Goal: Task Accomplishment & Management: Manage account settings

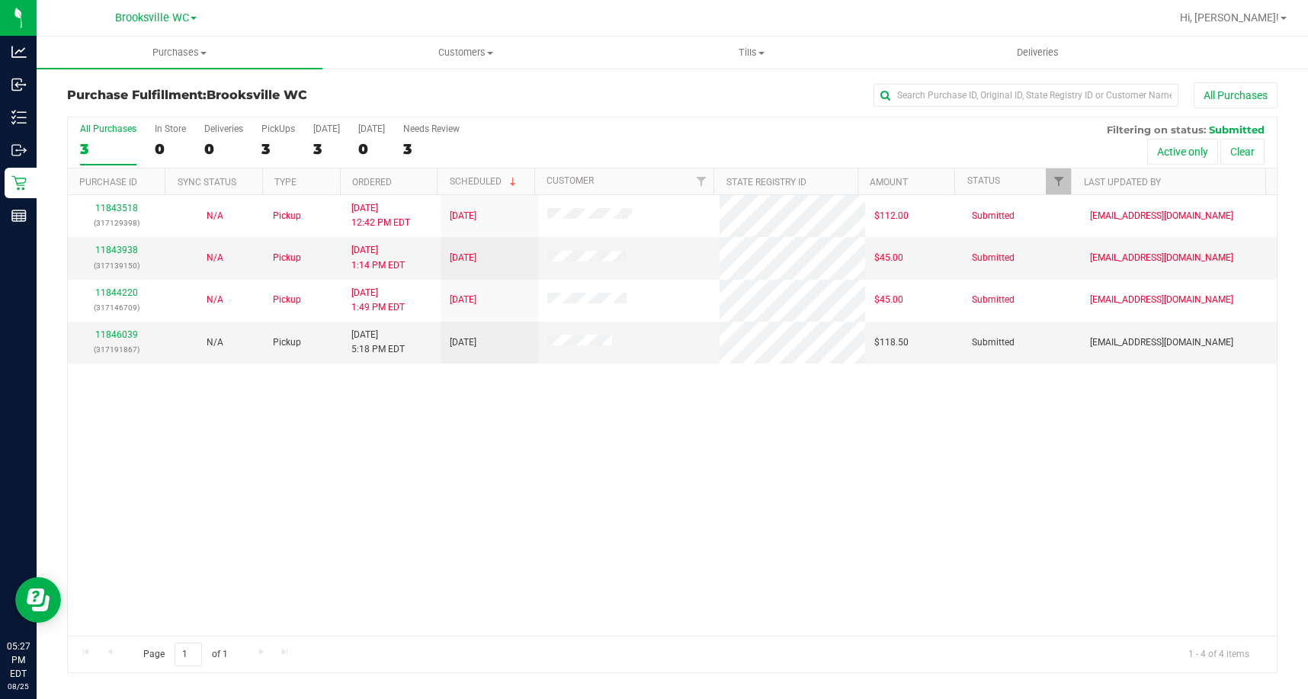
click at [149, 451] on div "11843518 (317129398) N/A Pickup [DATE] 12:42 PM EDT 8/25/2025 $112.00 Submitted…" at bounding box center [672, 415] width 1209 height 441
click at [71, 507] on div "11843518 (317129398) N/A Pickup [DATE] 12:42 PM EDT 8/25/2025 $112.00 Submitted…" at bounding box center [672, 415] width 1209 height 441
click at [105, 337] on link "11846039" at bounding box center [116, 334] width 43 height 11
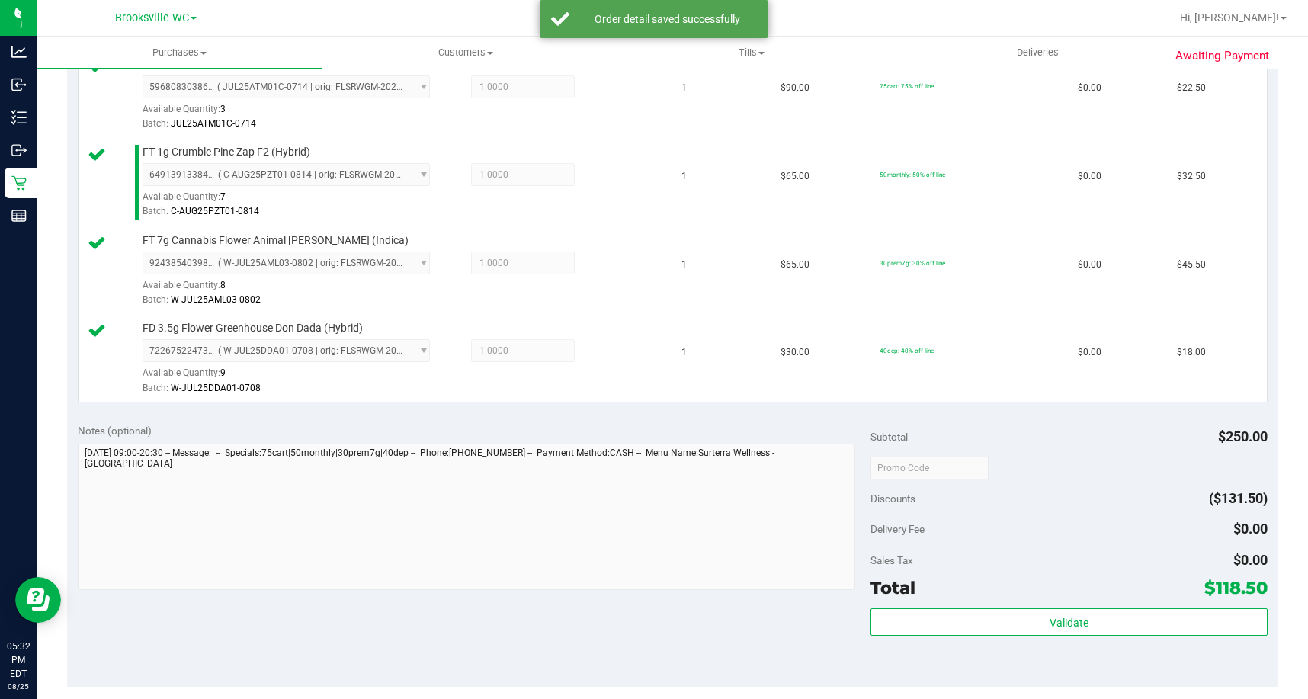
scroll to position [686, 0]
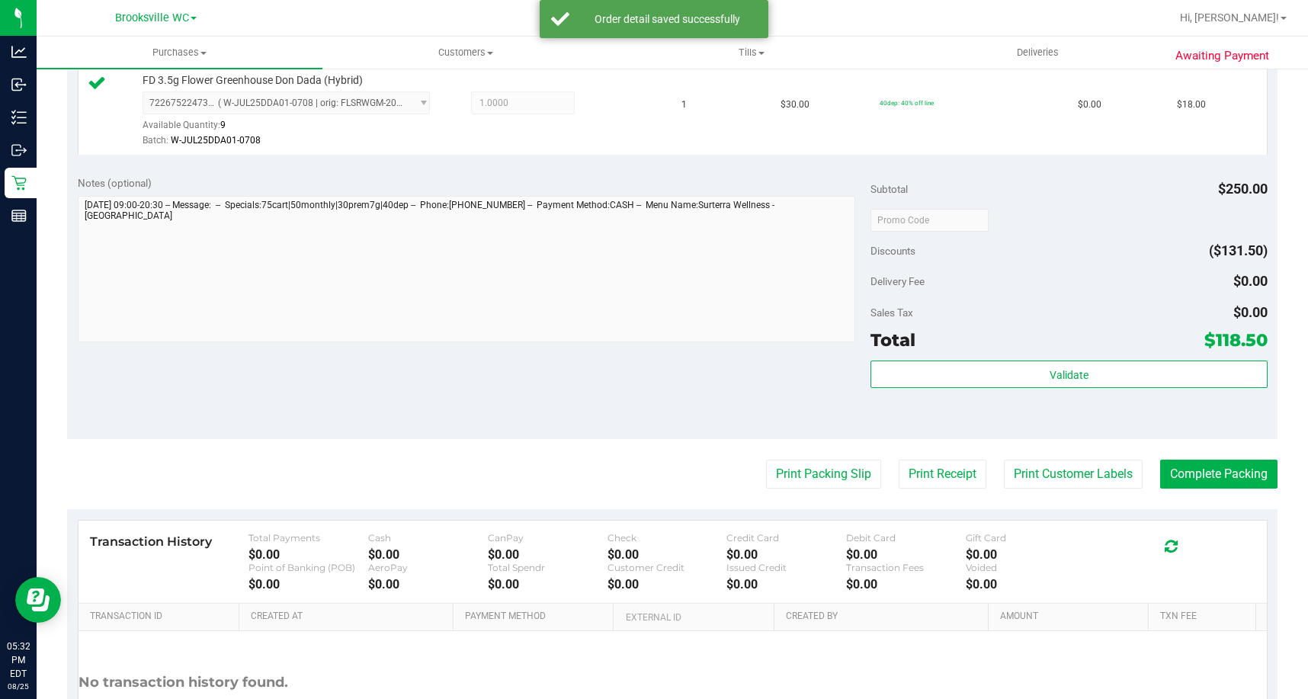
click at [983, 395] on div "Validate" at bounding box center [1069, 395] width 396 height 69
click at [983, 388] on div "Validate" at bounding box center [1069, 375] width 396 height 29
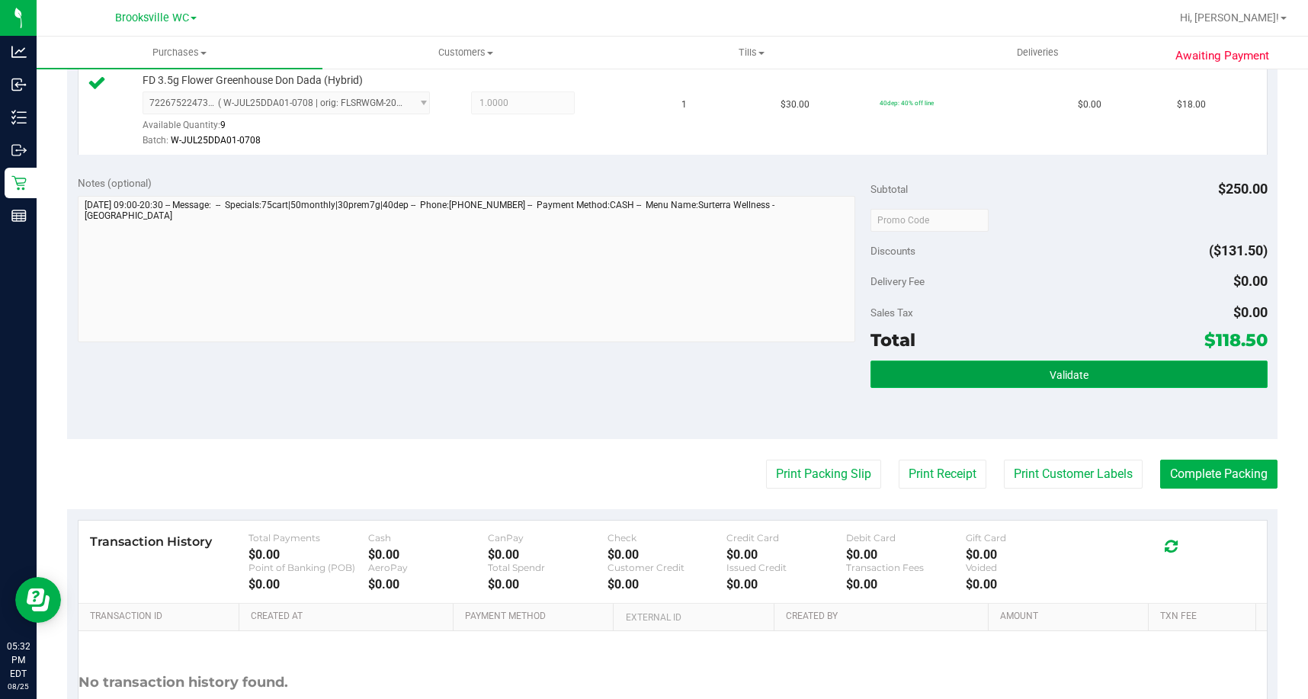
click at [984, 376] on button "Validate" at bounding box center [1069, 374] width 396 height 27
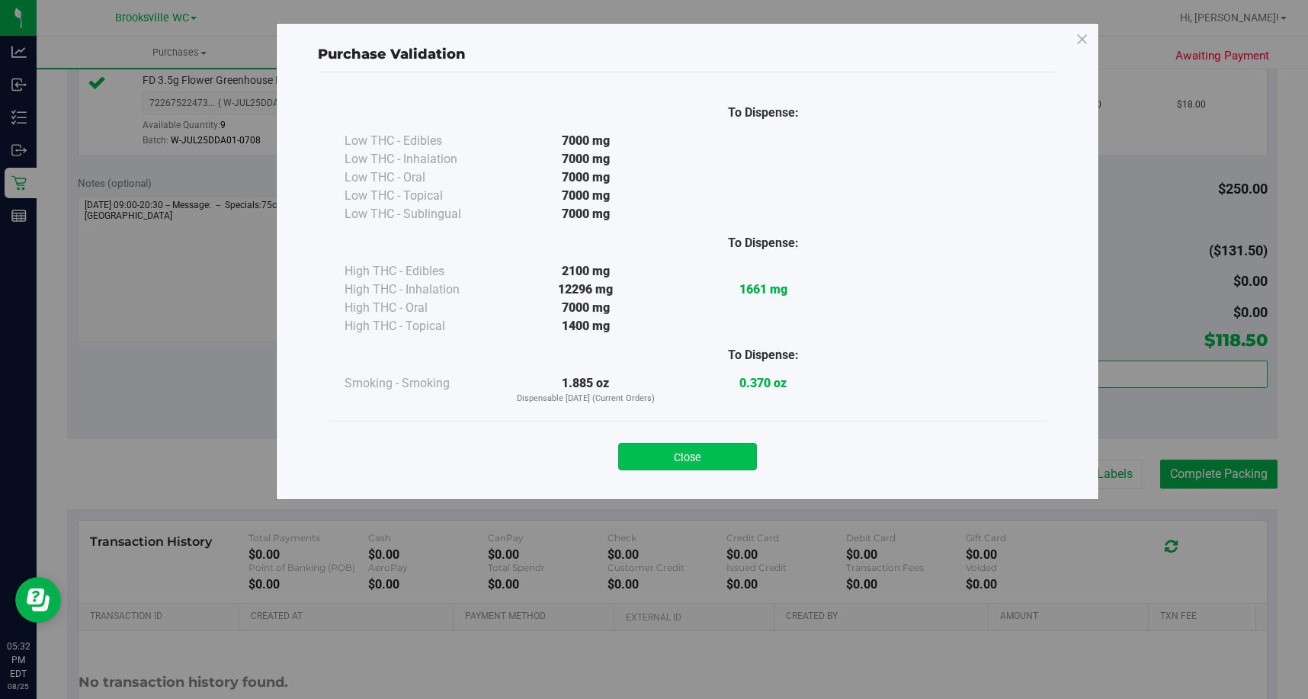
click at [690, 464] on button "Close" at bounding box center [687, 456] width 139 height 27
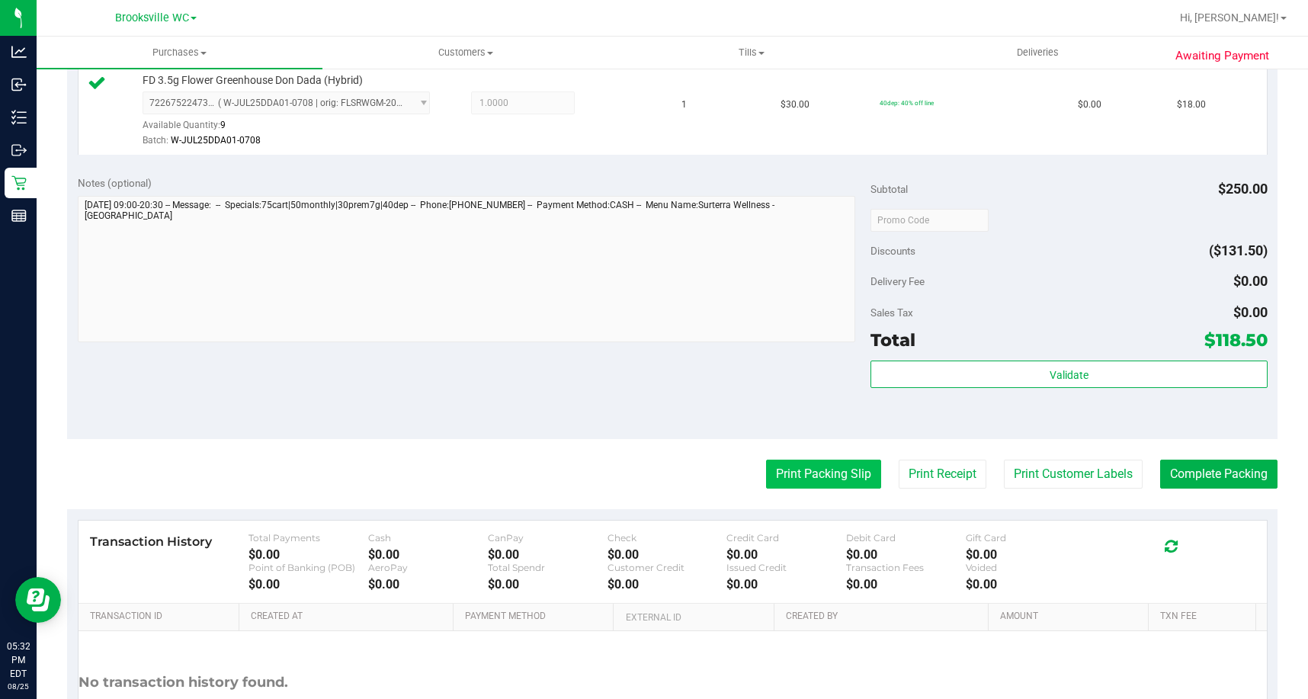
click at [766, 473] on button "Print Packing Slip" at bounding box center [823, 474] width 115 height 29
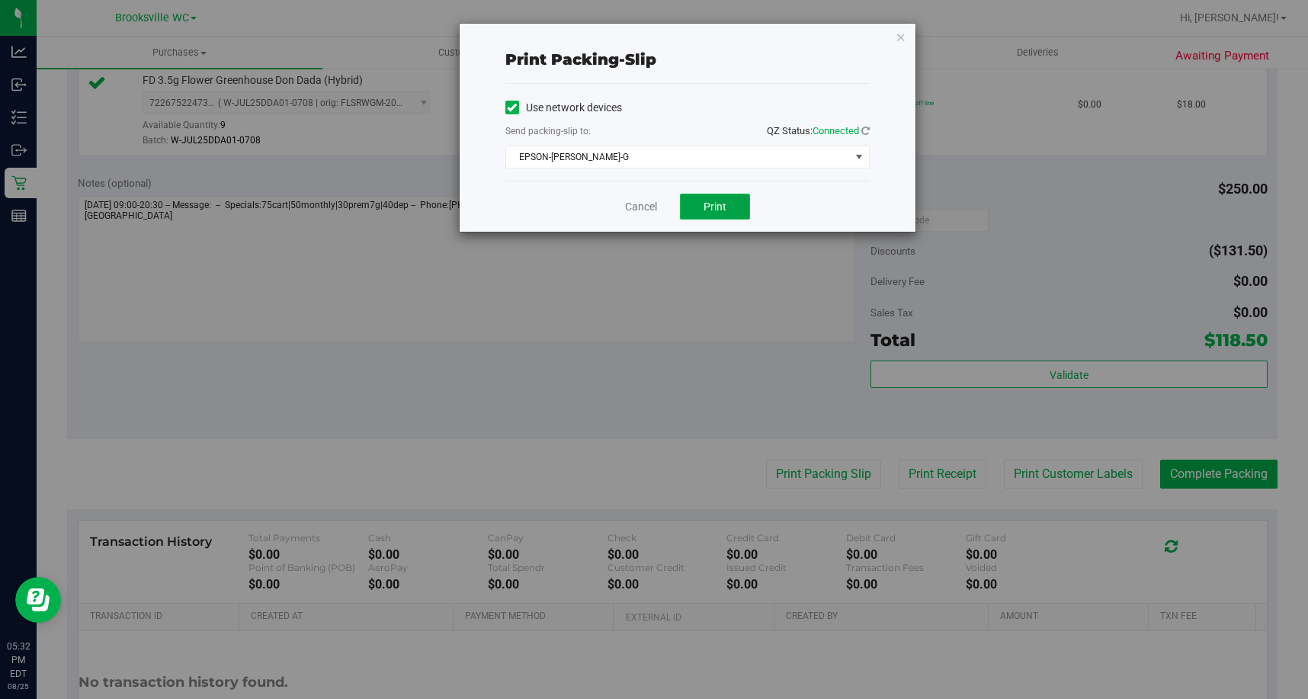
click at [705, 207] on span "Print" at bounding box center [715, 207] width 23 height 12
click at [900, 32] on icon "button" at bounding box center [901, 36] width 11 height 18
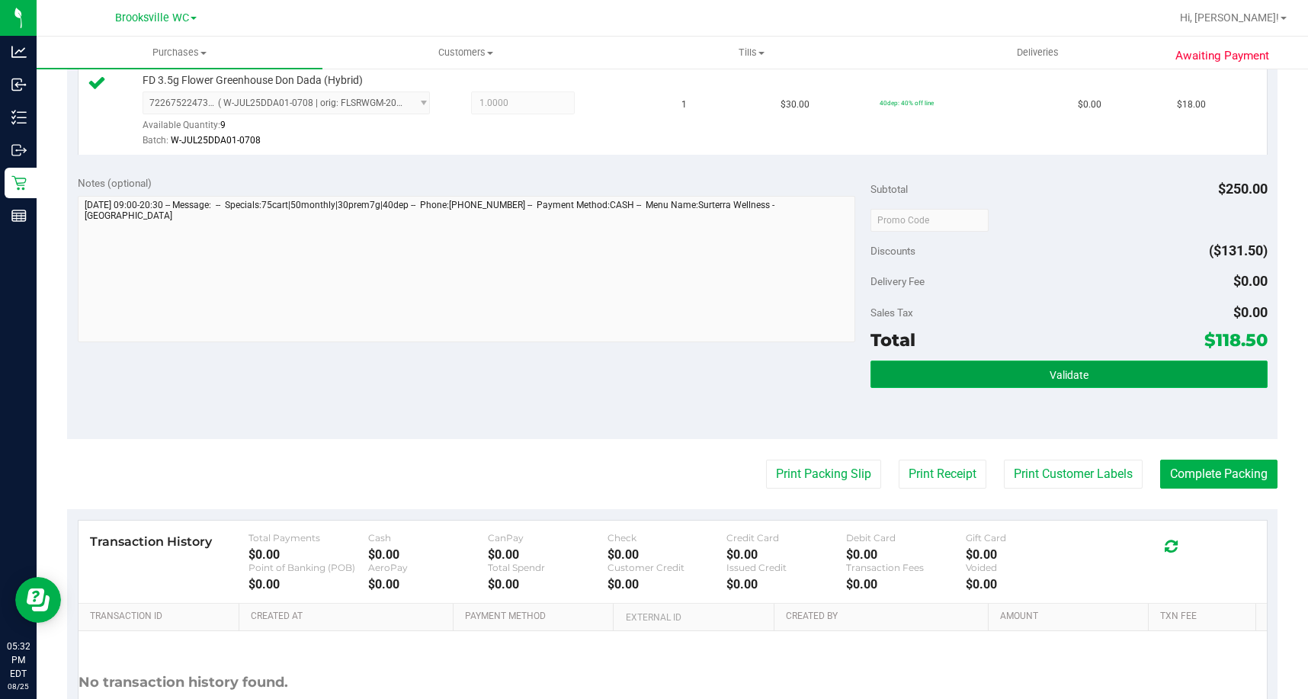
click at [1054, 372] on span "Validate" at bounding box center [1069, 375] width 39 height 12
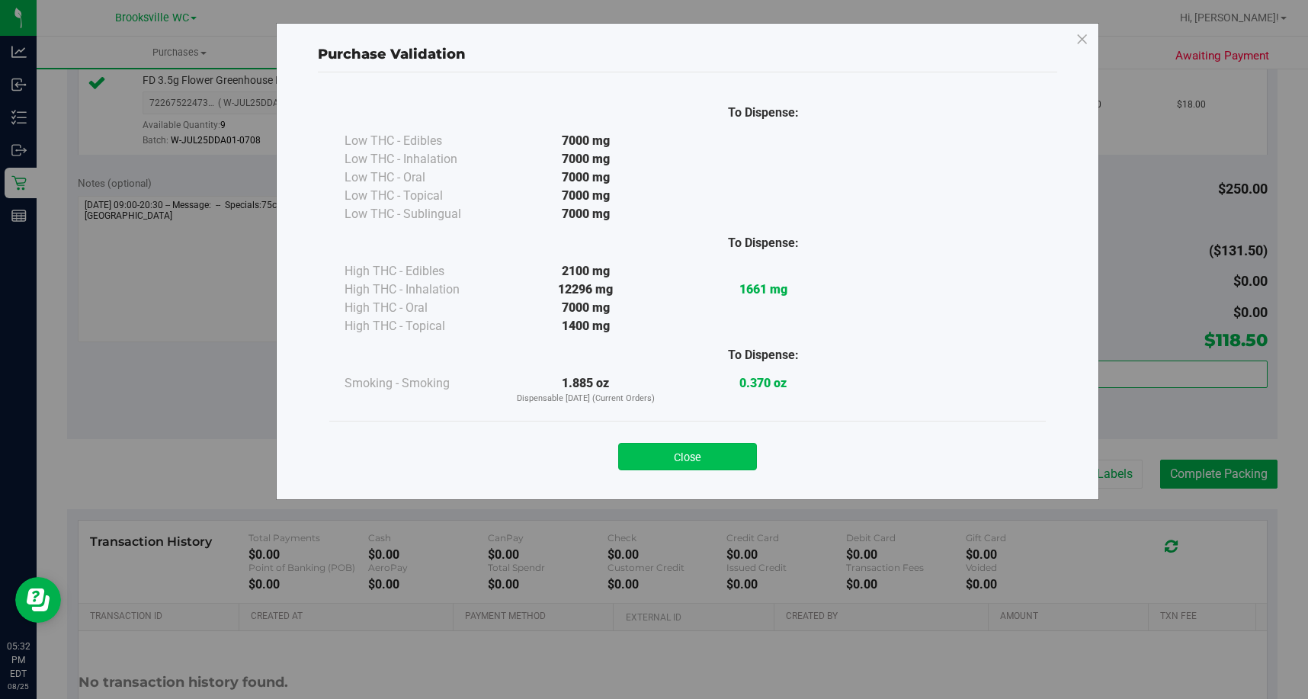
click at [664, 453] on button "Close" at bounding box center [687, 456] width 139 height 27
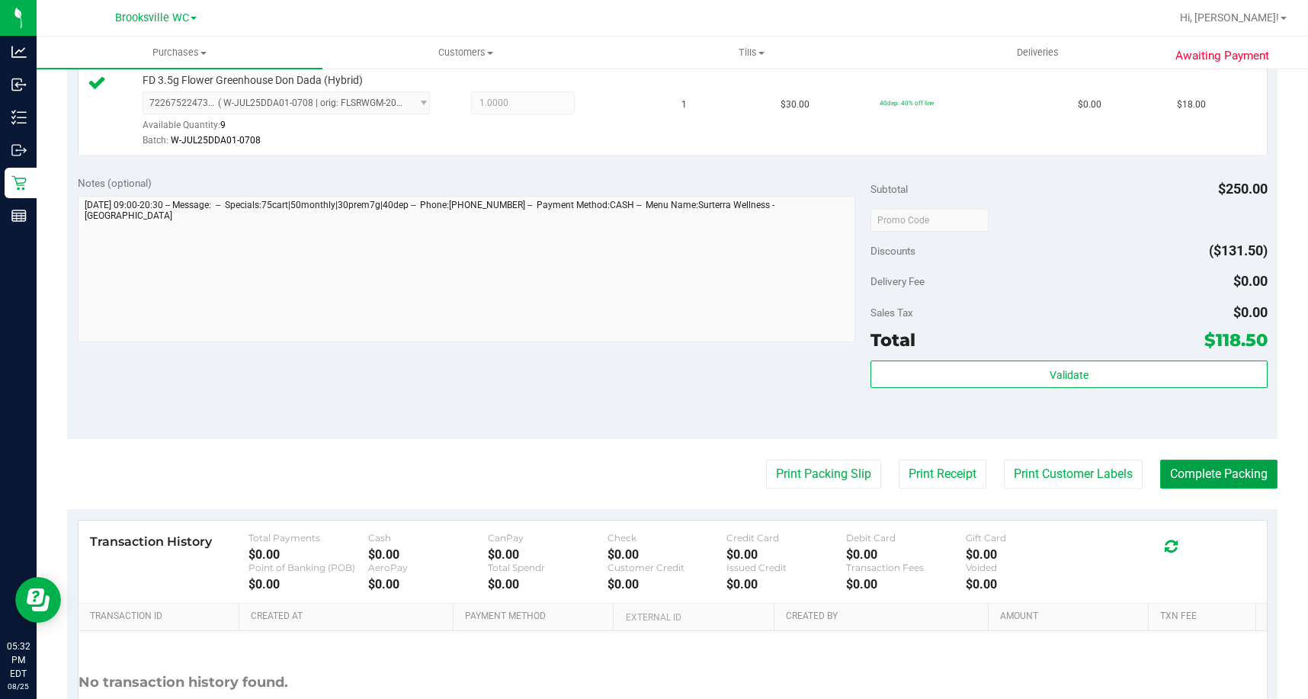
click at [1227, 471] on button "Complete Packing" at bounding box center [1218, 474] width 117 height 29
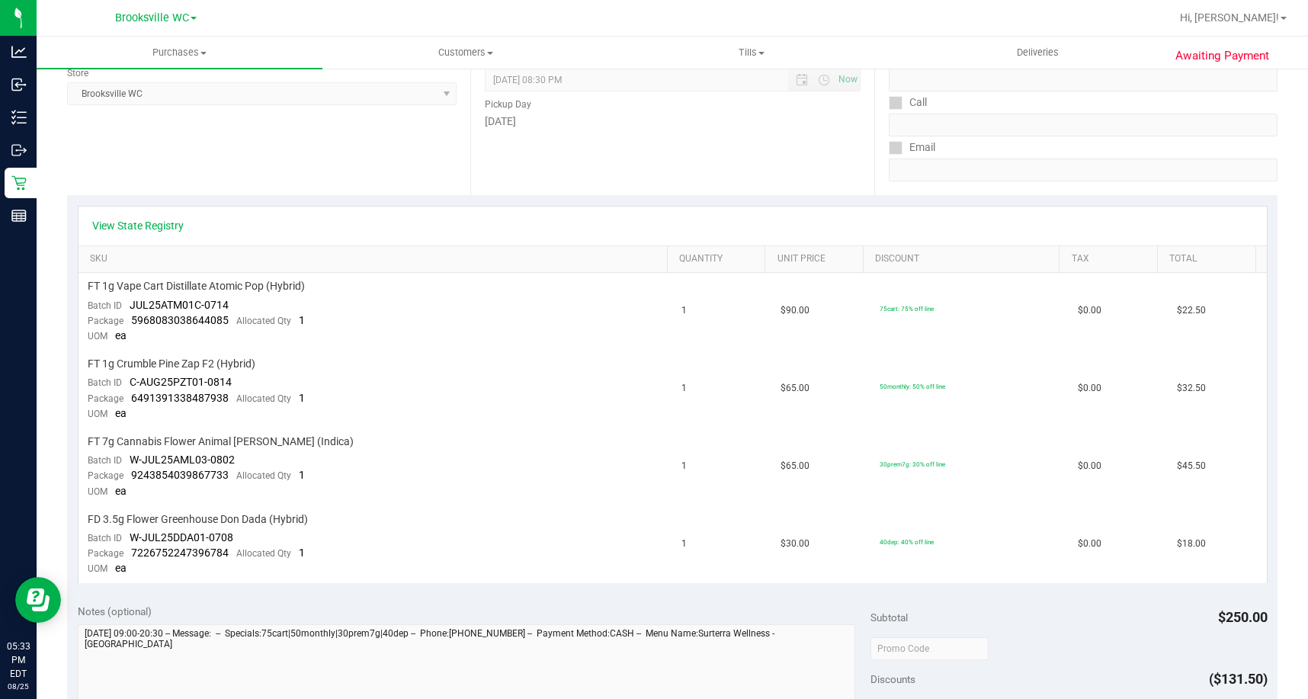
scroll to position [381, 0]
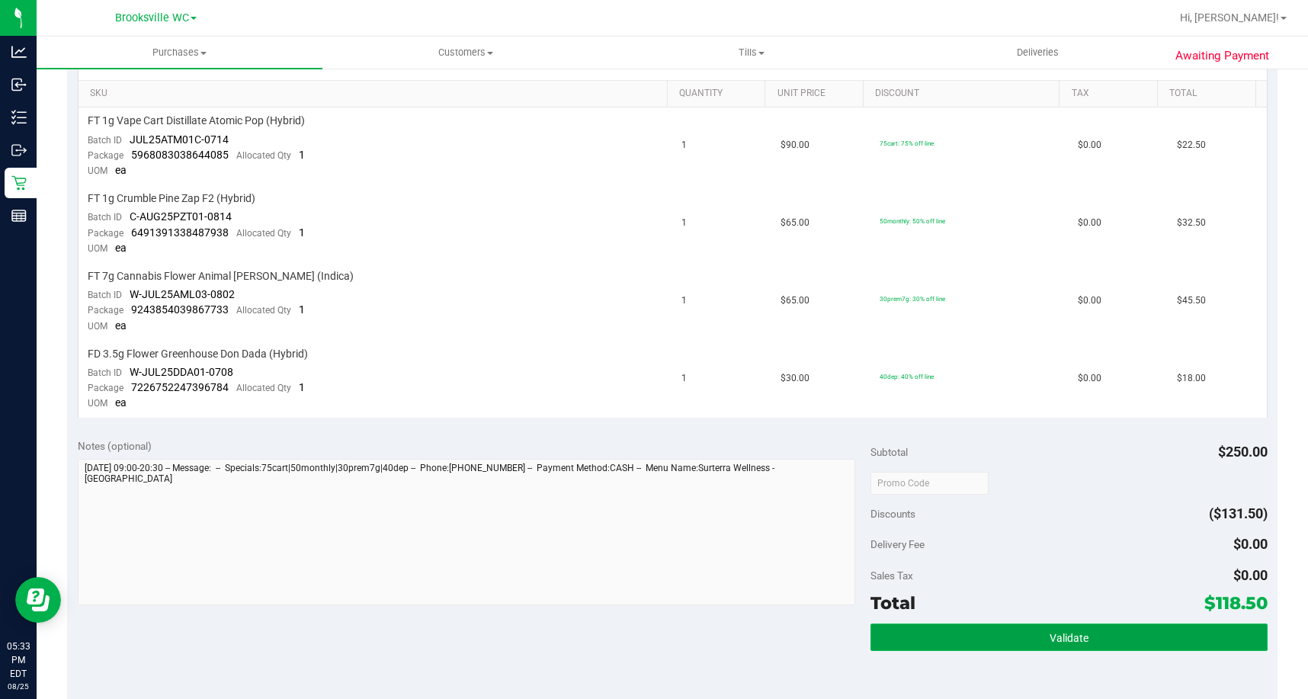
click at [1051, 641] on span "Validate" at bounding box center [1069, 638] width 39 height 12
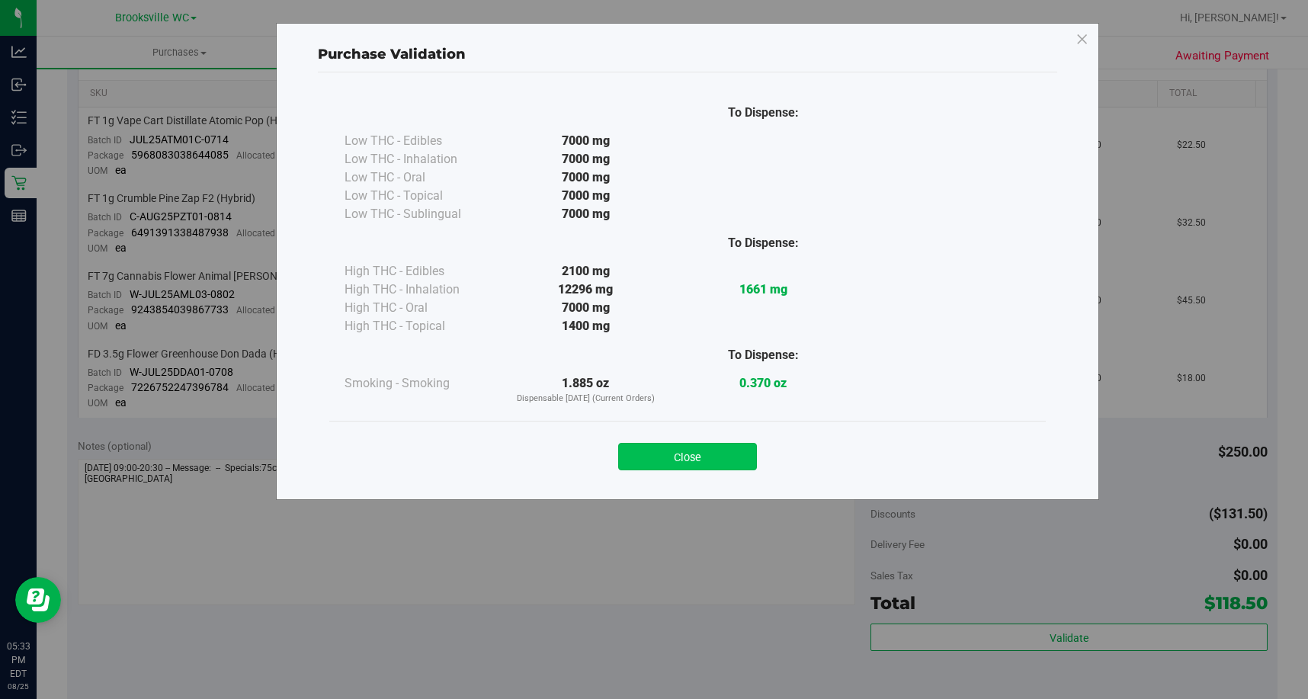
click at [681, 457] on button "Close" at bounding box center [687, 456] width 139 height 27
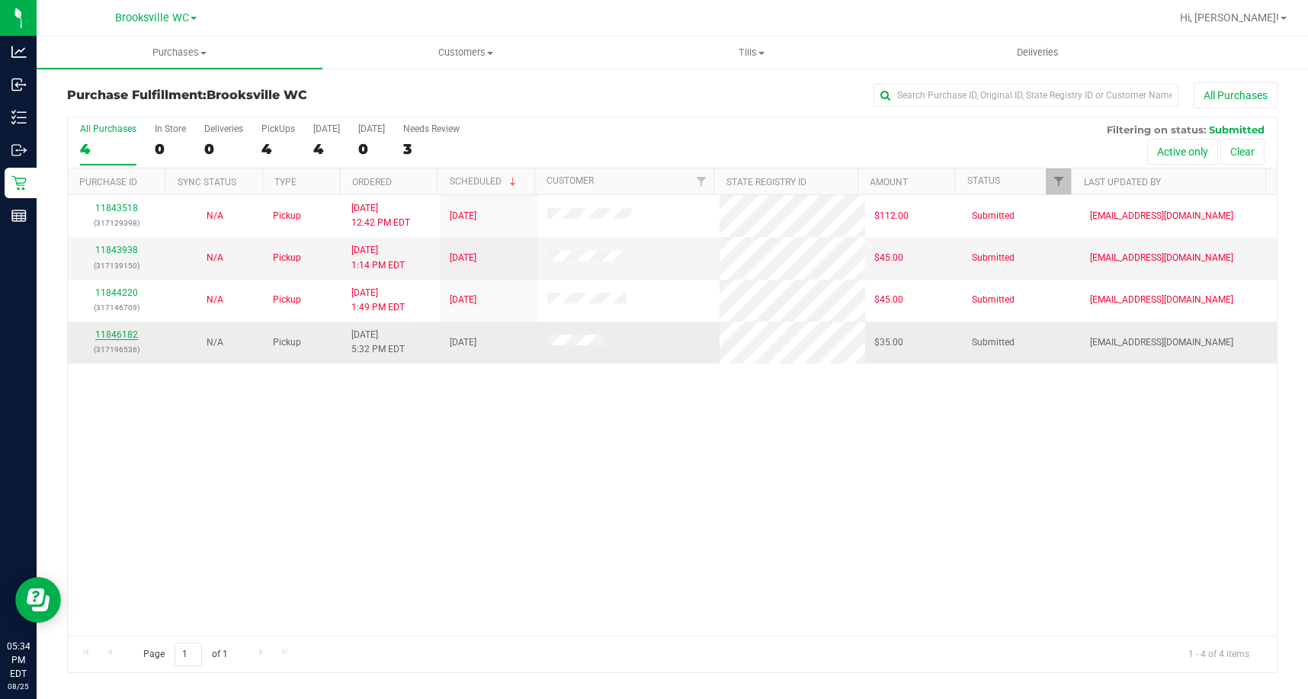
click at [105, 335] on link "11846182" at bounding box center [116, 334] width 43 height 11
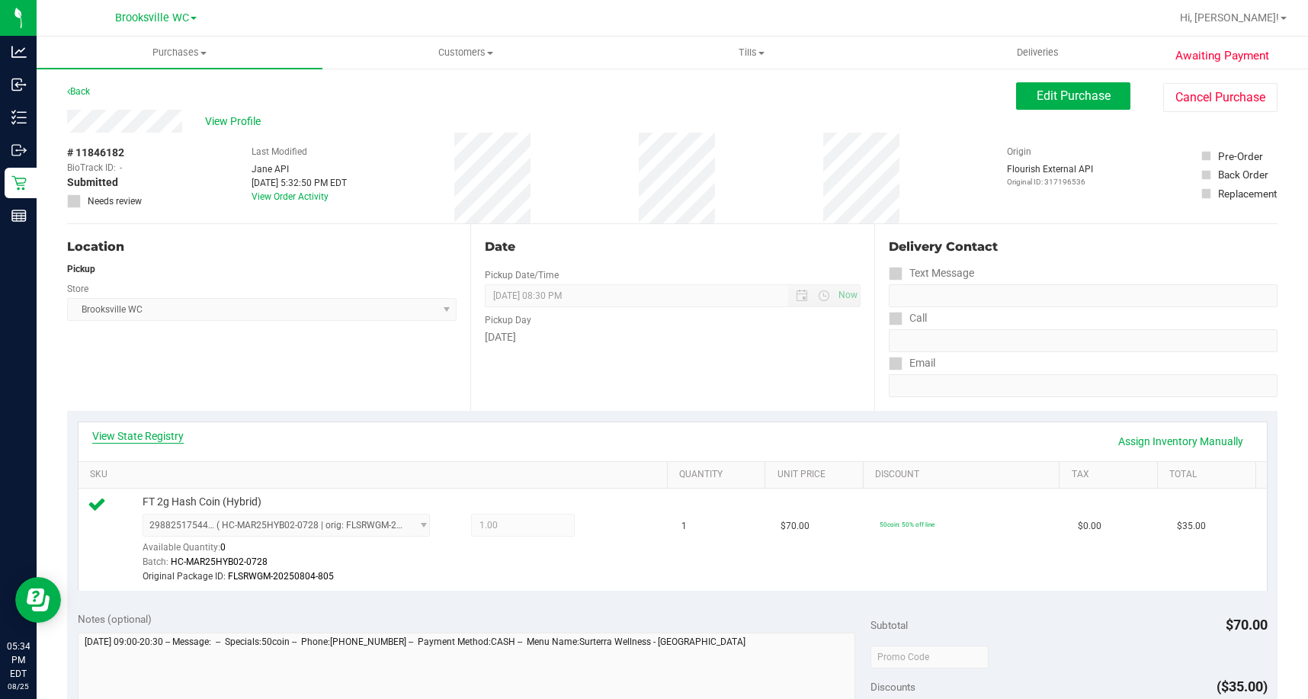
click at [163, 434] on link "View State Registry" at bounding box center [137, 436] width 91 height 15
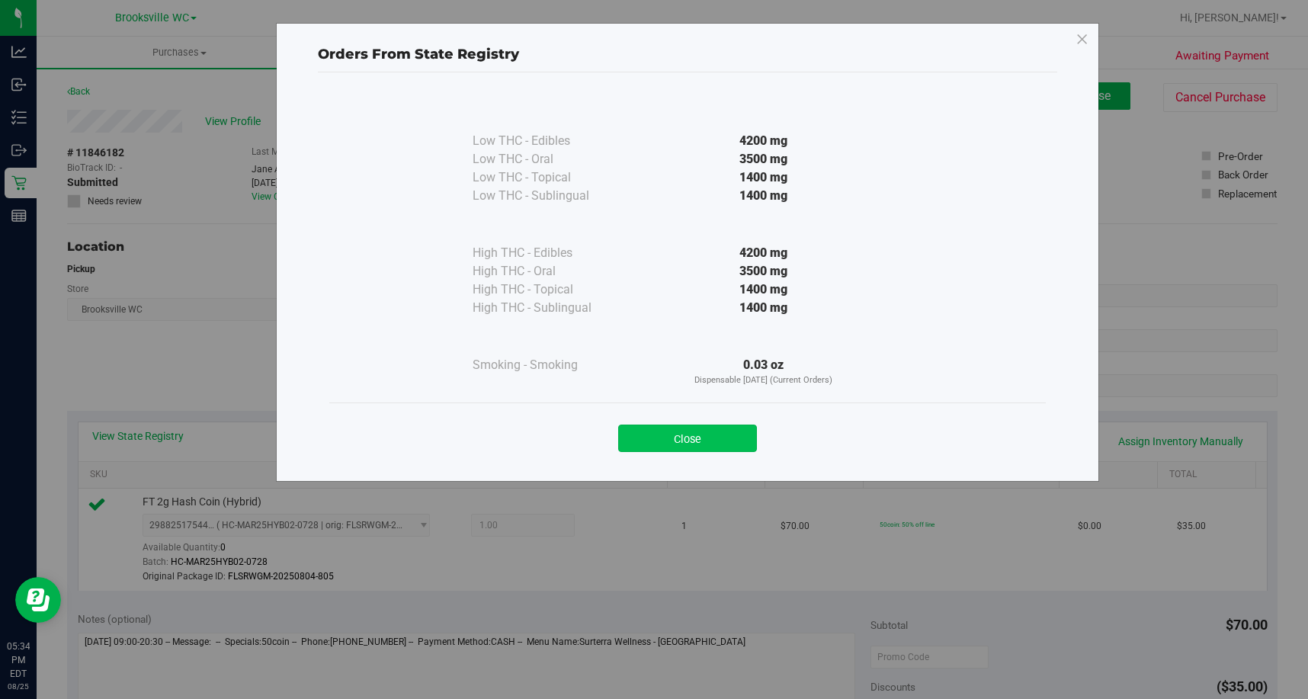
click at [708, 429] on button "Close" at bounding box center [687, 438] width 139 height 27
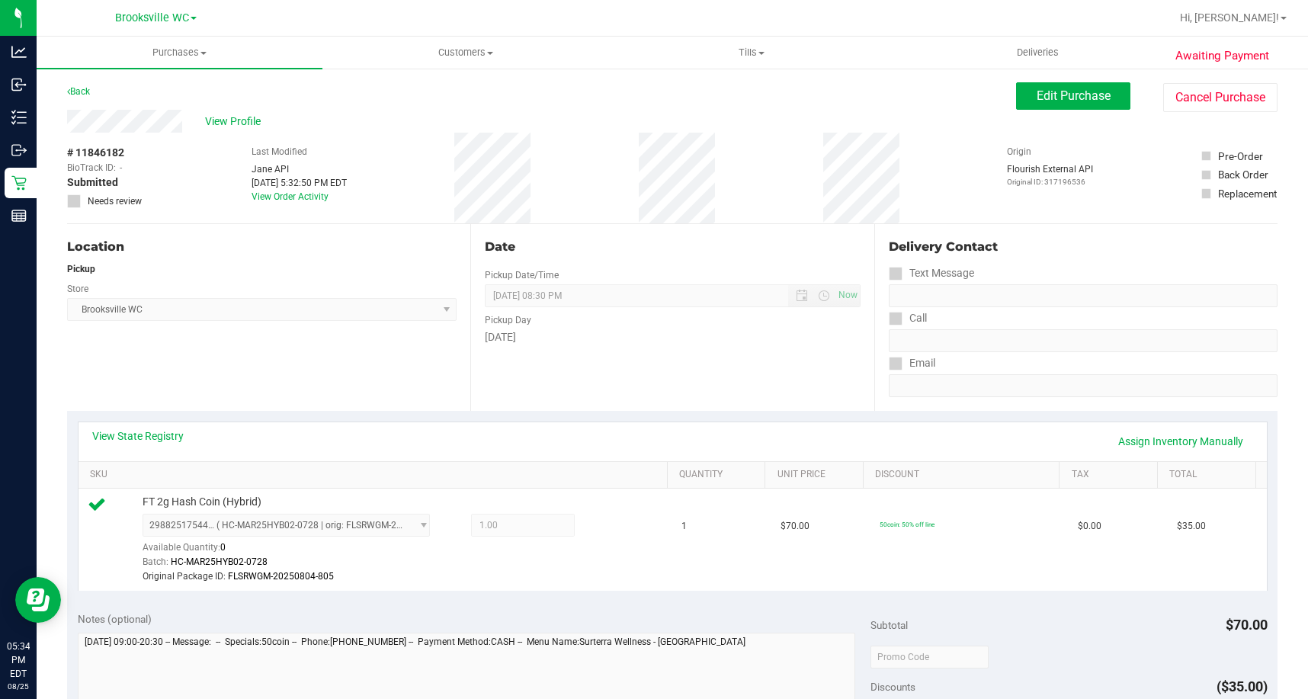
click at [82, 98] on div "Back" at bounding box center [78, 91] width 23 height 18
click at [82, 92] on link "Back" at bounding box center [78, 91] width 23 height 11
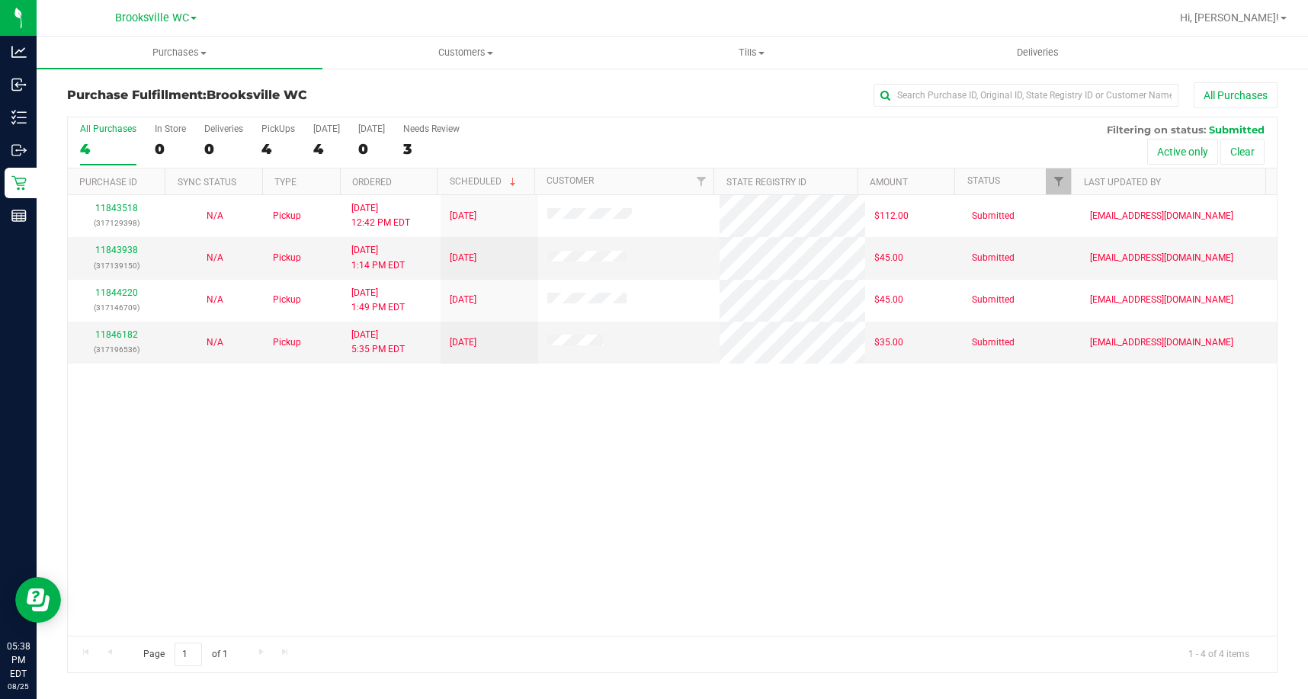
click at [129, 444] on div "11843518 (317129398) N/A Pickup [DATE] 12:42 PM EDT 8/25/2025 $112.00 Submitted…" at bounding box center [672, 415] width 1209 height 441
click at [174, 481] on div "11843518 (317129398) N/A Pickup [DATE] 12:42 PM EDT 8/25/2025 $112.00 Submitted…" at bounding box center [672, 415] width 1209 height 441
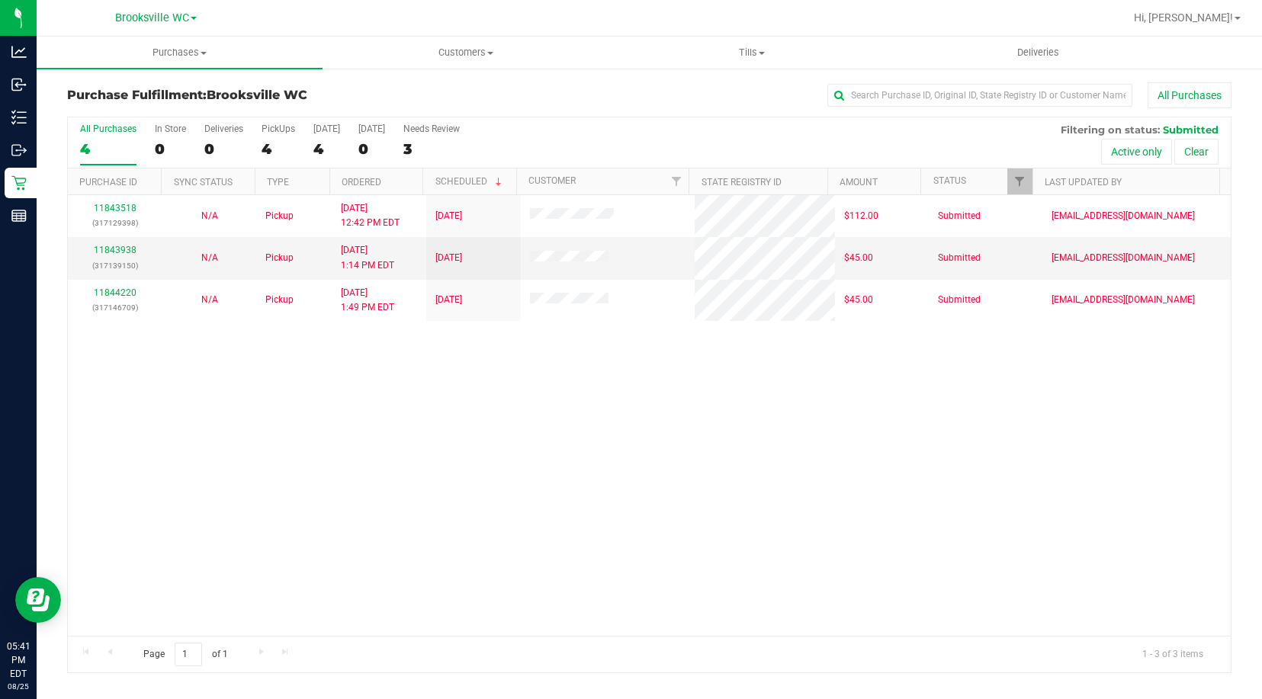
click at [132, 402] on div "11843518 (317129398) N/A Pickup [DATE] 12:42 PM EDT 8/25/2025 $112.00 Submitted…" at bounding box center [649, 415] width 1163 height 441
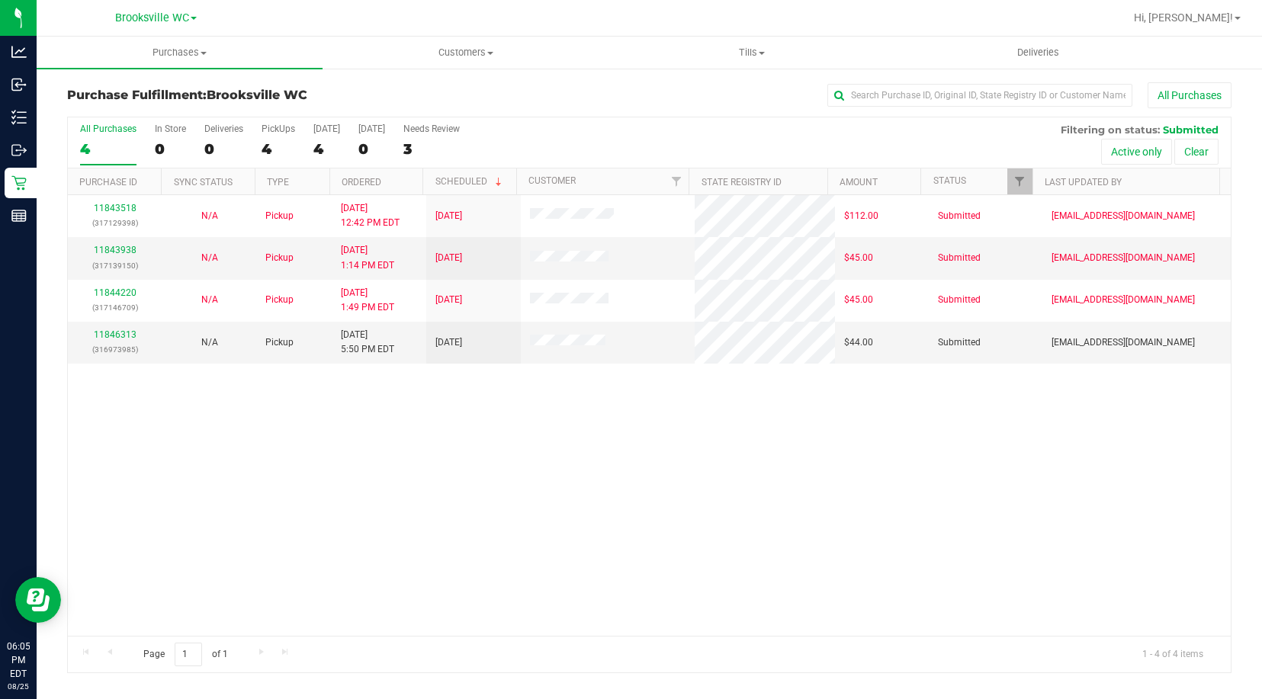
click at [154, 489] on div "11843518 (317129398) N/A Pickup [DATE] 12:42 PM EDT 8/25/2025 $112.00 Submitted…" at bounding box center [649, 415] width 1163 height 441
click at [112, 334] on link "11846313" at bounding box center [115, 334] width 43 height 11
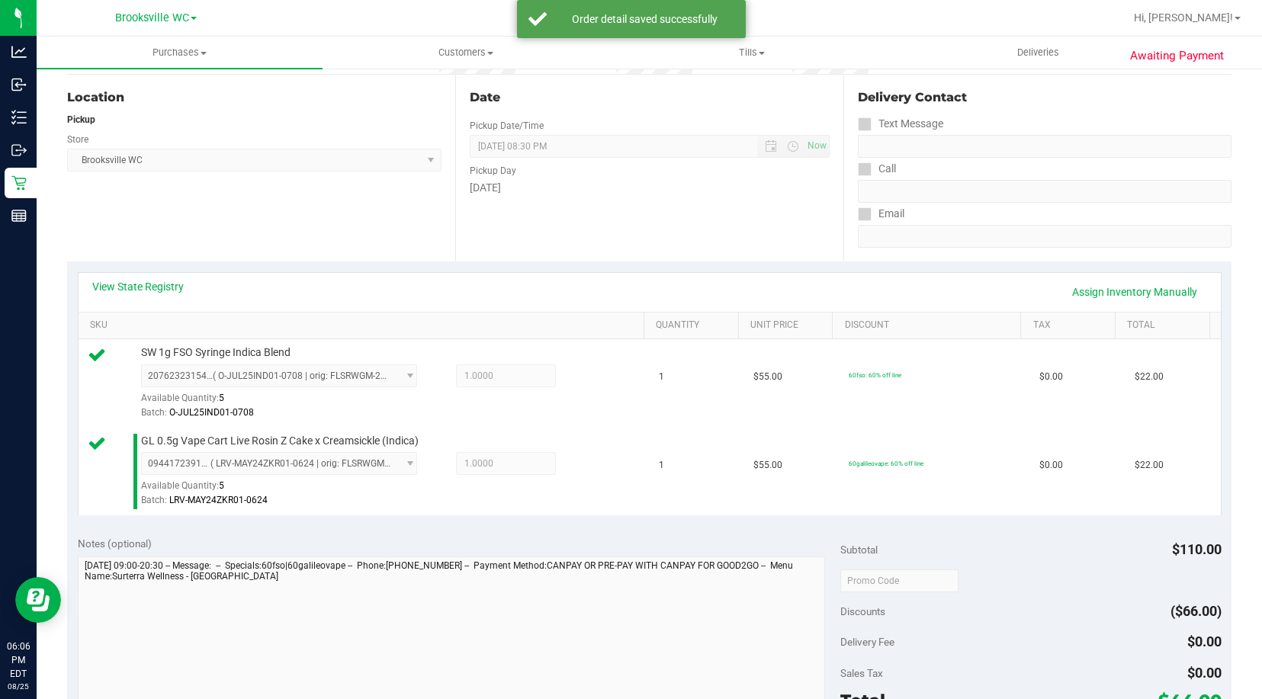
scroll to position [381, 0]
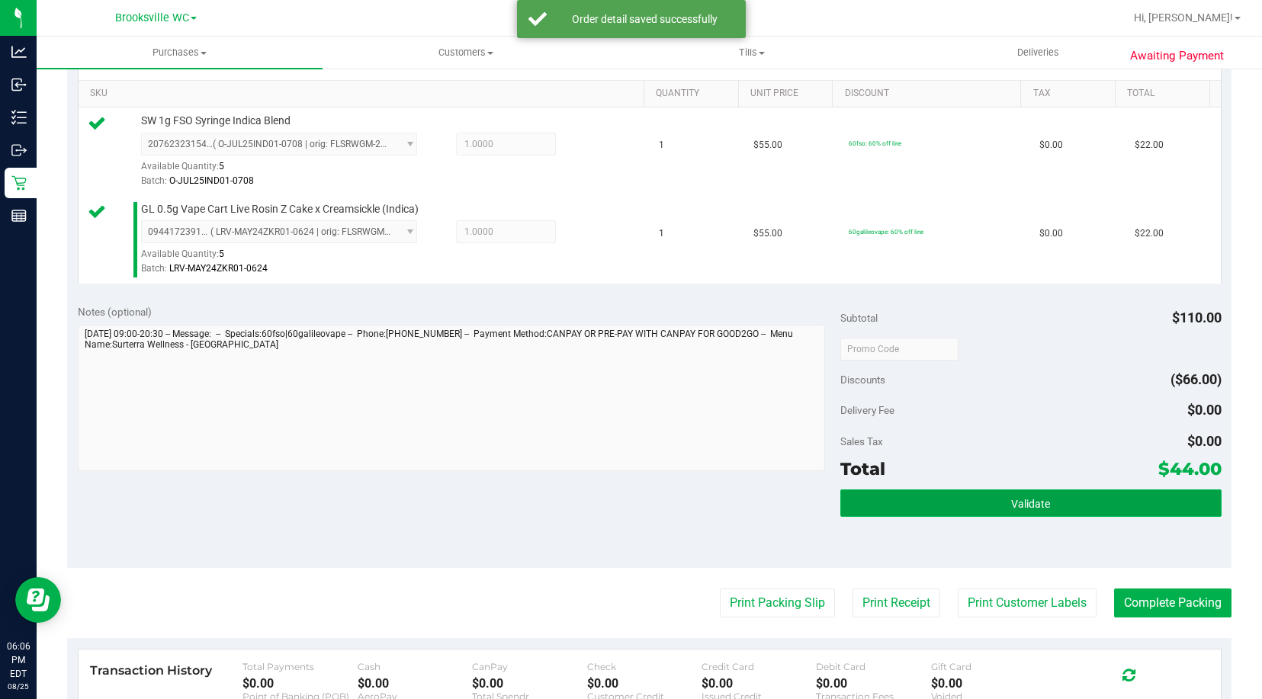
click at [991, 492] on button "Validate" at bounding box center [1030, 503] width 381 height 27
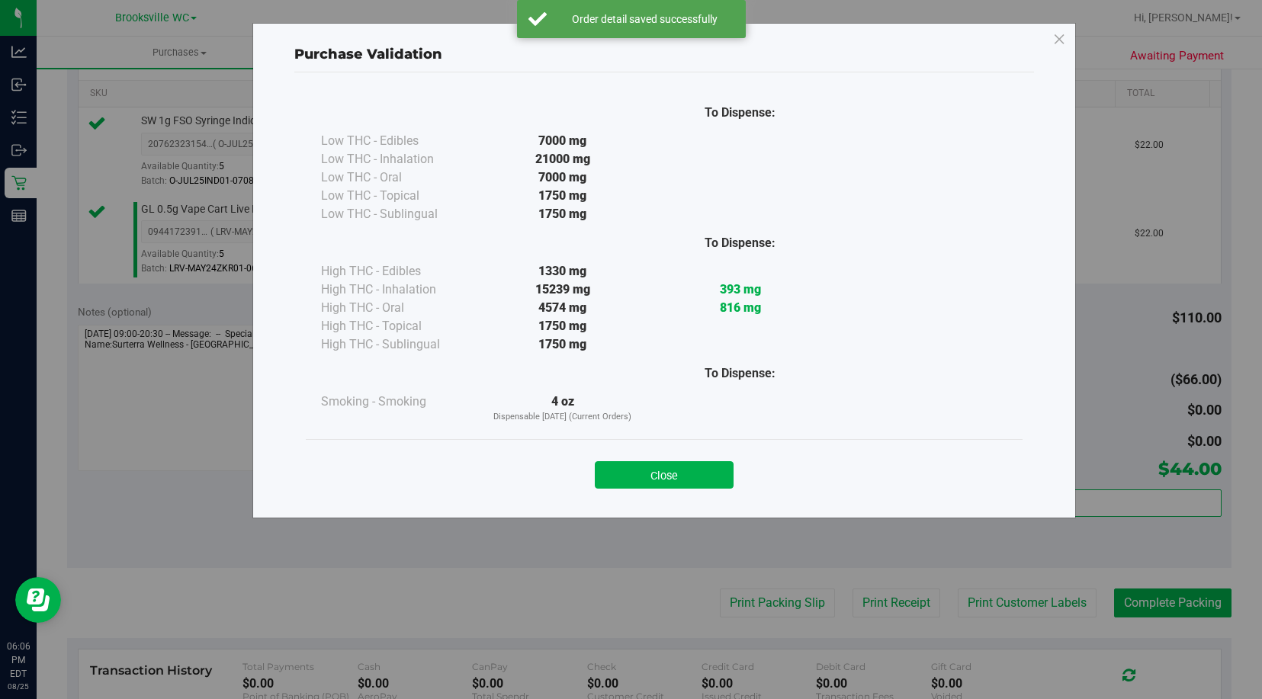
click at [666, 471] on button "Close" at bounding box center [664, 474] width 139 height 27
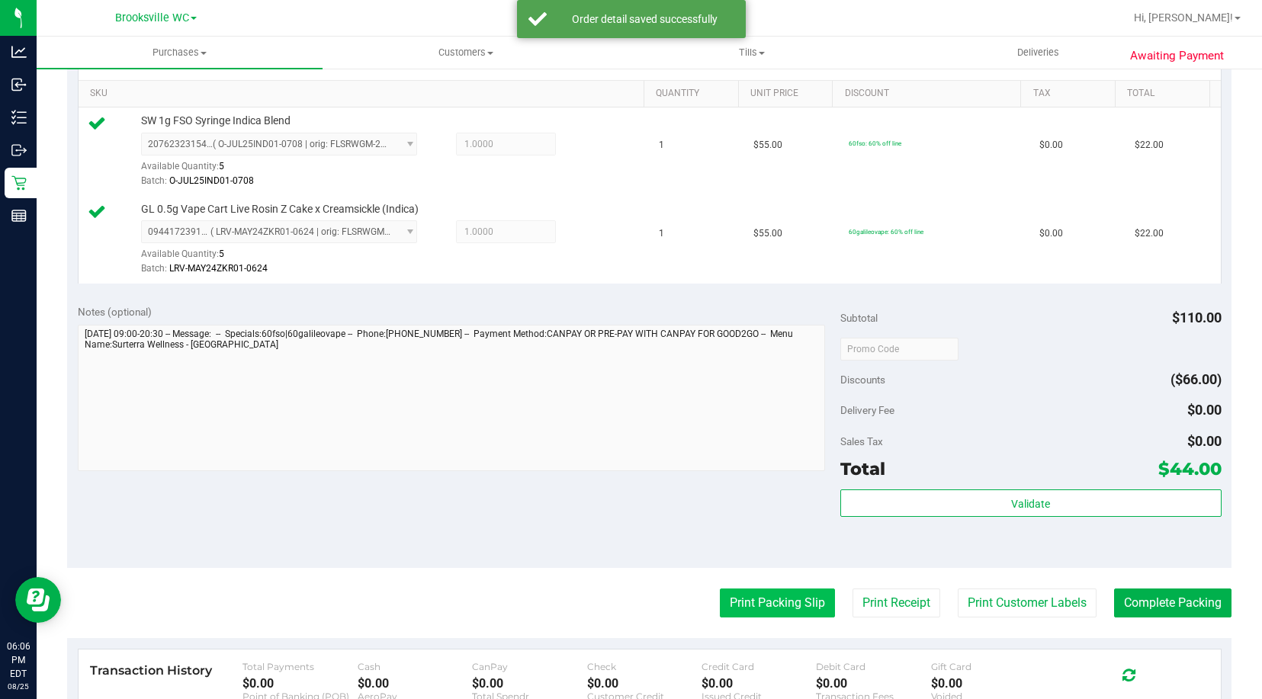
click at [759, 604] on button "Print Packing Slip" at bounding box center [777, 603] width 115 height 29
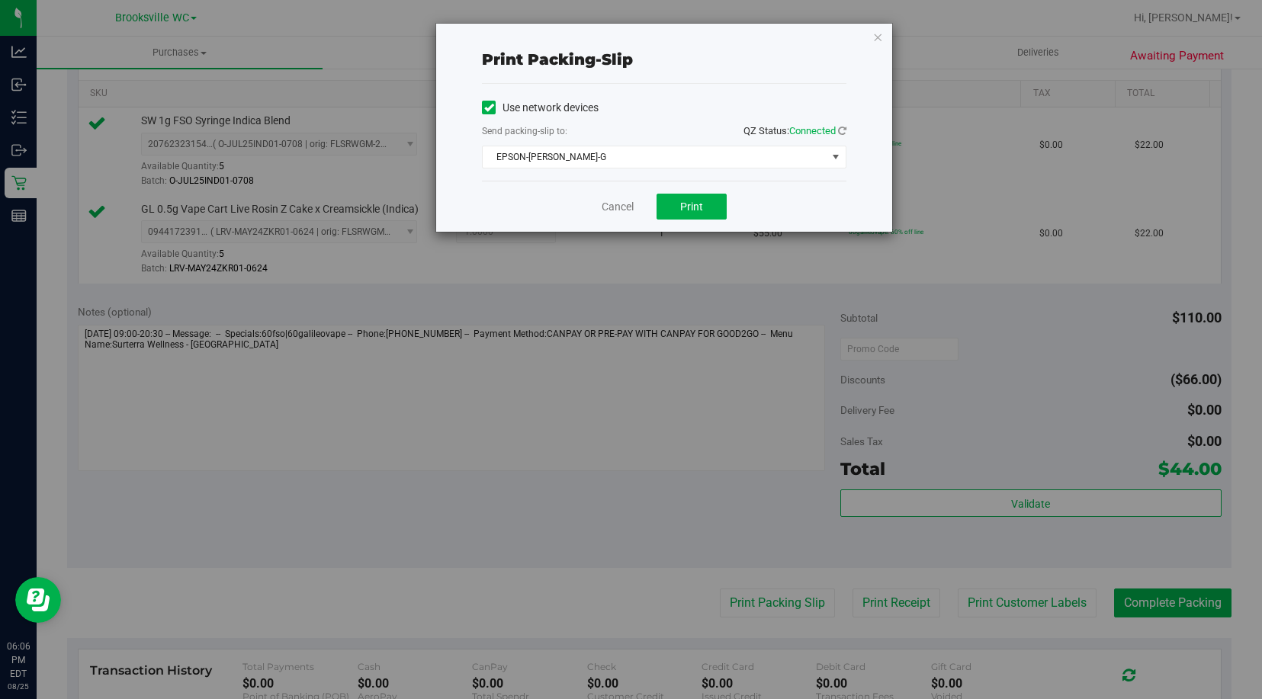
click at [681, 220] on div "Cancel Print" at bounding box center [664, 206] width 364 height 51
click at [683, 210] on span "Print" at bounding box center [691, 207] width 23 height 12
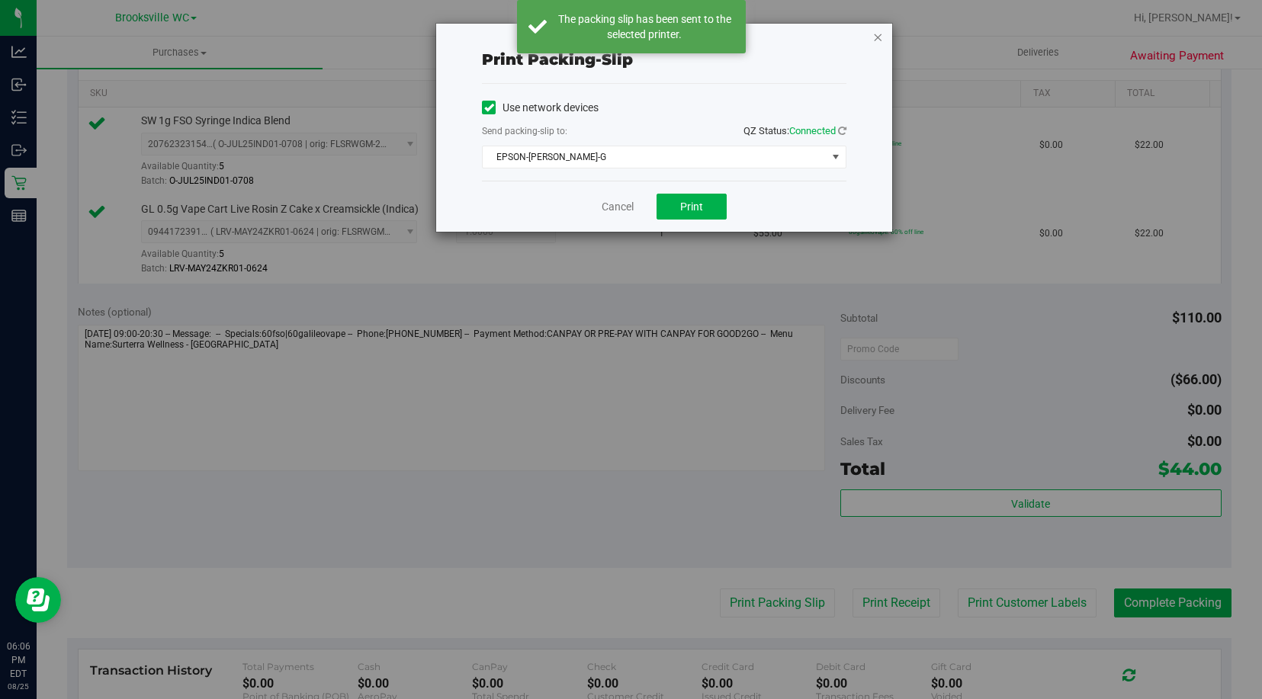
click at [878, 38] on icon "button" at bounding box center [877, 36] width 11 height 18
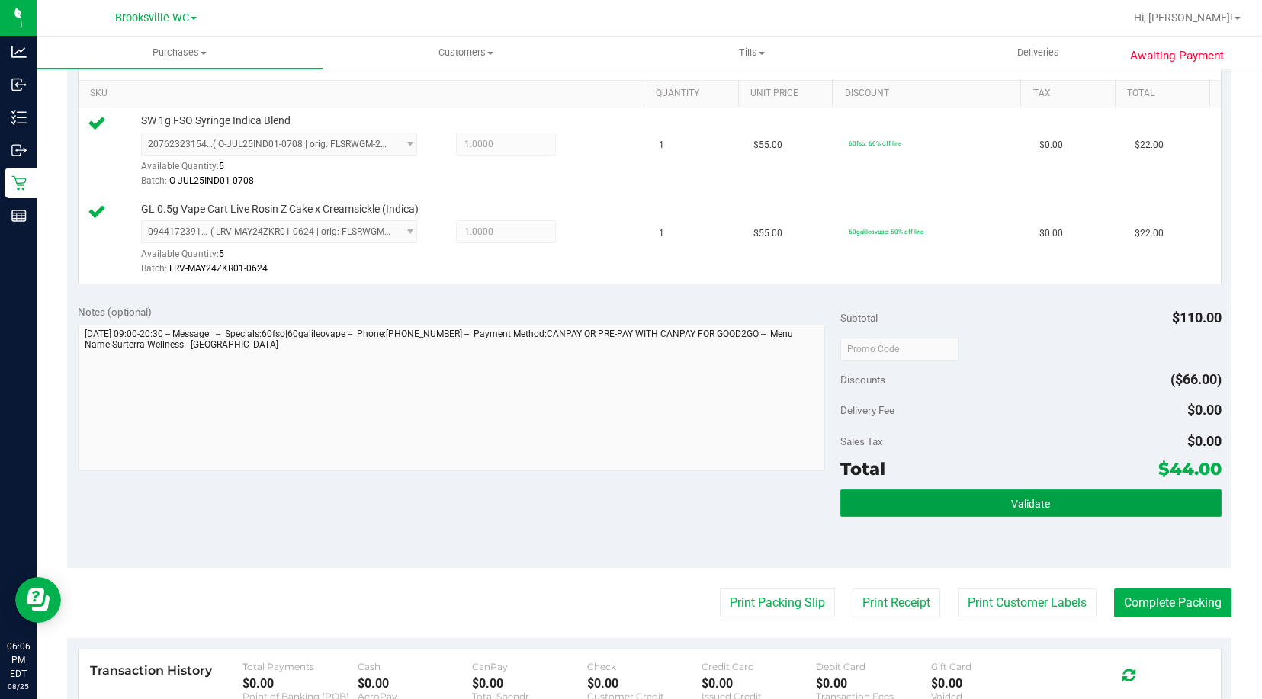
click at [973, 502] on button "Validate" at bounding box center [1030, 503] width 381 height 27
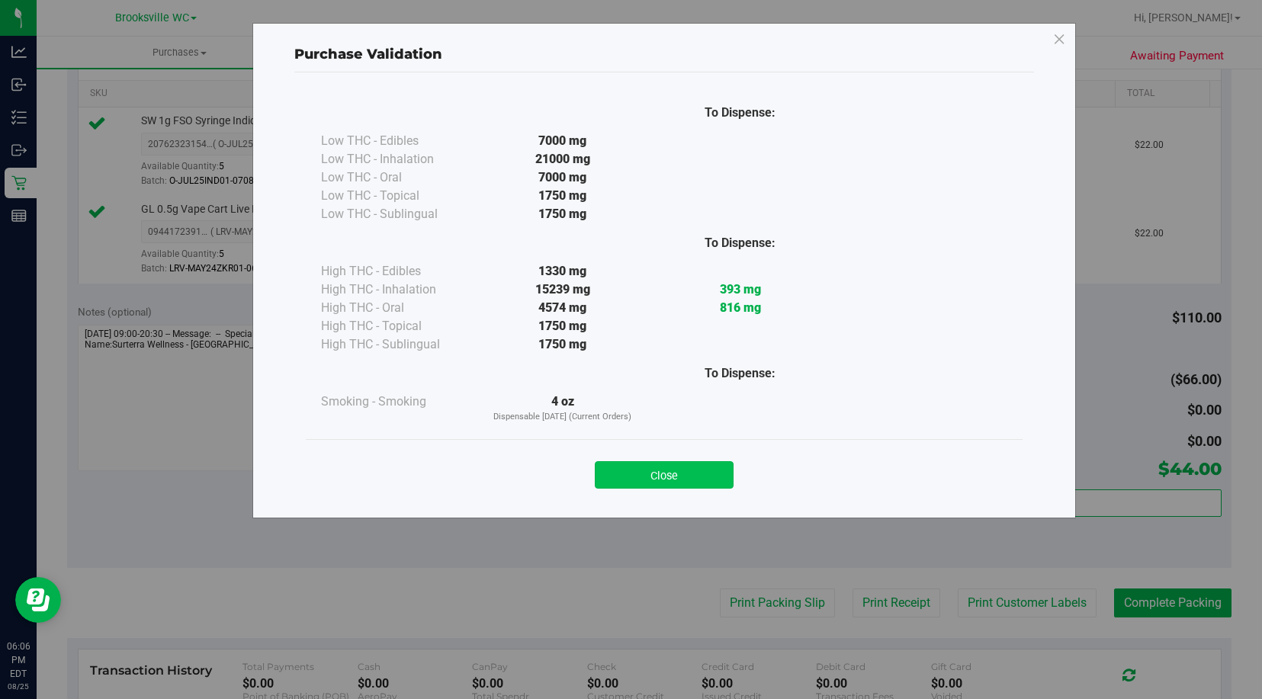
click at [666, 461] on button "Close" at bounding box center [664, 474] width 139 height 27
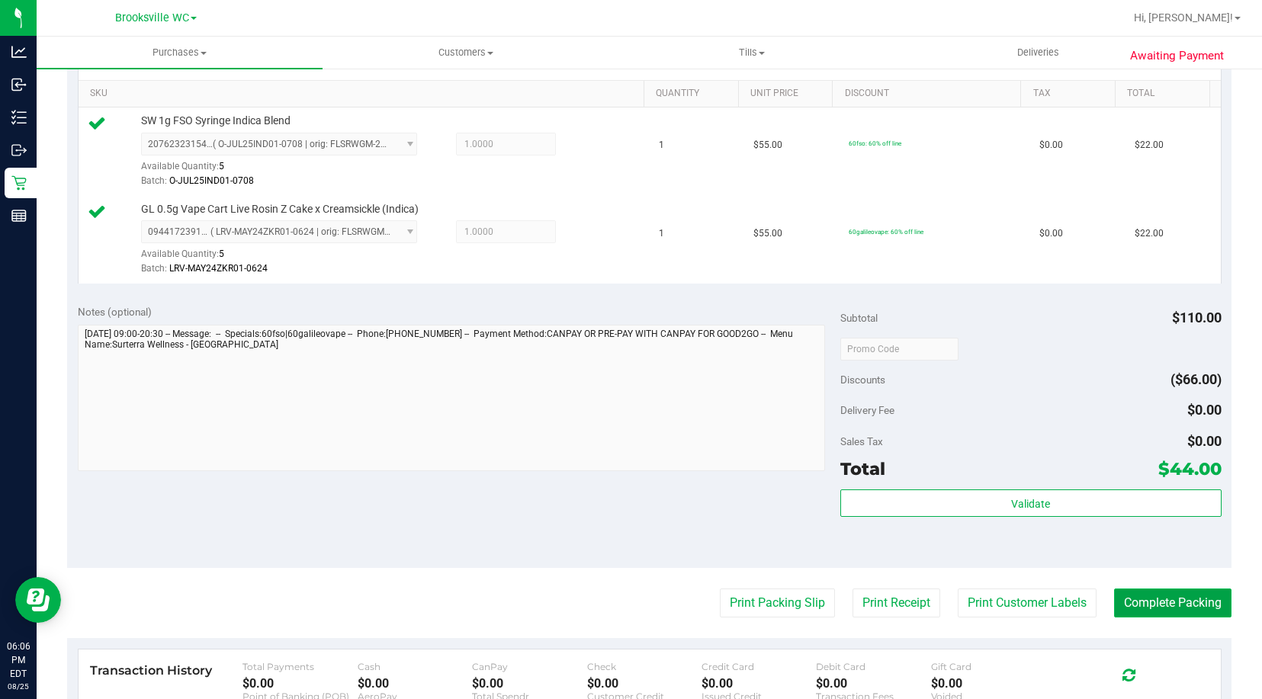
click at [1154, 599] on button "Complete Packing" at bounding box center [1172, 603] width 117 height 29
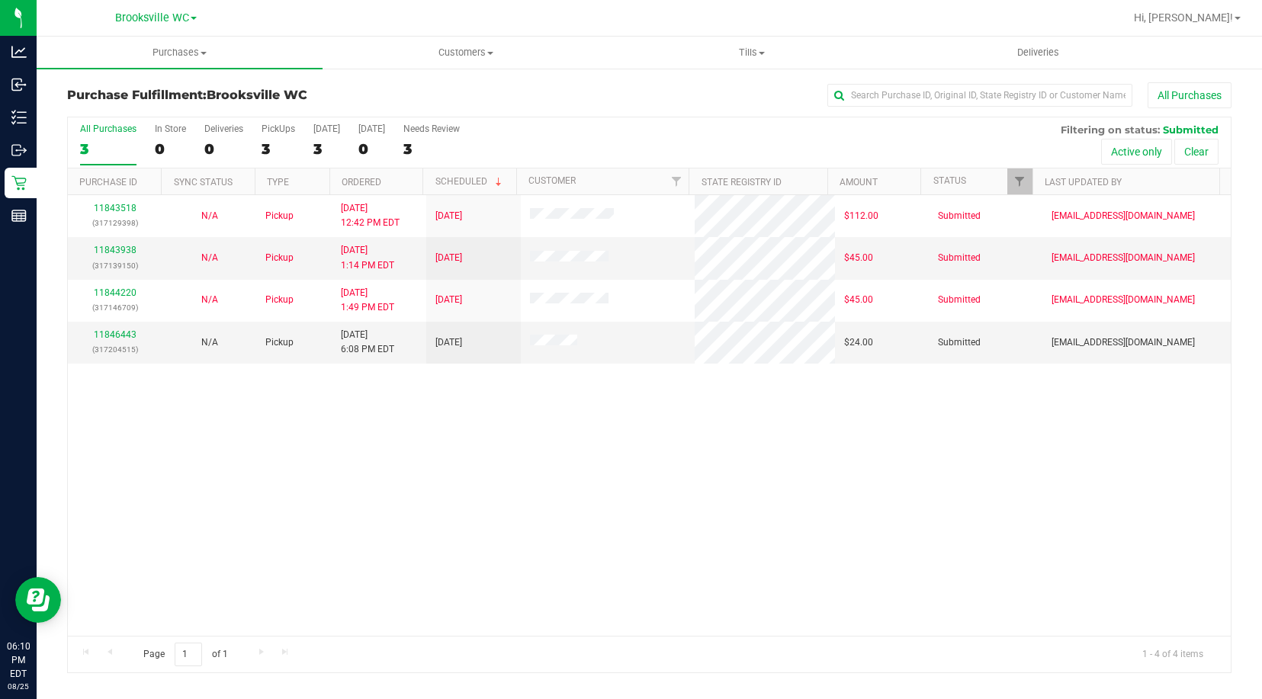
click at [195, 456] on div "11843518 (317129398) N/A Pickup [DATE] 12:42 PM EDT 8/25/2025 $112.00 Submitted…" at bounding box center [649, 415] width 1163 height 441
click at [205, 390] on div "11843518 (317129398) N/A Pickup [DATE] 12:42 PM EDT 8/25/2025 $112.00 Submitted…" at bounding box center [649, 415] width 1163 height 441
drag, startPoint x: 158, startPoint y: 512, endPoint x: 153, endPoint y: 479, distance: 33.1
click at [158, 512] on div "11843518 (317129398) N/A Pickup [DATE] 12:42 PM EDT 8/25/2025 $112.00 Submitted…" at bounding box center [649, 415] width 1163 height 441
click at [112, 332] on link "11846443" at bounding box center [115, 334] width 43 height 11
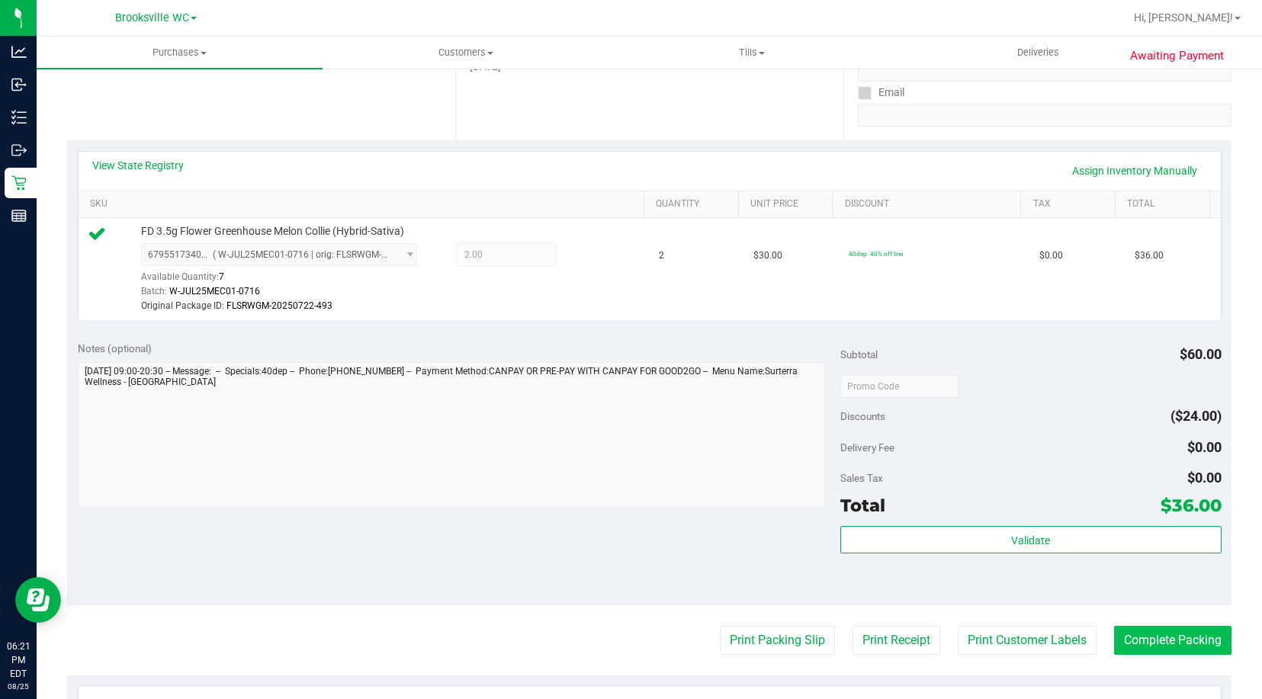
scroll to position [305, 0]
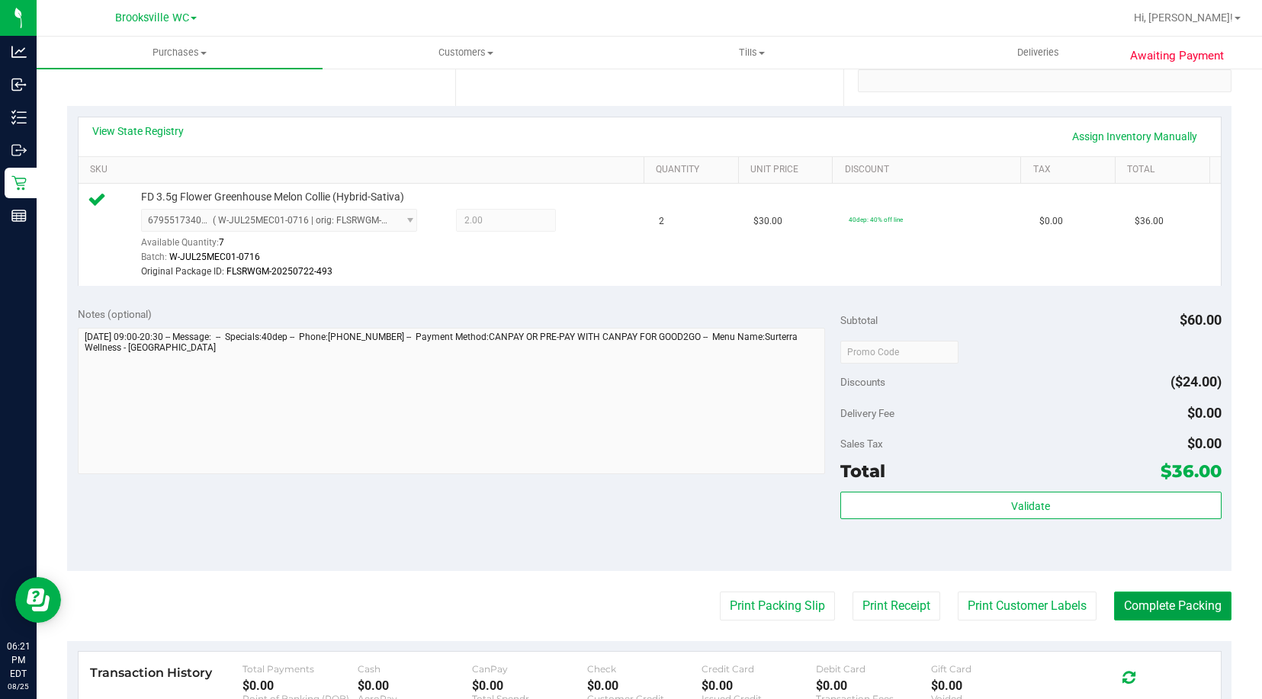
click at [1138, 609] on button "Complete Packing" at bounding box center [1172, 606] width 117 height 29
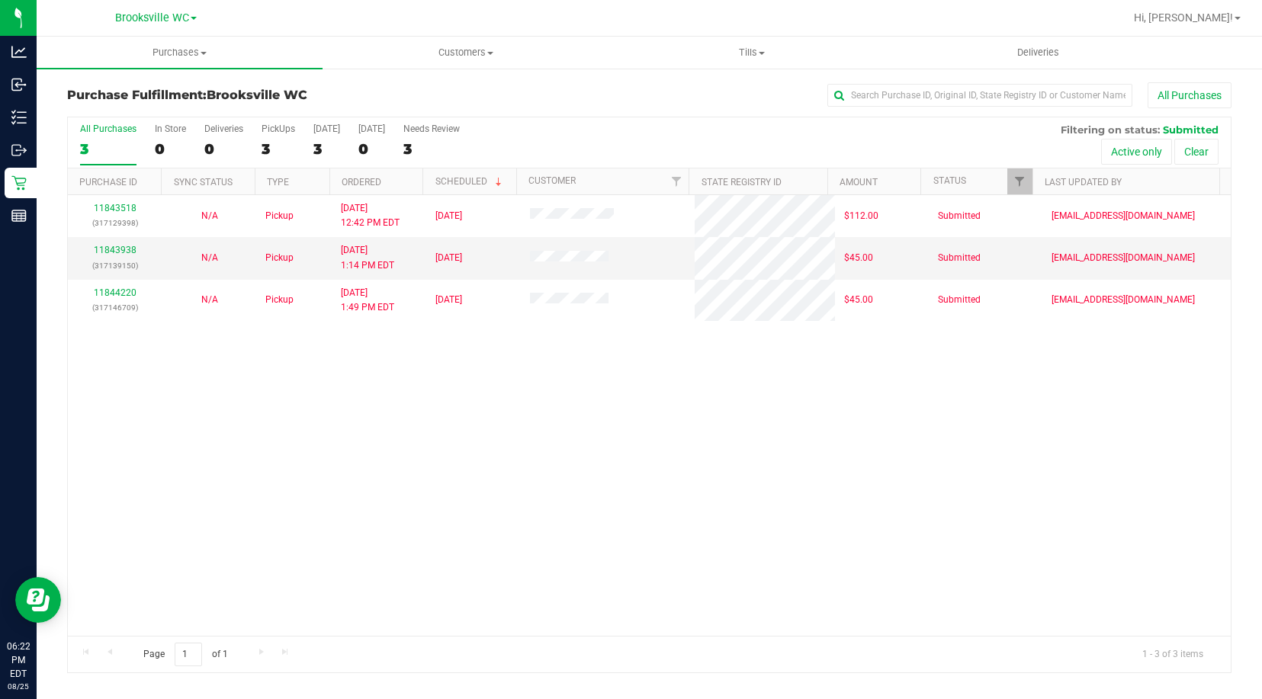
click at [169, 469] on div "11843518 (317129398) N/A Pickup [DATE] 12:42 PM EDT 8/25/2025 $112.00 Submitted…" at bounding box center [649, 415] width 1163 height 441
click at [124, 510] on div "11843518 (317129398) N/A Pickup [DATE] 12:42 PM EDT 8/25/2025 $112.00 Submitted…" at bounding box center [649, 415] width 1163 height 441
click at [88, 474] on div "11843518 (317129398) N/A Pickup [DATE] 12:42 PM EDT 8/25/2025 $112.00 Submitted…" at bounding box center [649, 415] width 1163 height 441
drag, startPoint x: 121, startPoint y: 477, endPoint x: 394, endPoint y: 56, distance: 501.7
click at [121, 463] on div "11843518 (317129398) N/A Pickup [DATE] 12:42 PM EDT 8/25/2025 $112.00 Submitted…" at bounding box center [649, 415] width 1163 height 441
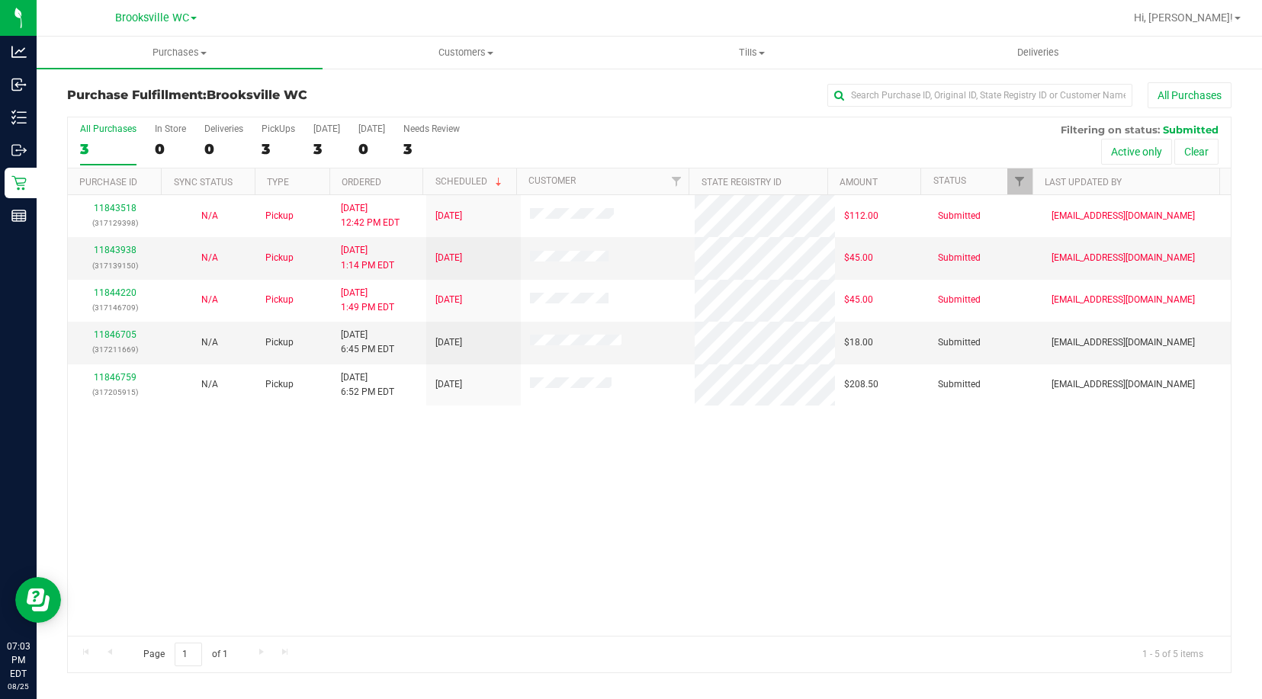
click at [133, 486] on div "11843518 (317129398) N/A Pickup [DATE] 12:42 PM EDT 8/25/2025 $112.00 Submitted…" at bounding box center [649, 415] width 1163 height 441
click at [162, 529] on div "11843518 (317129398) N/A Pickup [DATE] 12:42 PM EDT 8/25/2025 $112.00 Submitted…" at bounding box center [649, 415] width 1163 height 441
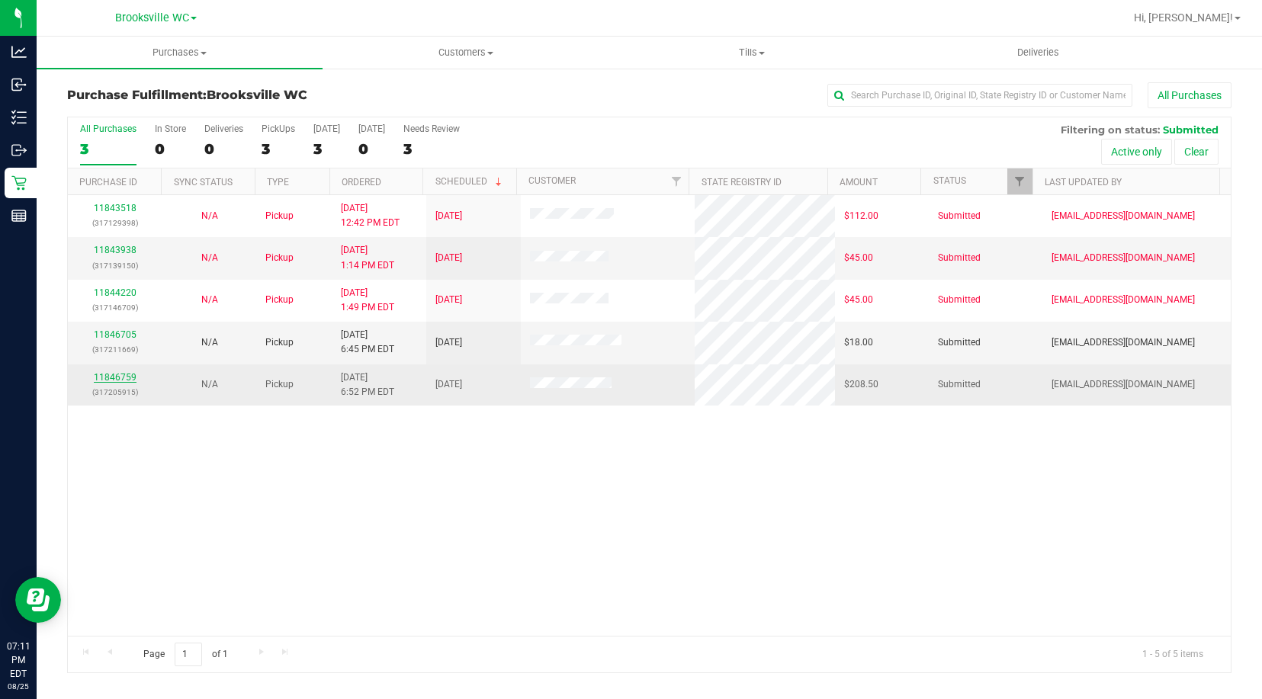
click at [115, 378] on link "11846759" at bounding box center [115, 377] width 43 height 11
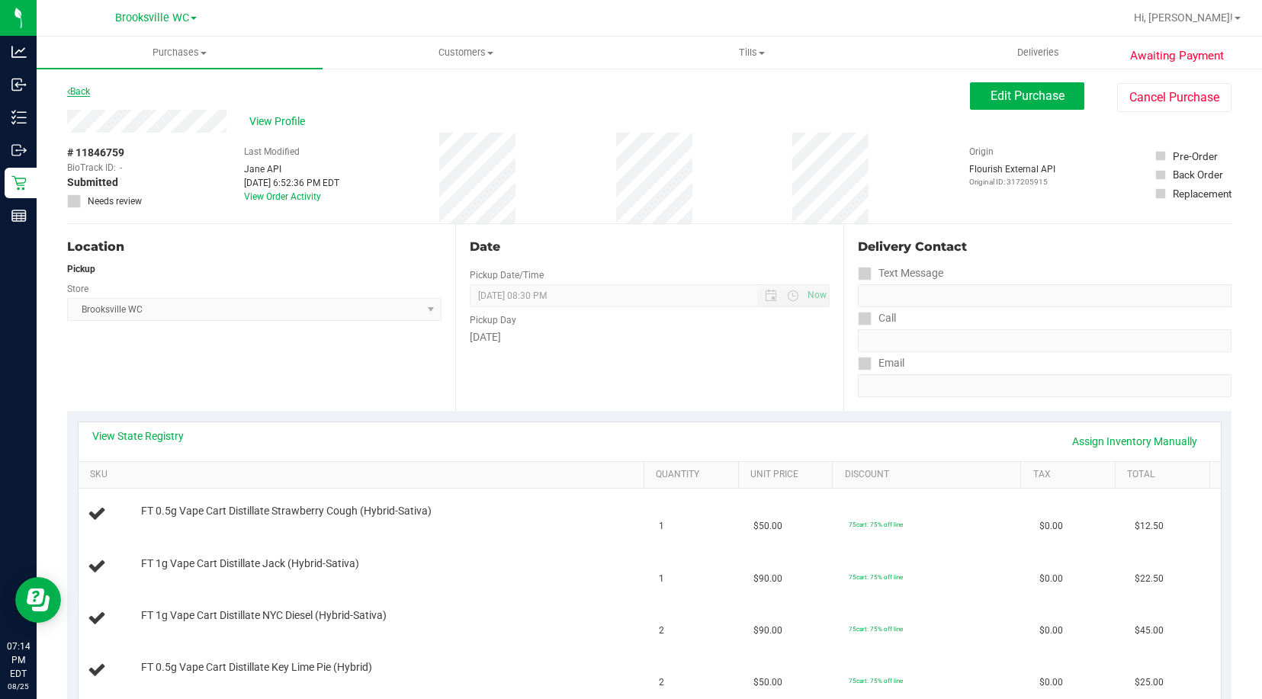
click at [78, 88] on link "Back" at bounding box center [78, 91] width 23 height 11
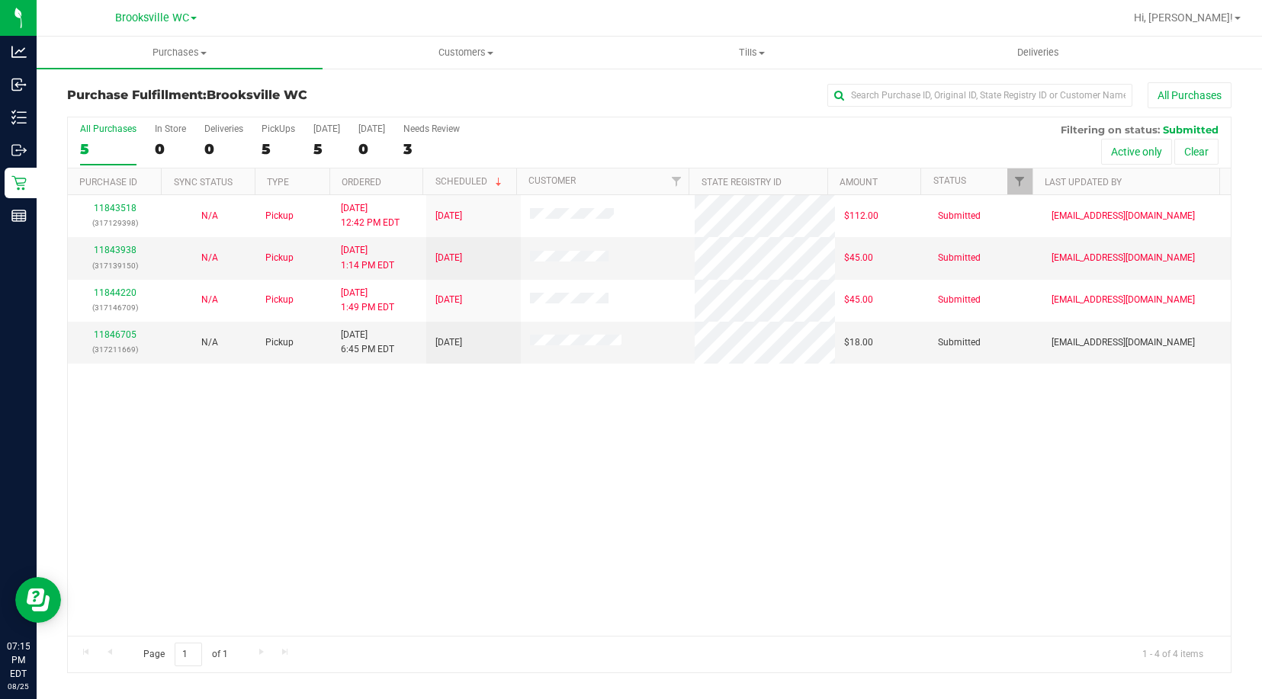
drag, startPoint x: 161, startPoint y: 438, endPoint x: 349, endPoint y: 75, distance: 408.9
click at [161, 438] on div "11843518 (317129398) N/A Pickup [DATE] 12:42 PM EDT 8/25/2025 $112.00 Submitted…" at bounding box center [649, 415] width 1163 height 441
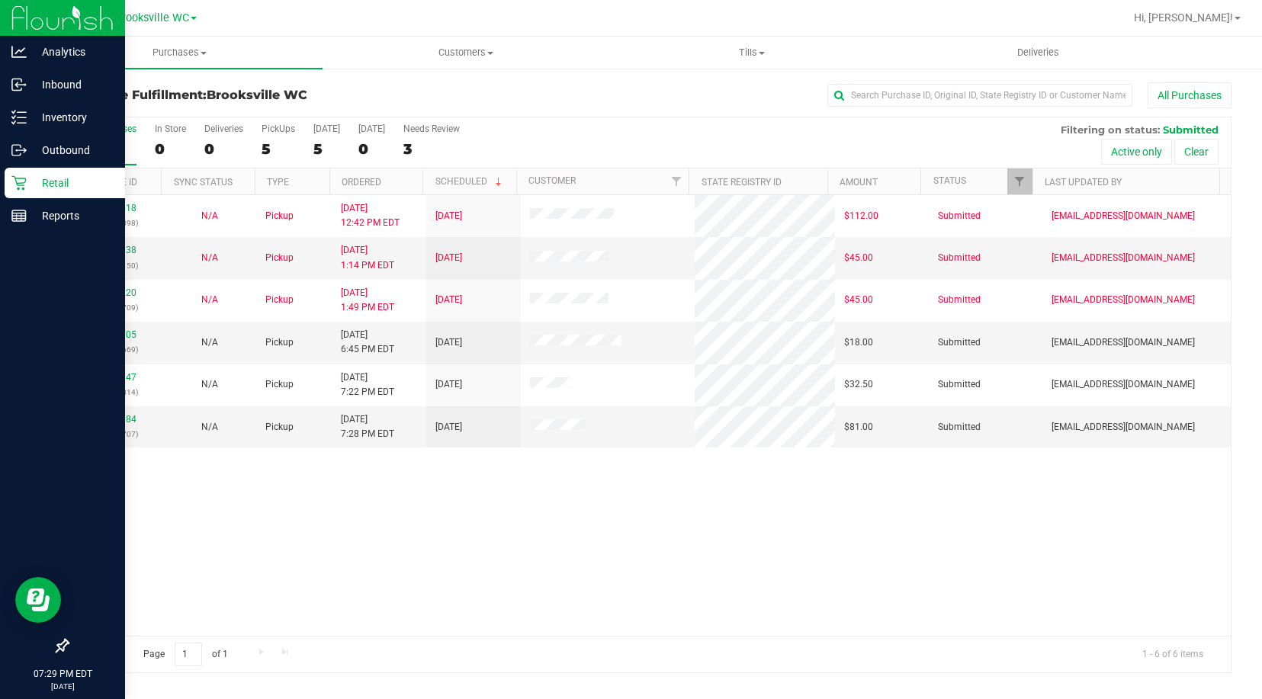
click at [91, 406] on div at bounding box center [62, 432] width 125 height 398
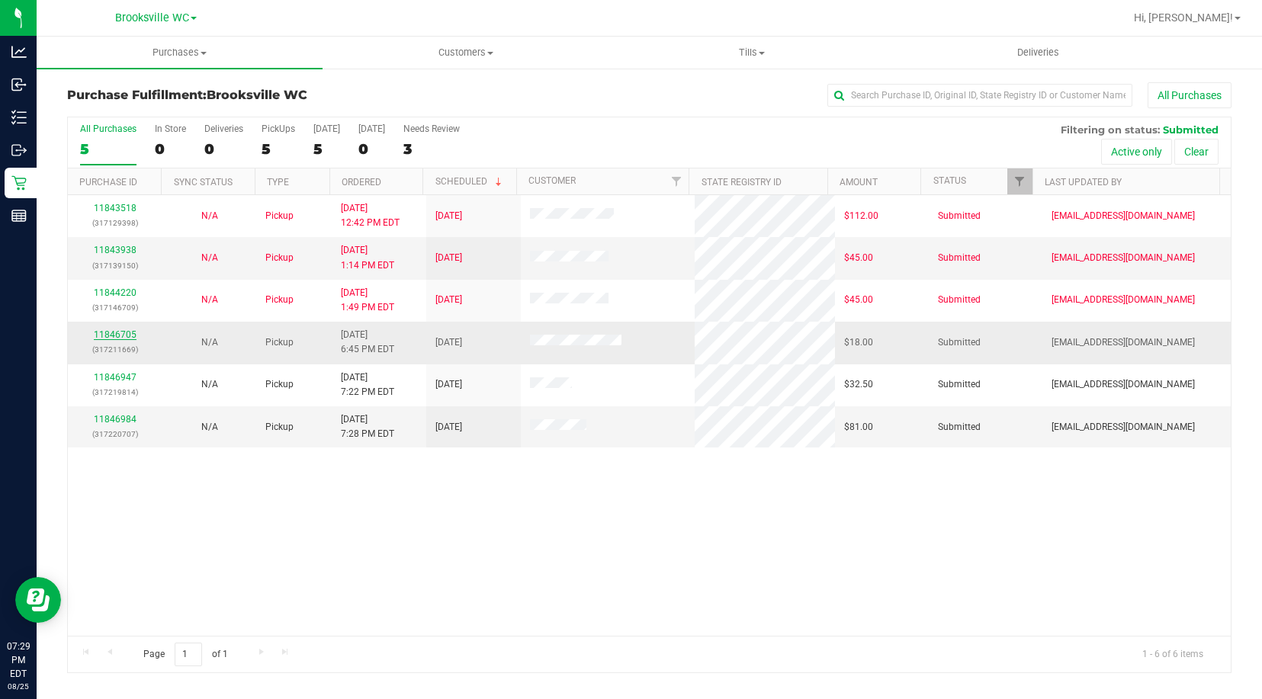
click at [124, 330] on link "11846705" at bounding box center [115, 334] width 43 height 11
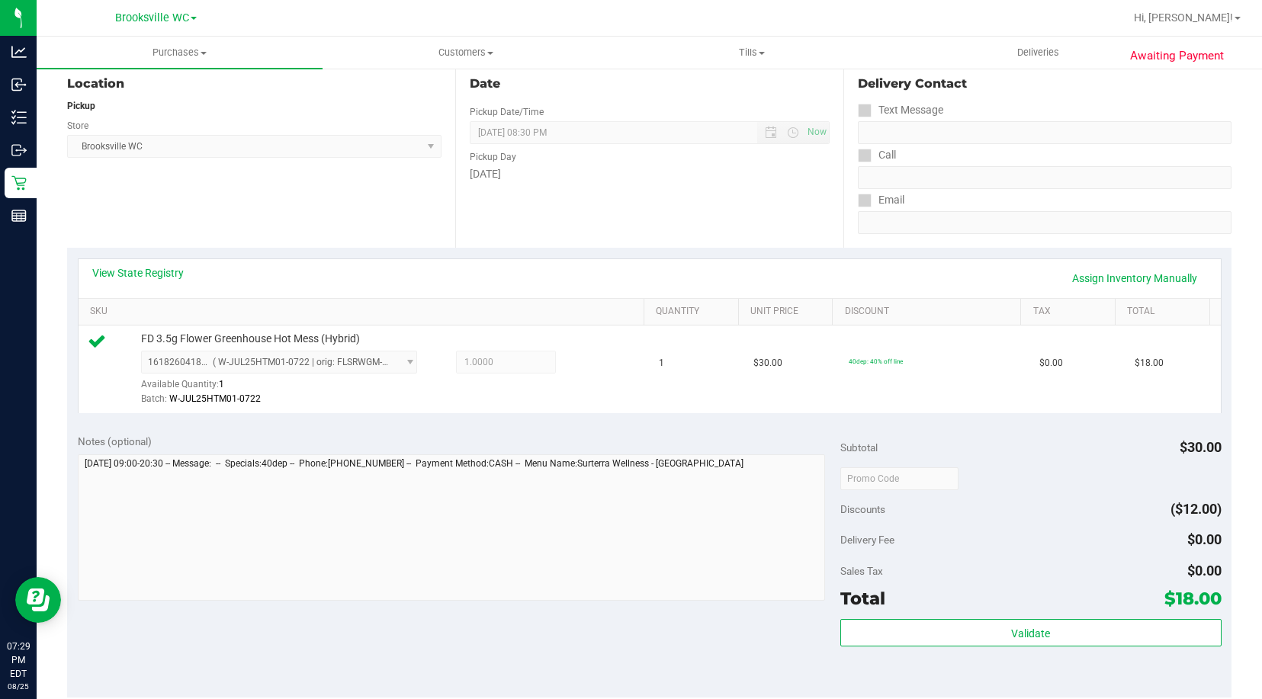
scroll to position [457, 0]
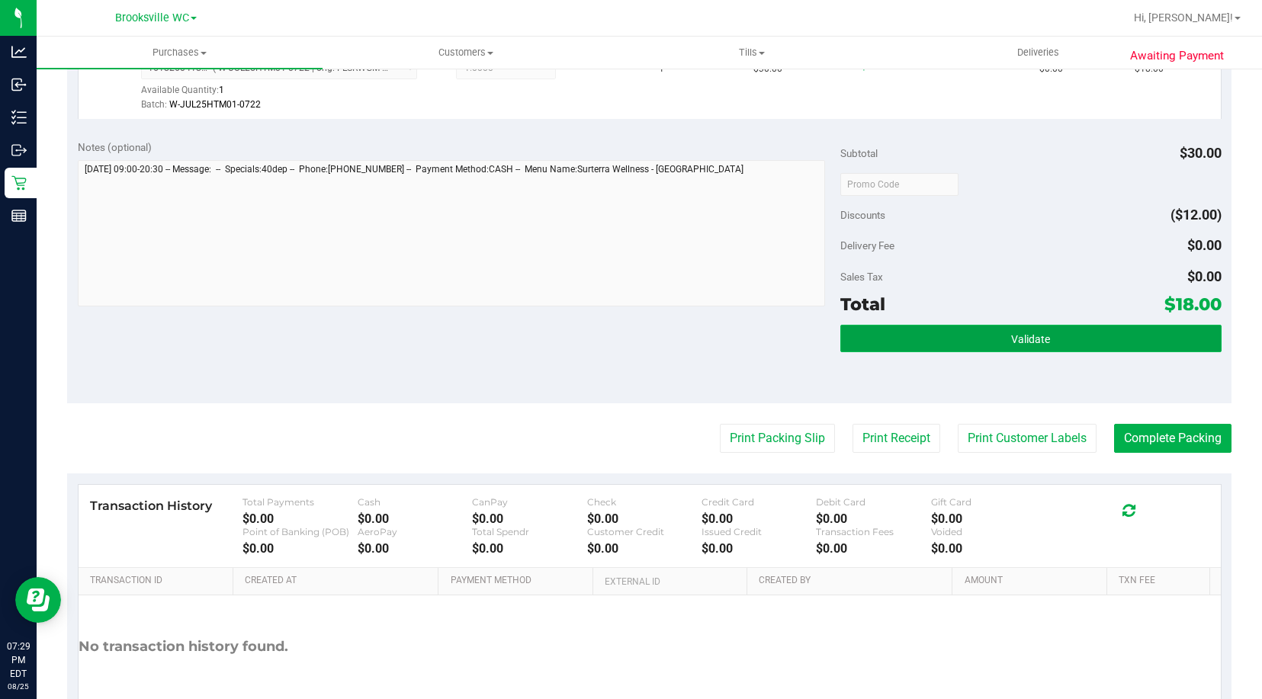
click at [899, 351] on button "Validate" at bounding box center [1030, 338] width 381 height 27
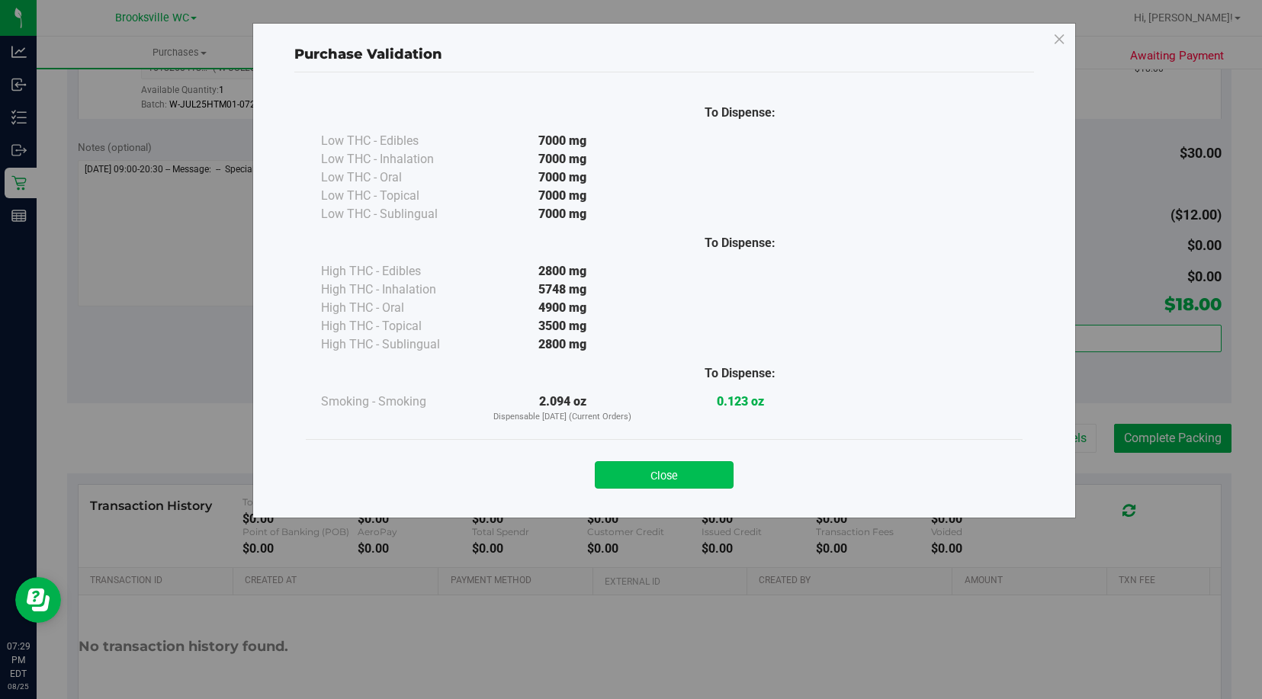
click at [691, 478] on button "Close" at bounding box center [664, 474] width 139 height 27
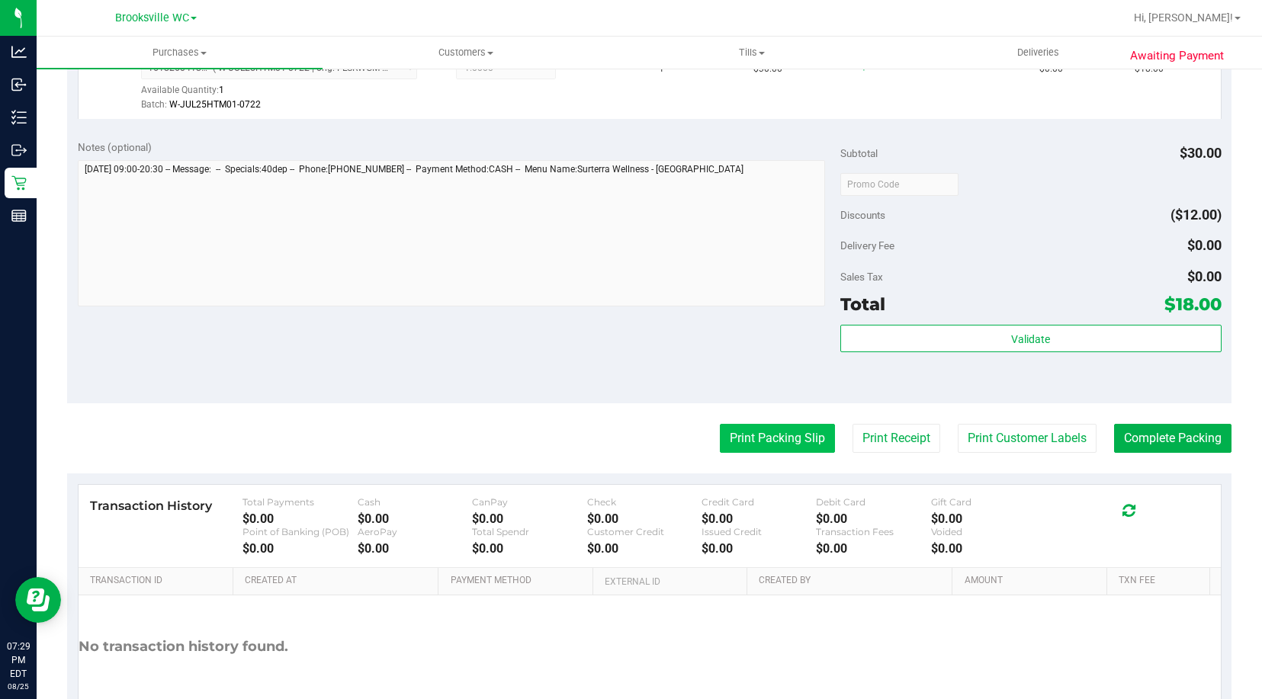
click at [720, 438] on button "Print Packing Slip" at bounding box center [777, 438] width 115 height 29
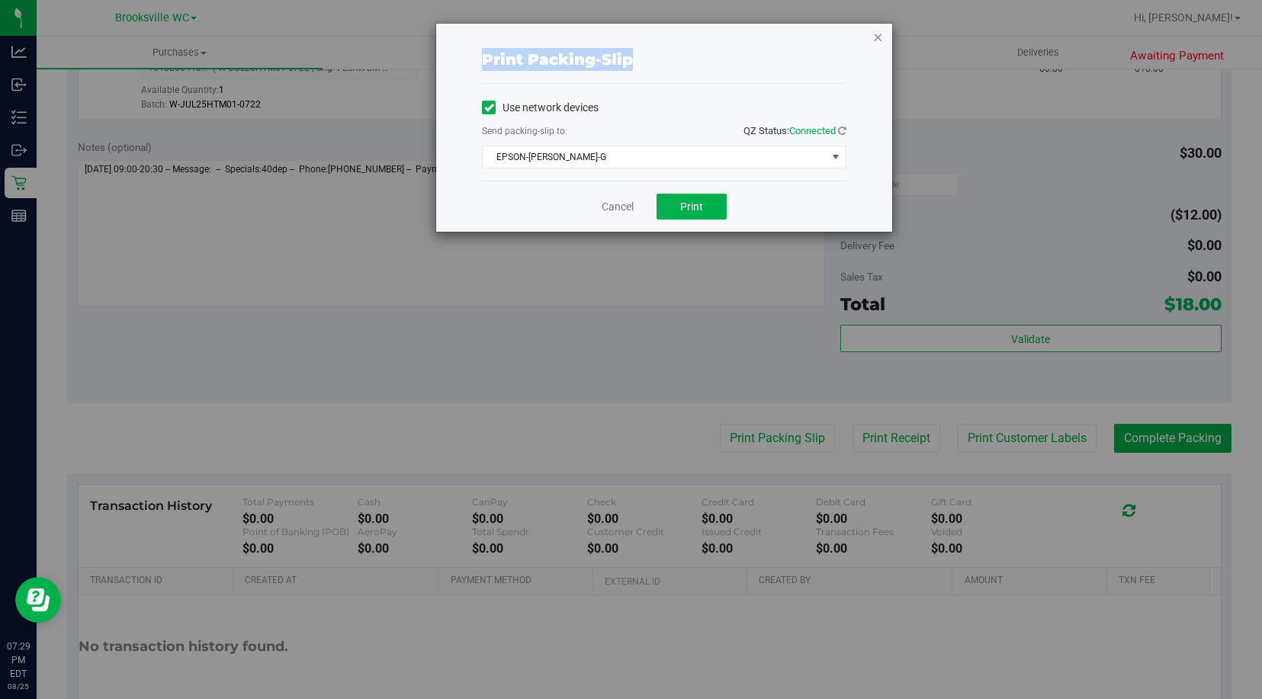
click at [877, 35] on div "Print packing-slip Use network devices Send packing-slip to: QZ Status: Connect…" at bounding box center [664, 128] width 456 height 208
click at [879, 43] on icon "button" at bounding box center [877, 36] width 11 height 18
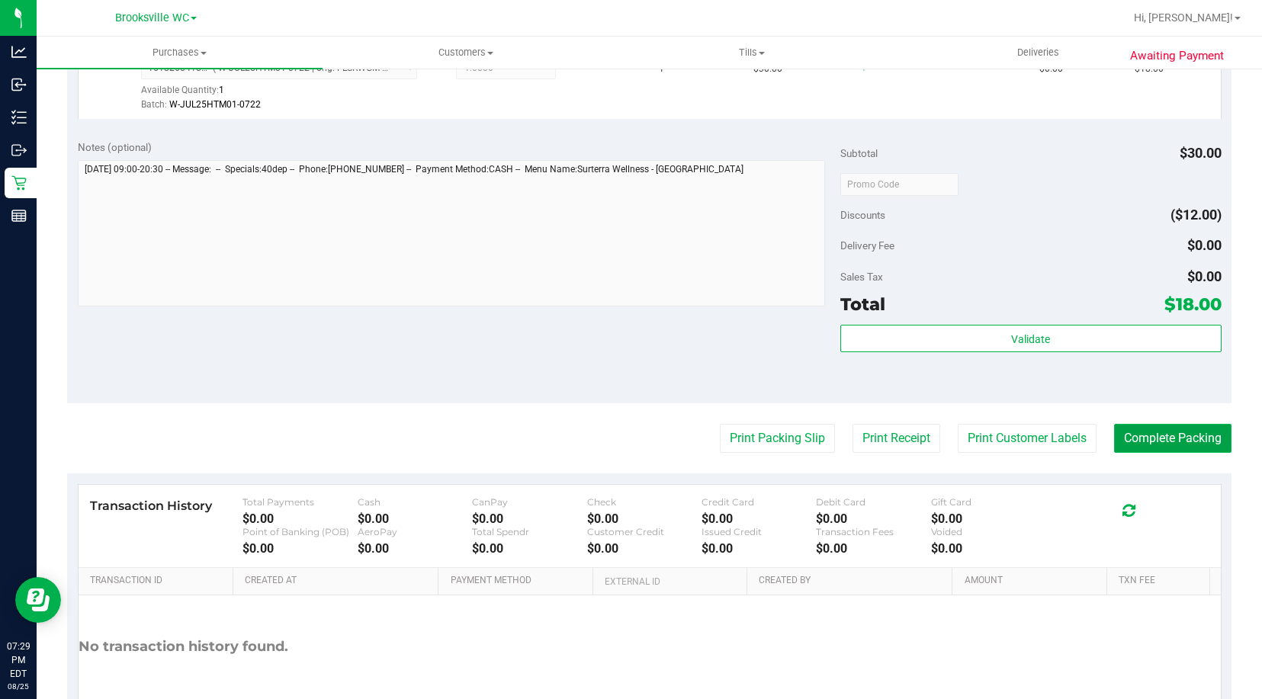
click at [1170, 446] on button "Complete Packing" at bounding box center [1172, 438] width 117 height 29
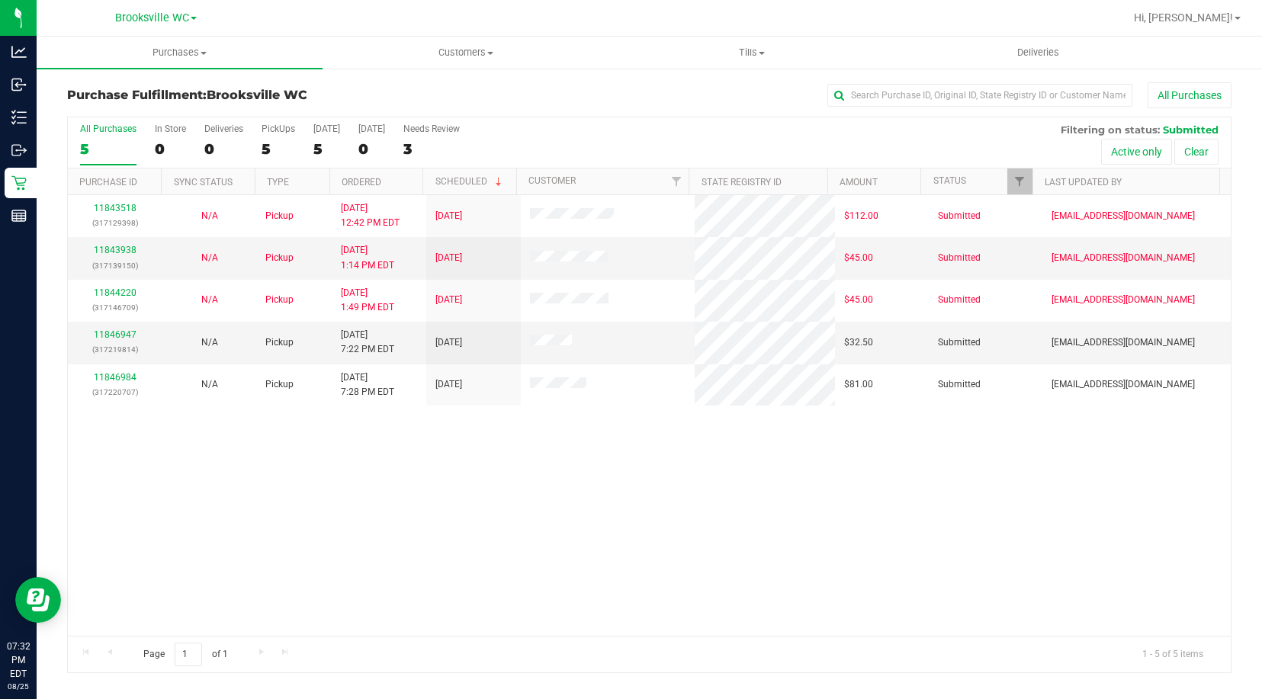
click at [164, 458] on div "11843518 (317129398) N/A Pickup [DATE] 12:42 PM EDT 8/25/2025 $112.00 Submitted…" at bounding box center [649, 415] width 1163 height 441
click at [103, 331] on link "11846947" at bounding box center [115, 334] width 43 height 11
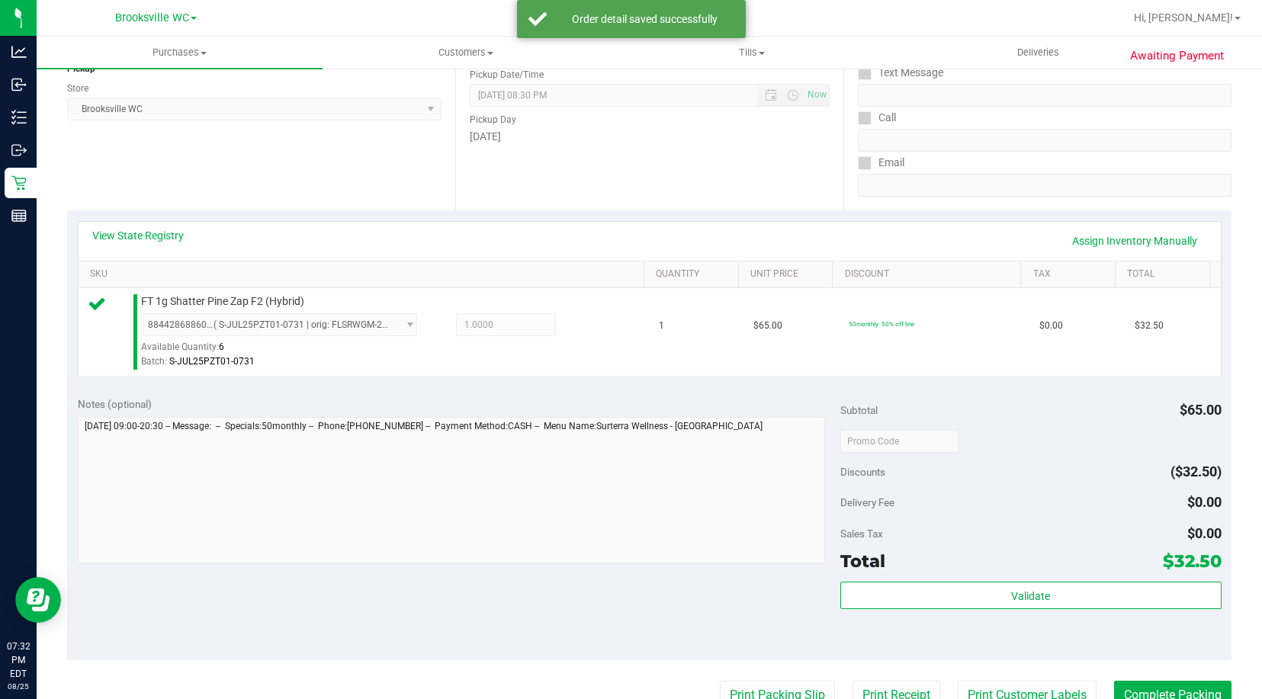
scroll to position [229, 0]
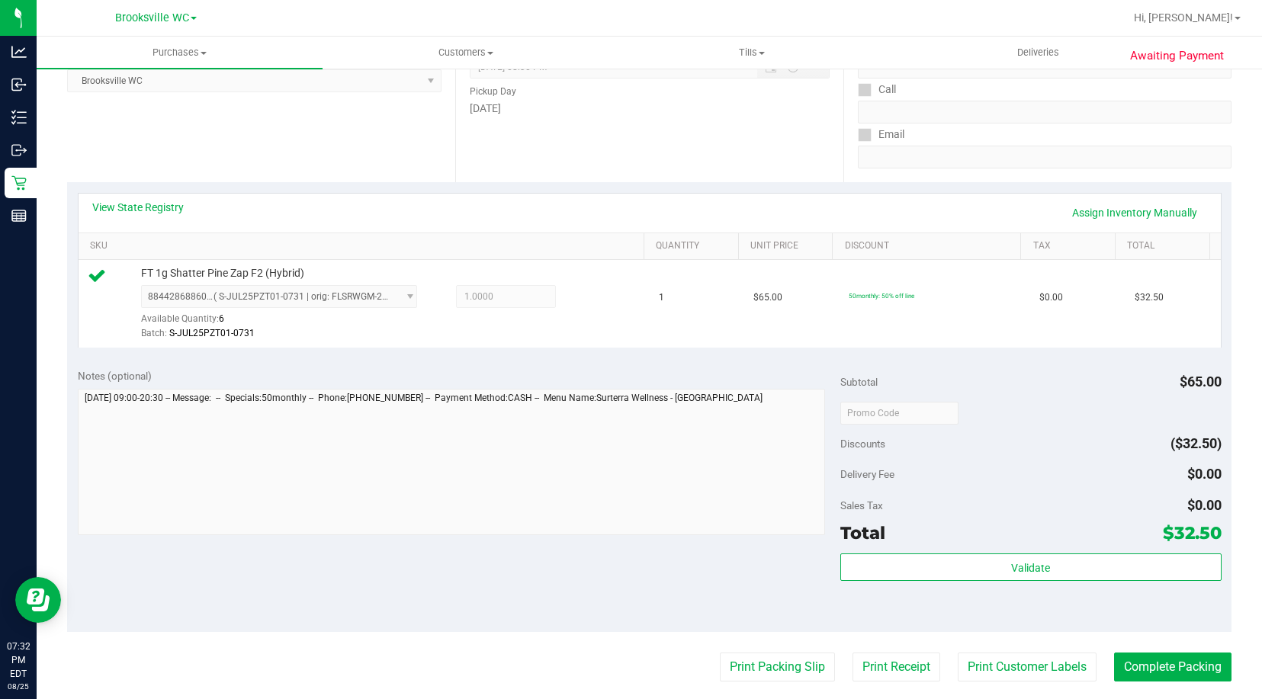
click at [1103, 586] on div "Validate" at bounding box center [1030, 588] width 381 height 69
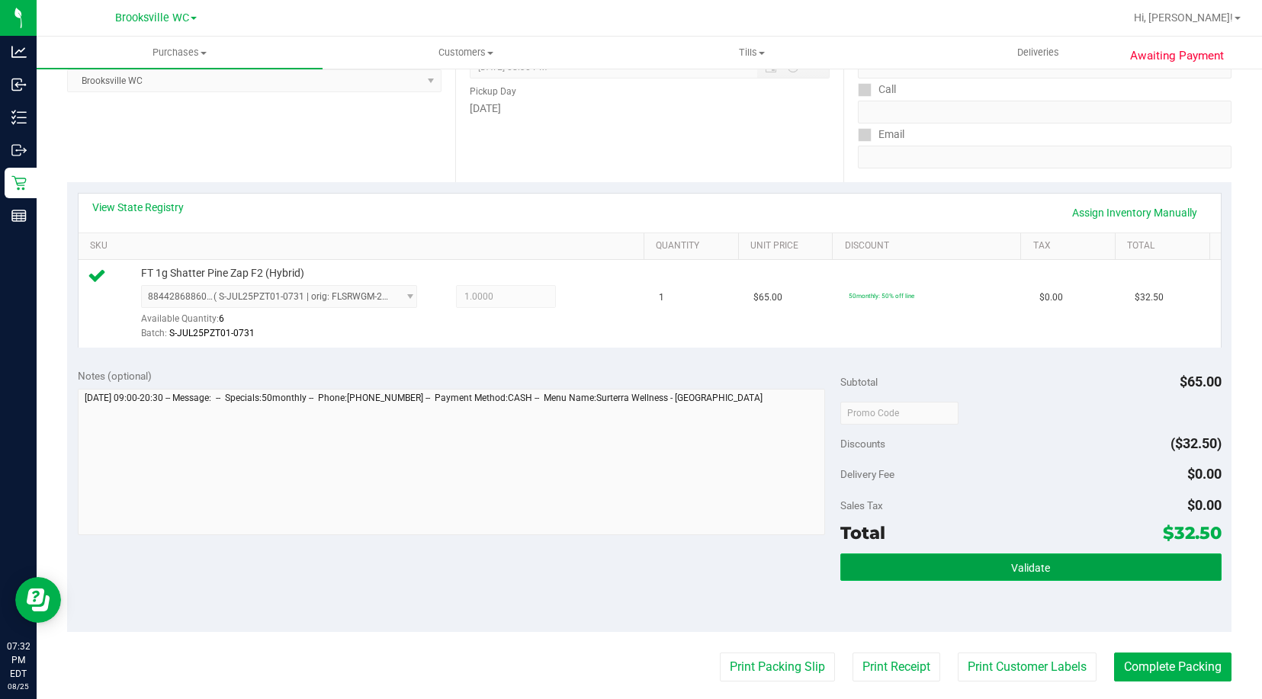
click at [1089, 573] on button "Validate" at bounding box center [1030, 567] width 381 height 27
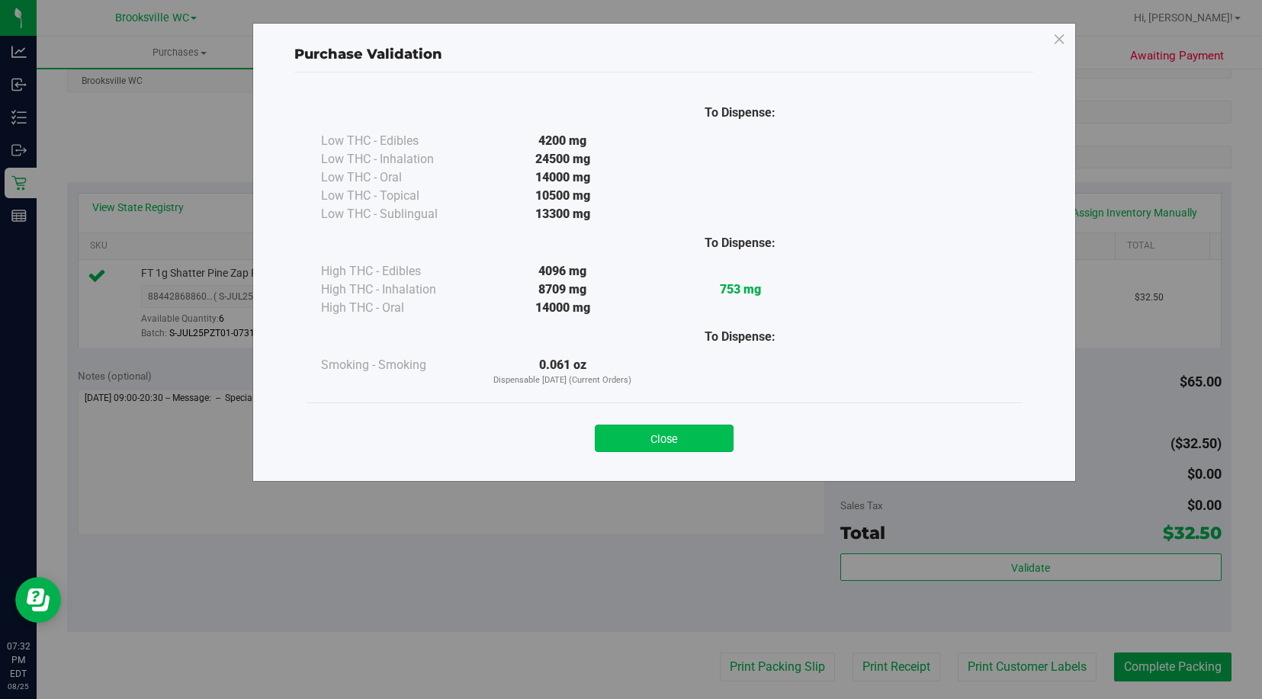
click at [686, 440] on button "Close" at bounding box center [664, 438] width 139 height 27
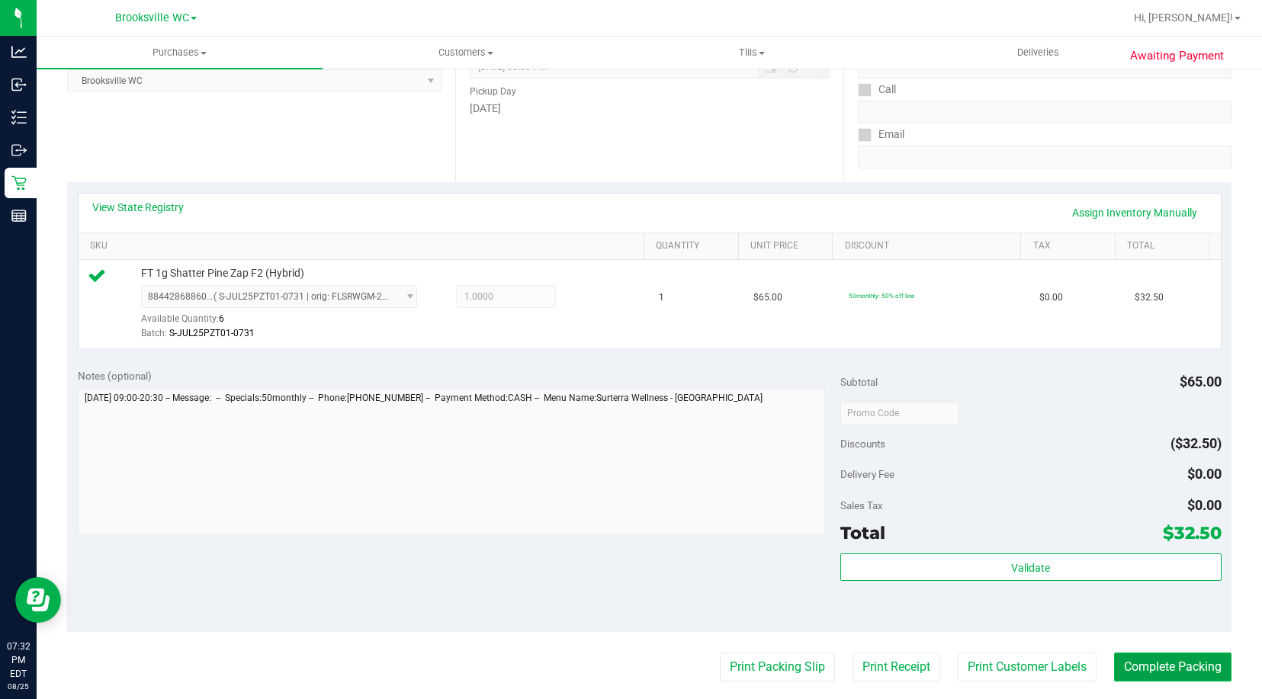
click at [1128, 670] on button "Complete Packing" at bounding box center [1172, 667] width 117 height 29
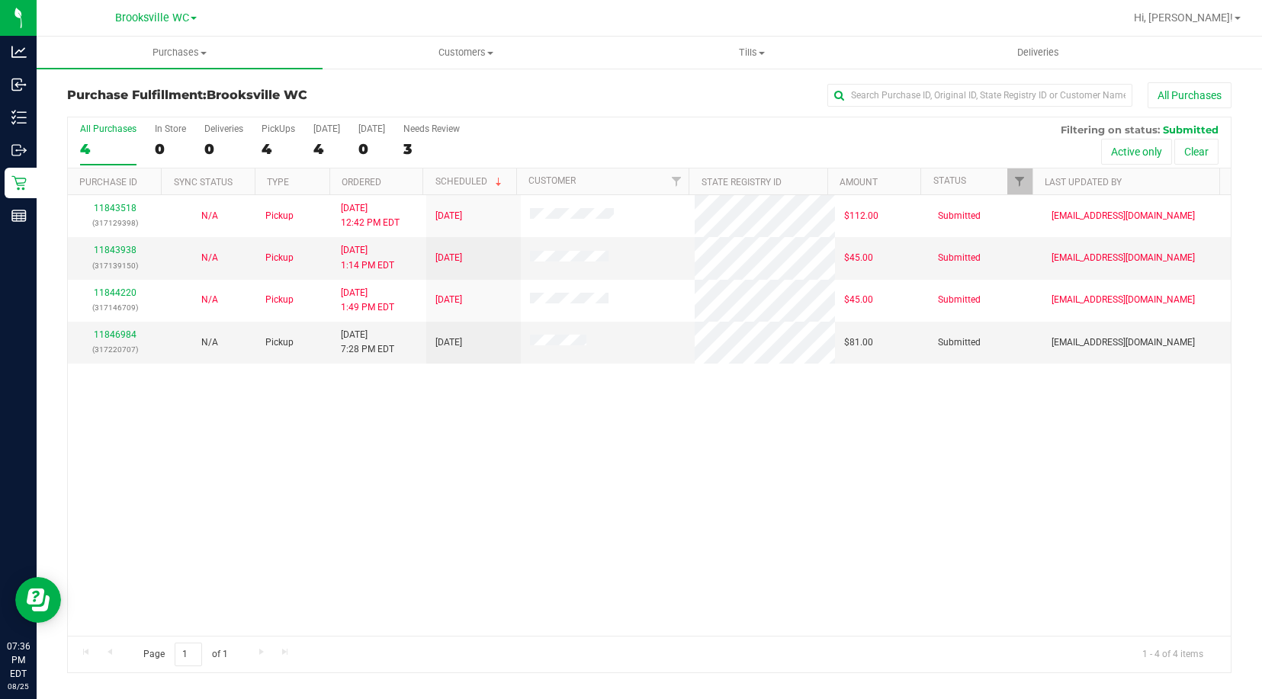
click at [165, 438] on div "11843518 (317129398) N/A Pickup [DATE] 12:42 PM EDT 8/25/2025 $112.00 Submitted…" at bounding box center [649, 415] width 1163 height 441
click at [167, 490] on div "11843518 (317129398) N/A Pickup [DATE] 12:42 PM EDT 8/25/2025 $112.00 Submitted…" at bounding box center [649, 415] width 1163 height 441
click at [120, 341] on div "11846984 (317220707)" at bounding box center [115, 342] width 76 height 29
click at [120, 332] on link "11846984" at bounding box center [115, 334] width 43 height 11
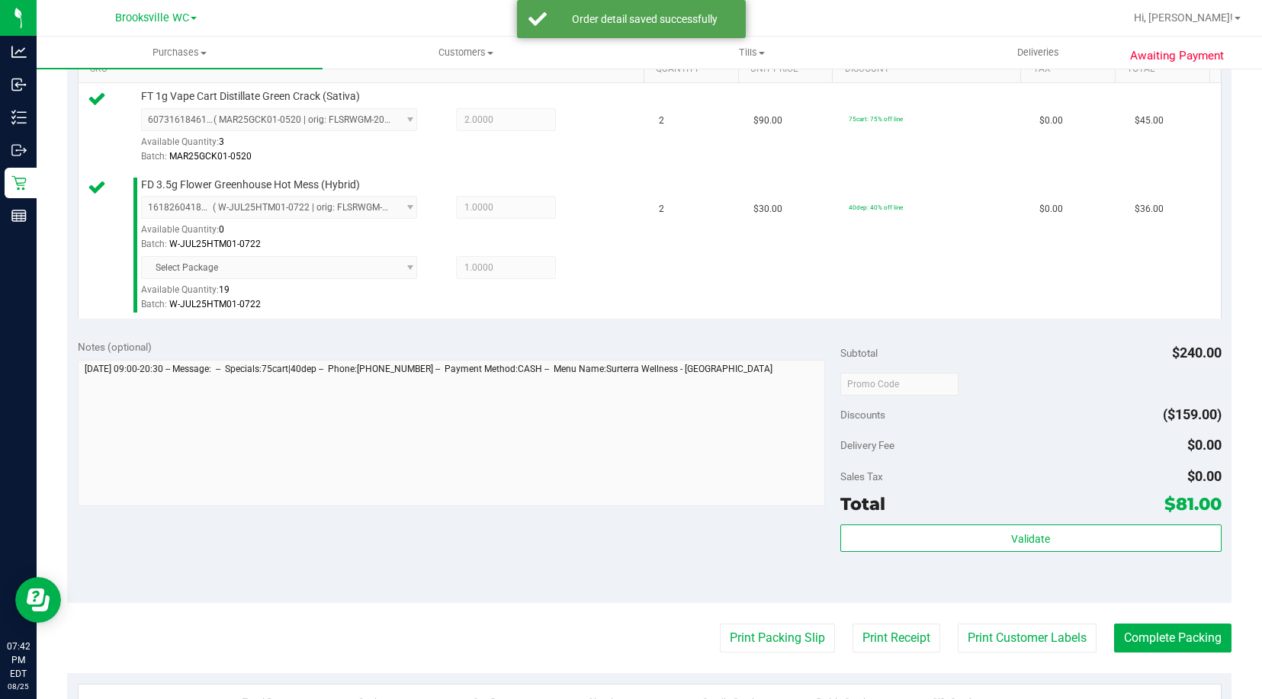
scroll to position [560, 0]
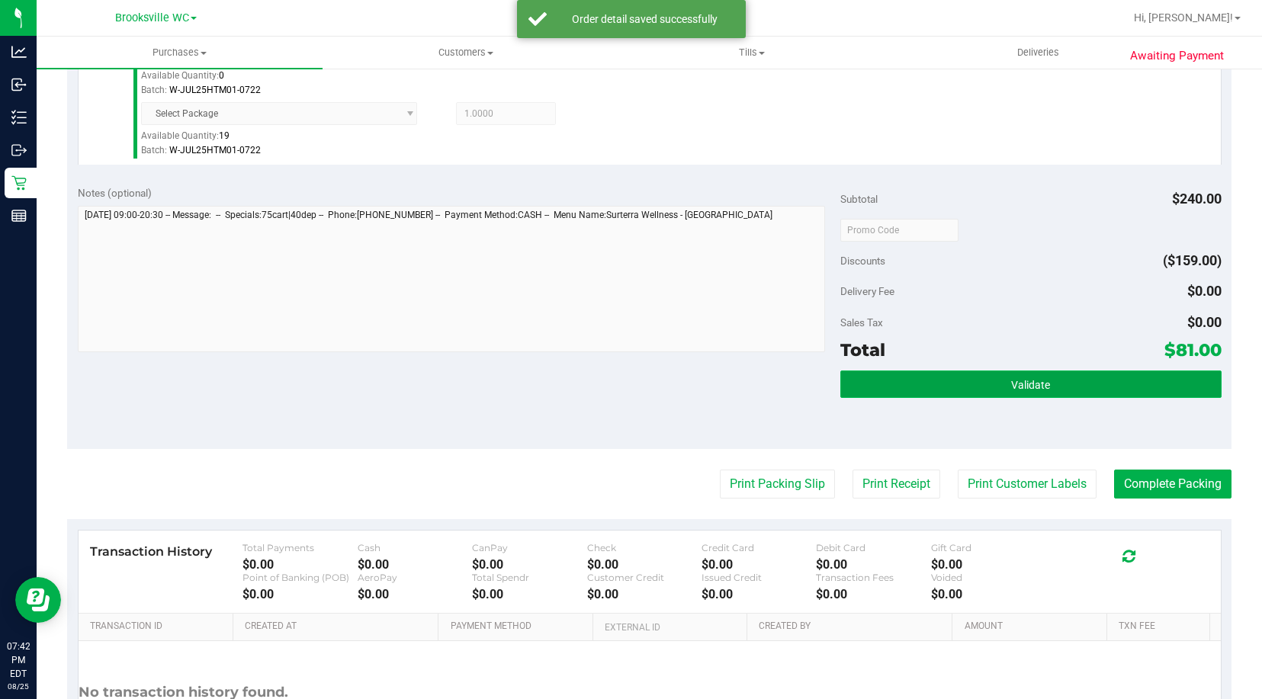
click at [976, 381] on button "Validate" at bounding box center [1030, 384] width 381 height 27
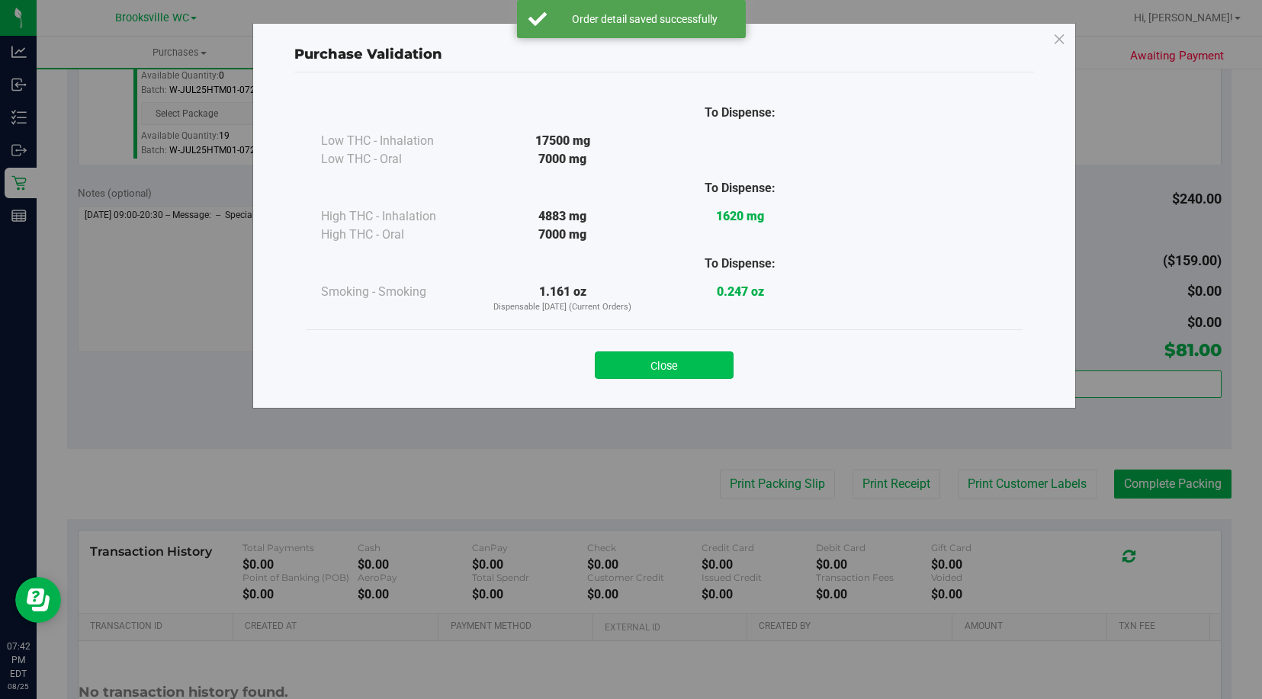
click at [707, 372] on button "Close" at bounding box center [664, 365] width 139 height 27
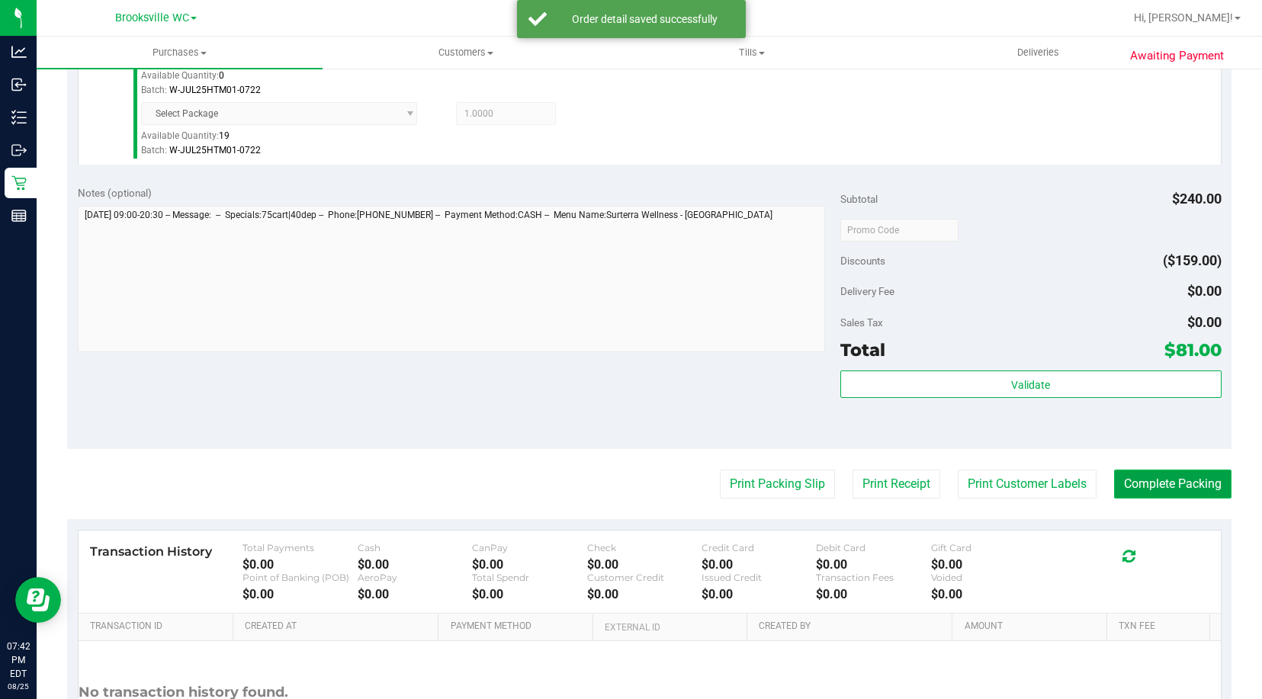
click at [1122, 470] on button "Complete Packing" at bounding box center [1172, 484] width 117 height 29
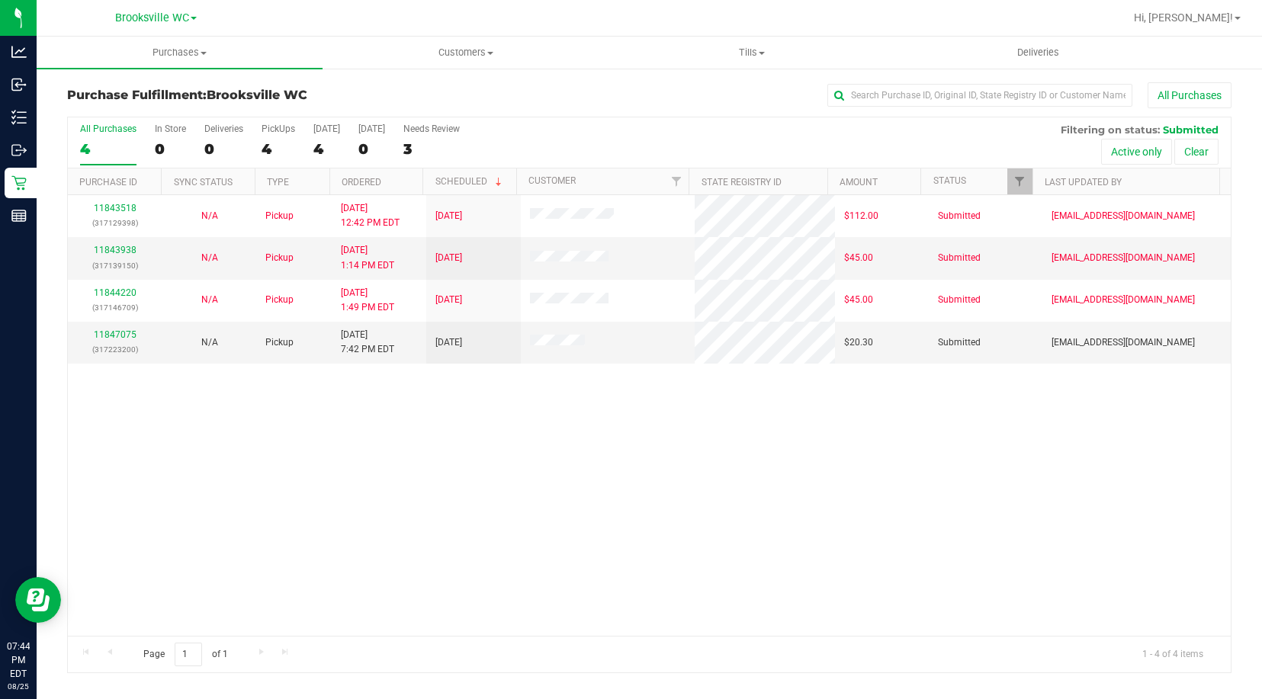
drag, startPoint x: 197, startPoint y: 425, endPoint x: 390, endPoint y: 386, distance: 197.7
click at [197, 425] on div "11843518 (317129398) N/A Pickup [DATE] 12:42 PM EDT 8/25/2025 $112.00 Submitted…" at bounding box center [649, 415] width 1163 height 441
drag, startPoint x: 133, startPoint y: 480, endPoint x: 150, endPoint y: 471, distance: 18.8
click at [133, 480] on div "11843518 (317129398) N/A Pickup [DATE] 12:42 PM EDT 8/25/2025 $112.00 Submitted…" at bounding box center [649, 415] width 1163 height 441
click at [115, 333] on link "11847075" at bounding box center [115, 334] width 43 height 11
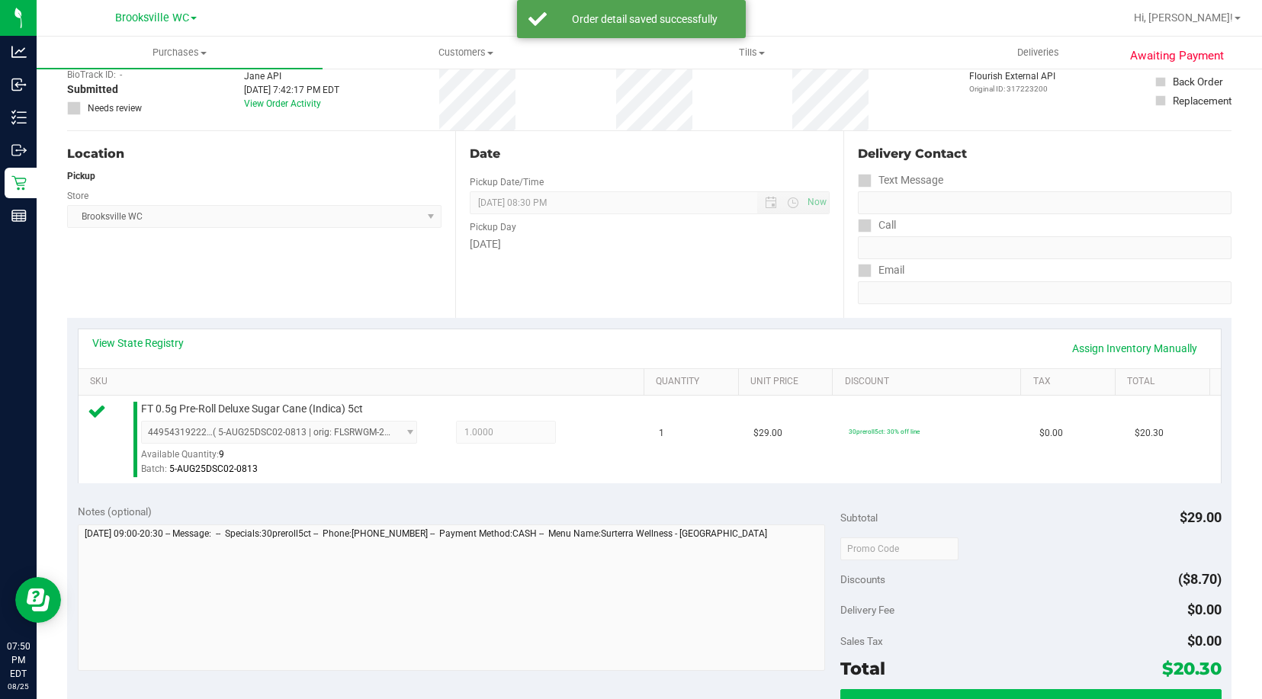
scroll to position [381, 0]
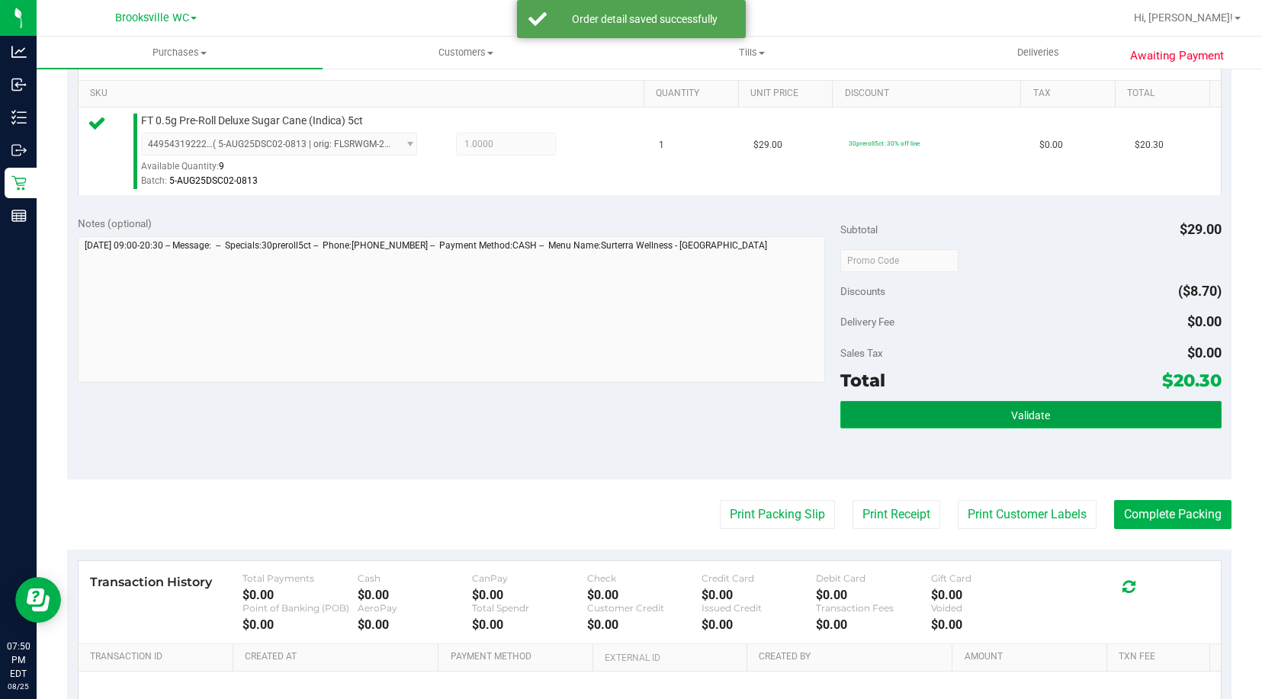
click at [885, 423] on button "Validate" at bounding box center [1030, 414] width 381 height 27
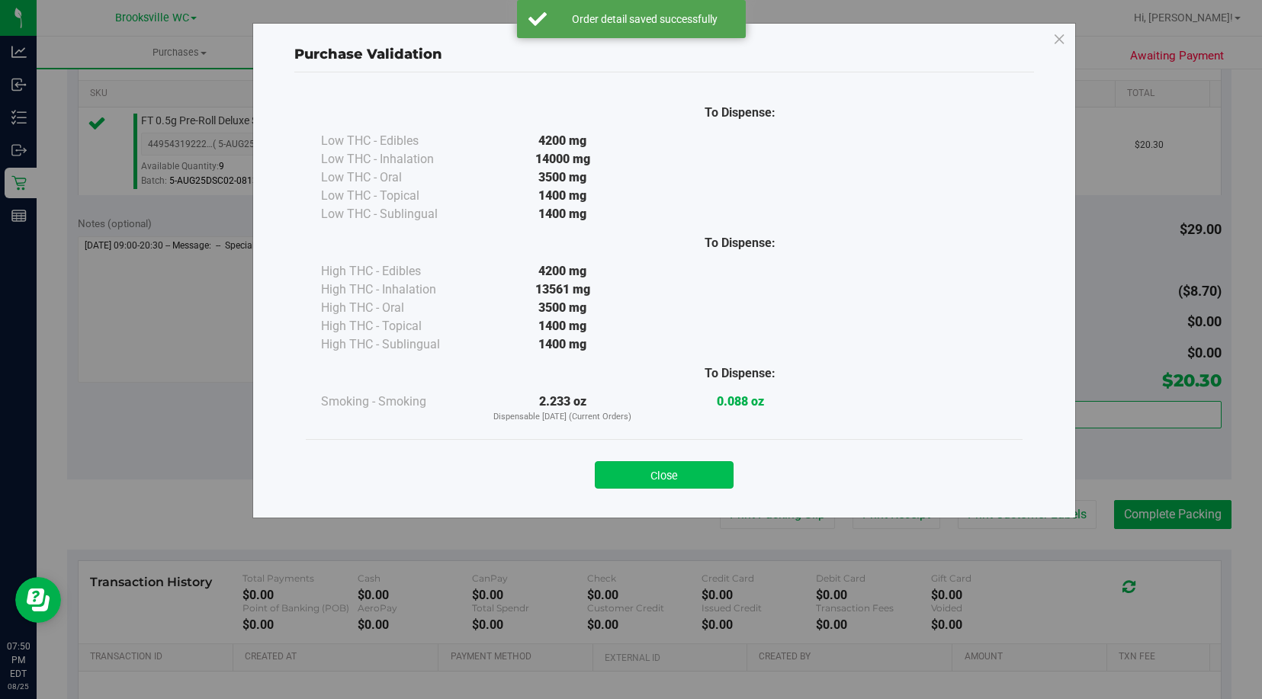
click at [653, 470] on button "Close" at bounding box center [664, 474] width 139 height 27
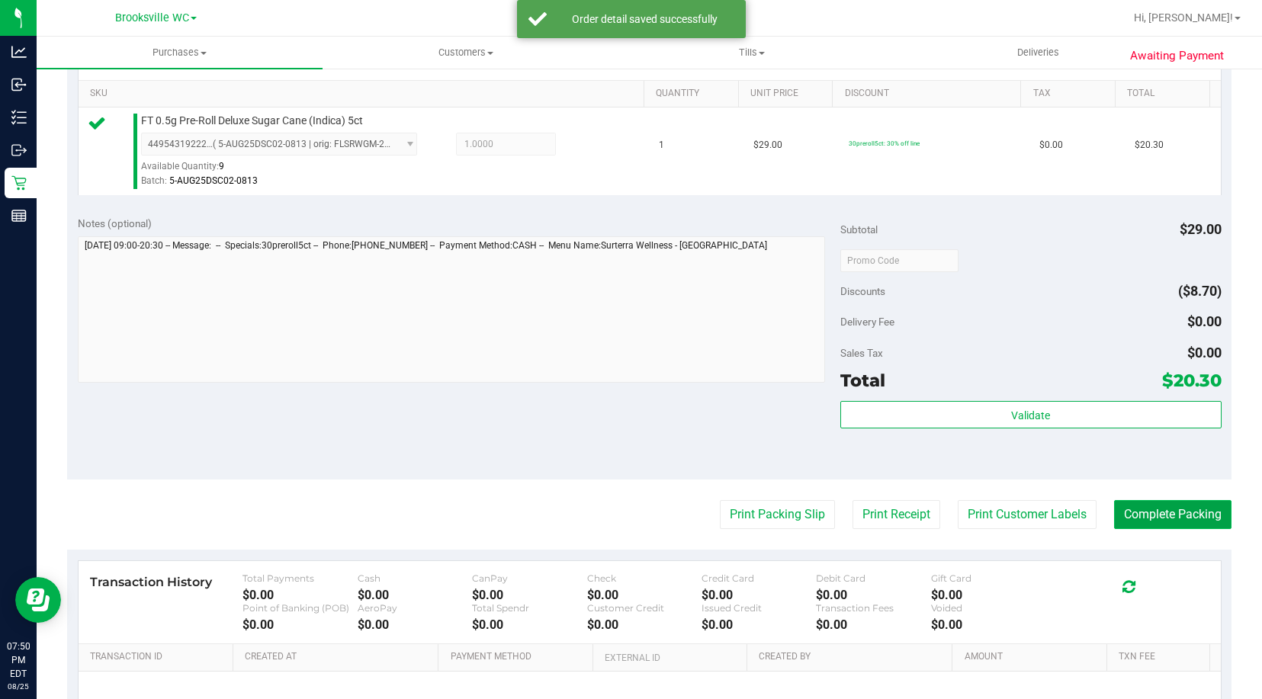
click at [1140, 514] on button "Complete Packing" at bounding box center [1172, 514] width 117 height 29
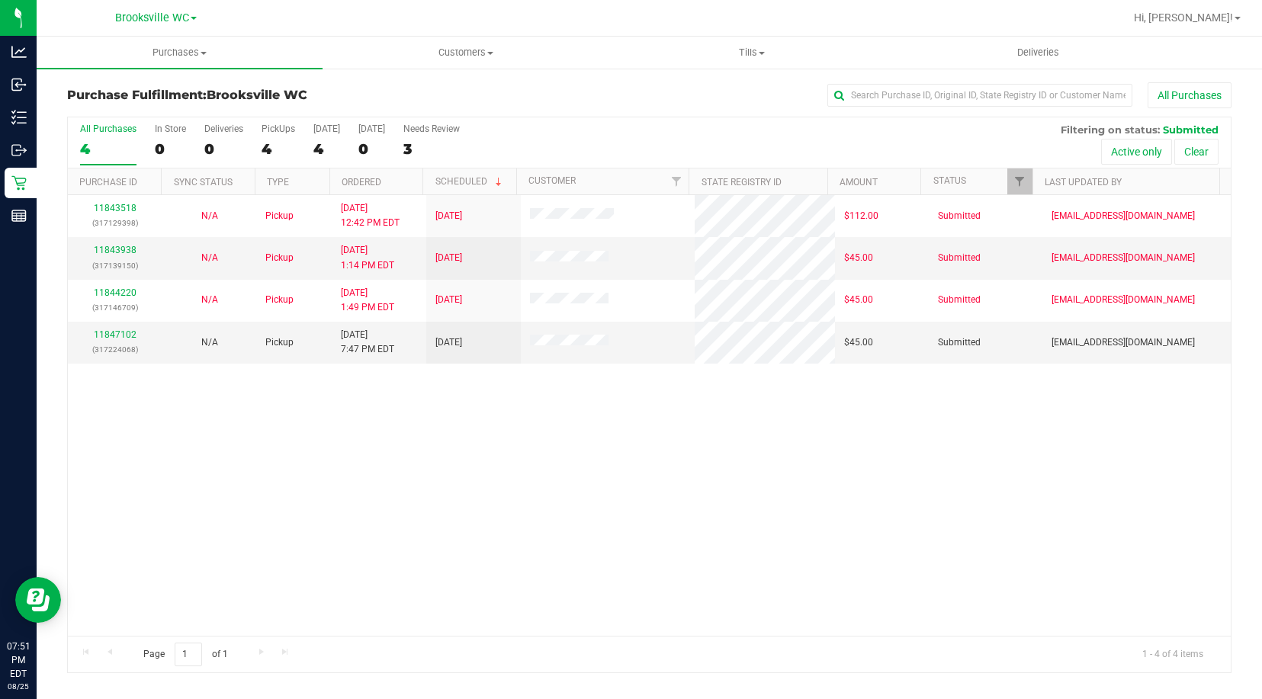
click at [130, 445] on div "11843518 (317129398) N/A Pickup [DATE] 12:42 PM EDT 8/25/2025 $112.00 Submitted…" at bounding box center [649, 415] width 1163 height 441
click at [118, 332] on link "11847102" at bounding box center [115, 334] width 43 height 11
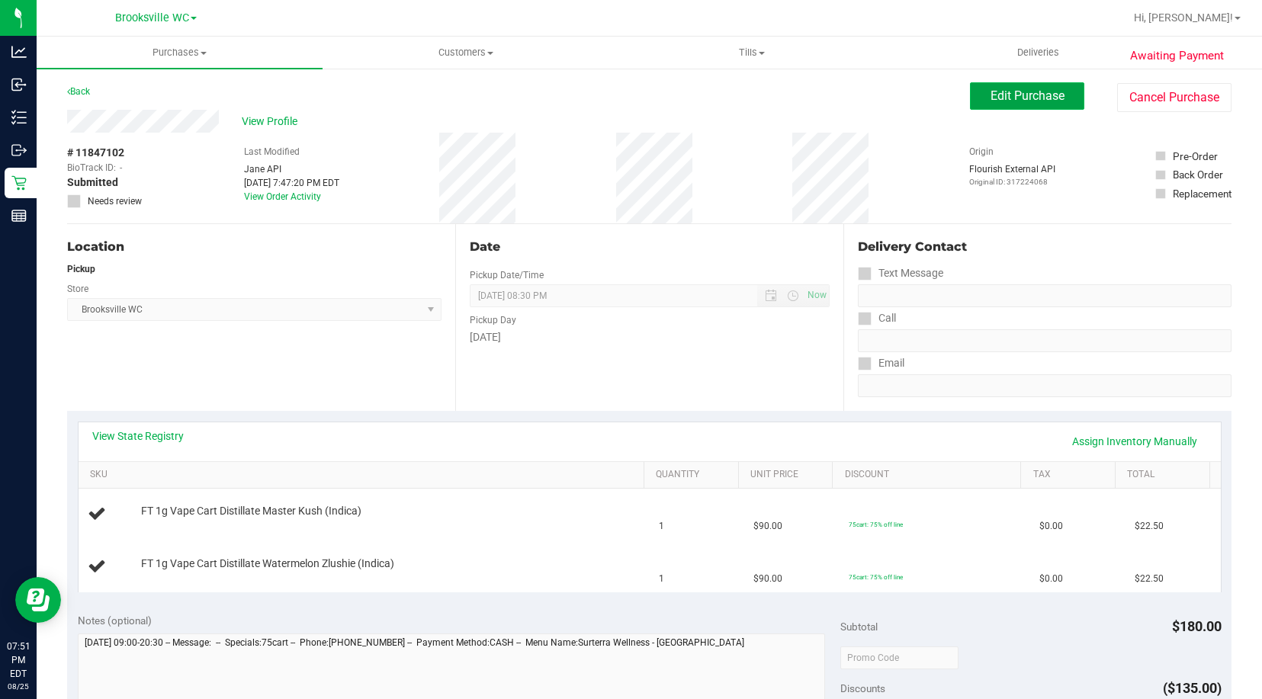
click at [990, 97] on span "Edit Purchase" at bounding box center [1027, 95] width 74 height 14
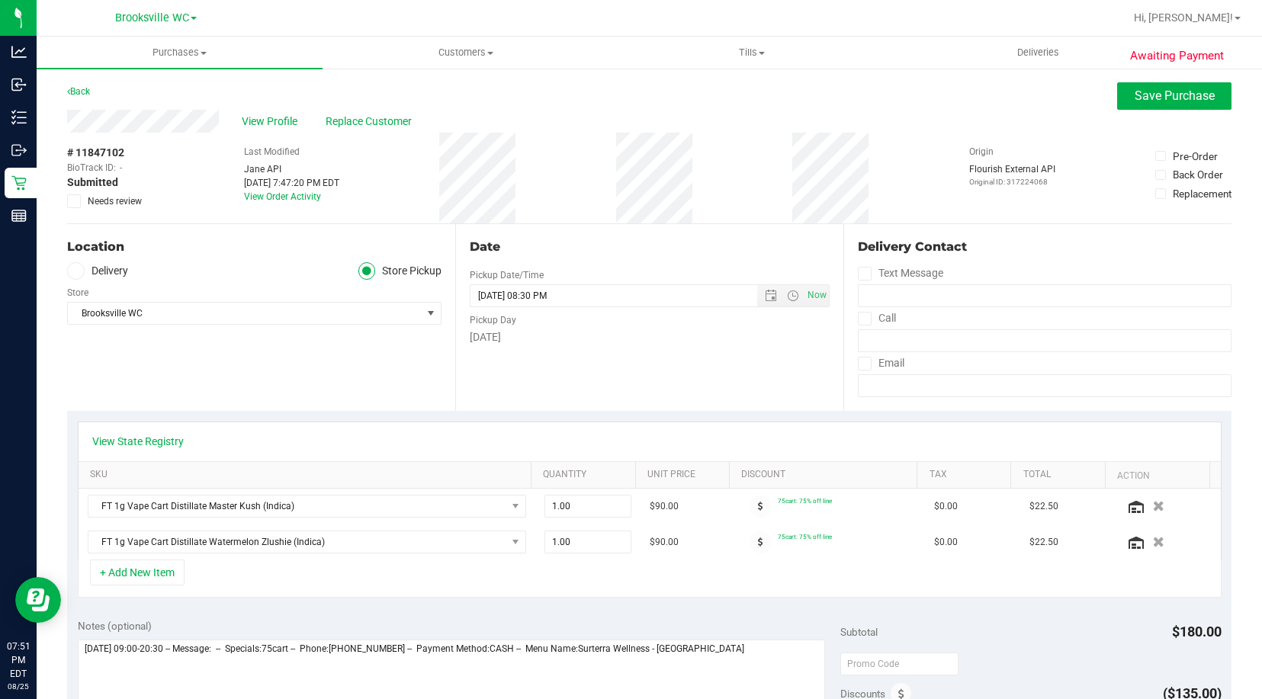
click at [74, 201] on icon at bounding box center [74, 201] width 10 height 0
click at [0, 0] on input "Needs review" at bounding box center [0, 0] width 0 height 0
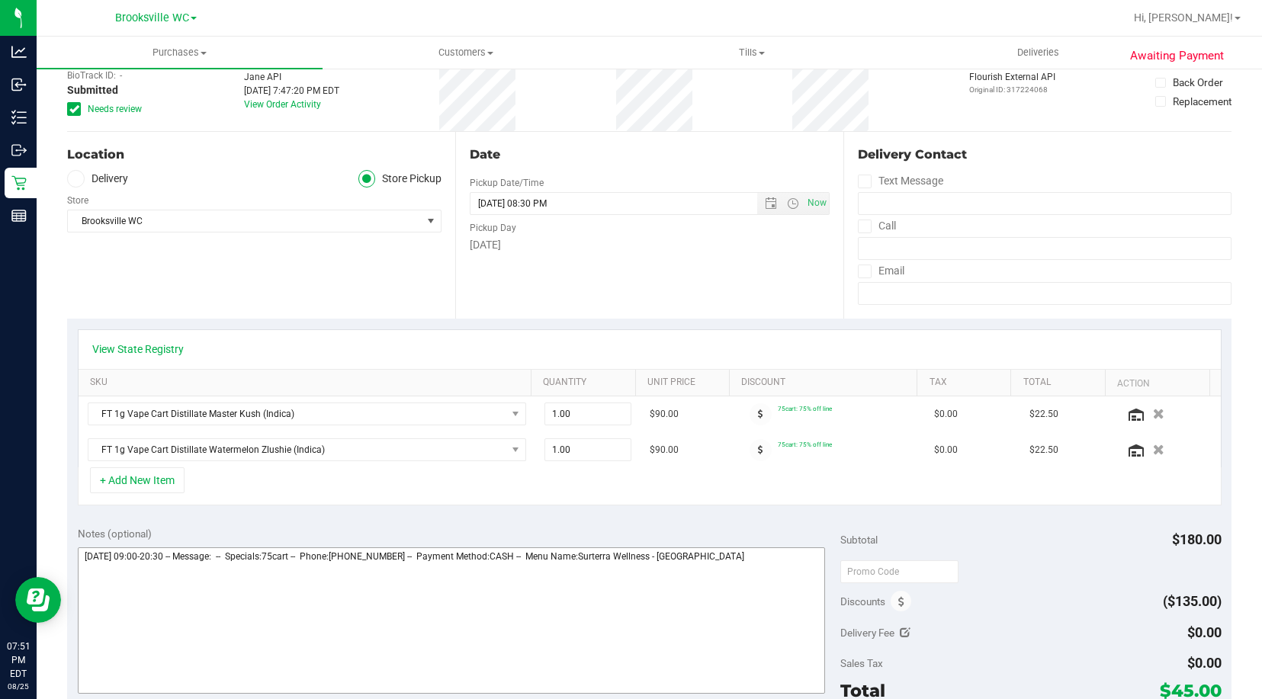
scroll to position [229, 0]
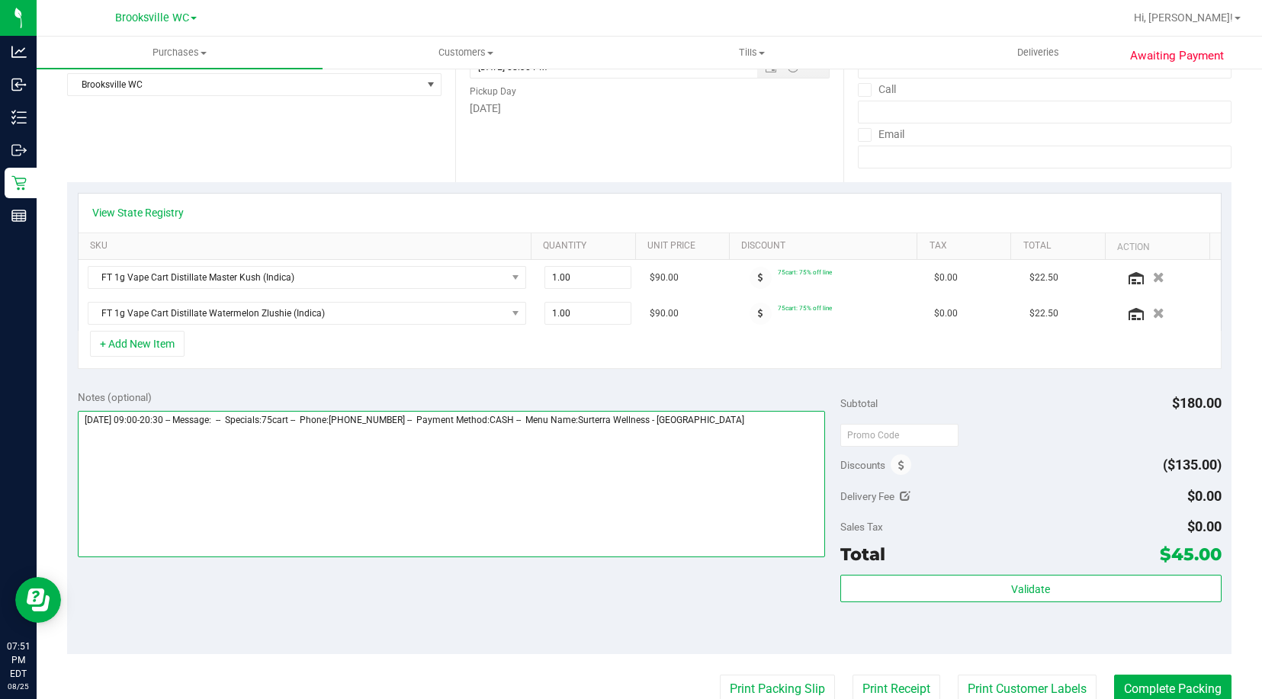
click at [776, 419] on textarea at bounding box center [451, 484] width 747 height 146
type textarea "[DATE] 09:00-20:30 -- Message: -- Specials:75cart -- Phone:[PHONE_NUMBER] -- Pa…"
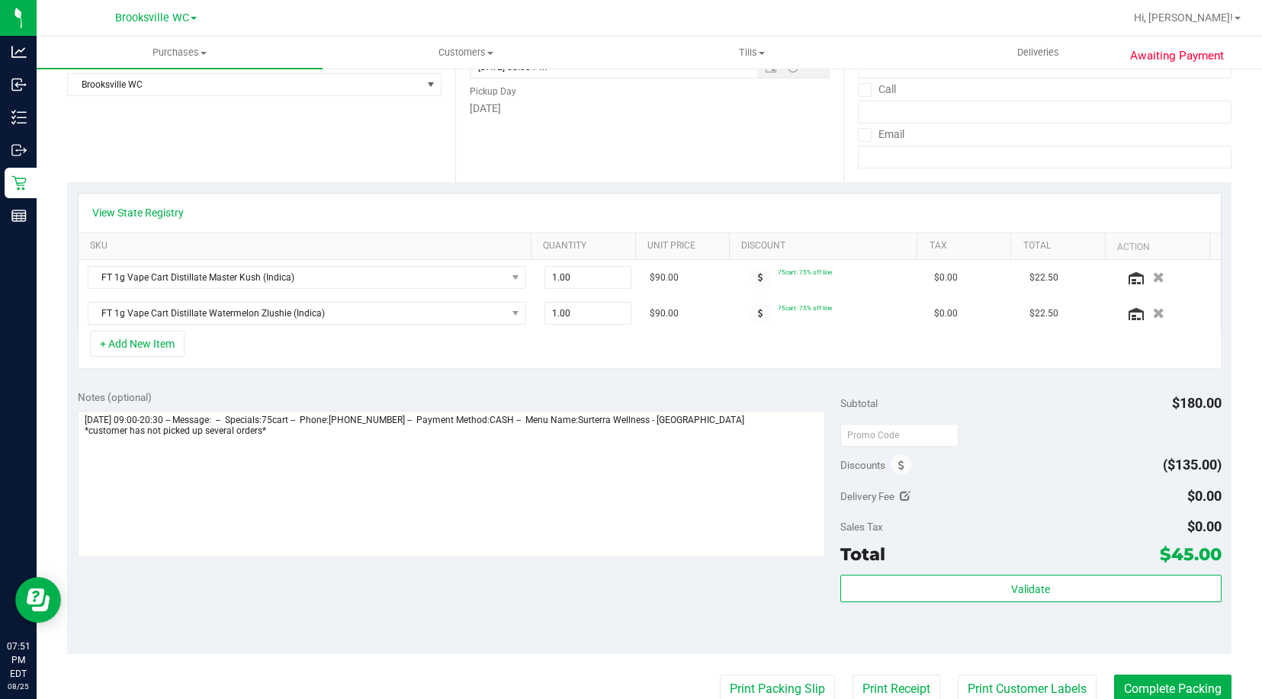
click at [409, 174] on div "Location Delivery Store Pickup Store [GEOGRAPHIC_DATA] WC Select Store [PERSON_…" at bounding box center [261, 88] width 388 height 187
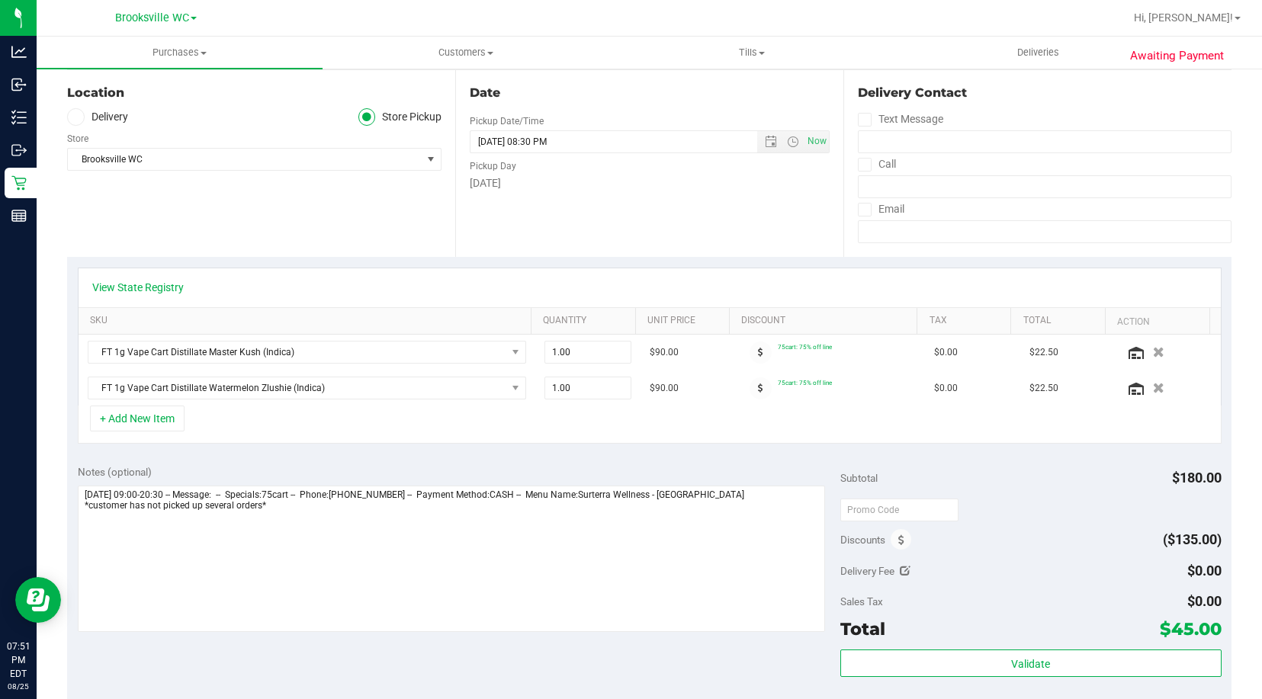
scroll to position [0, 0]
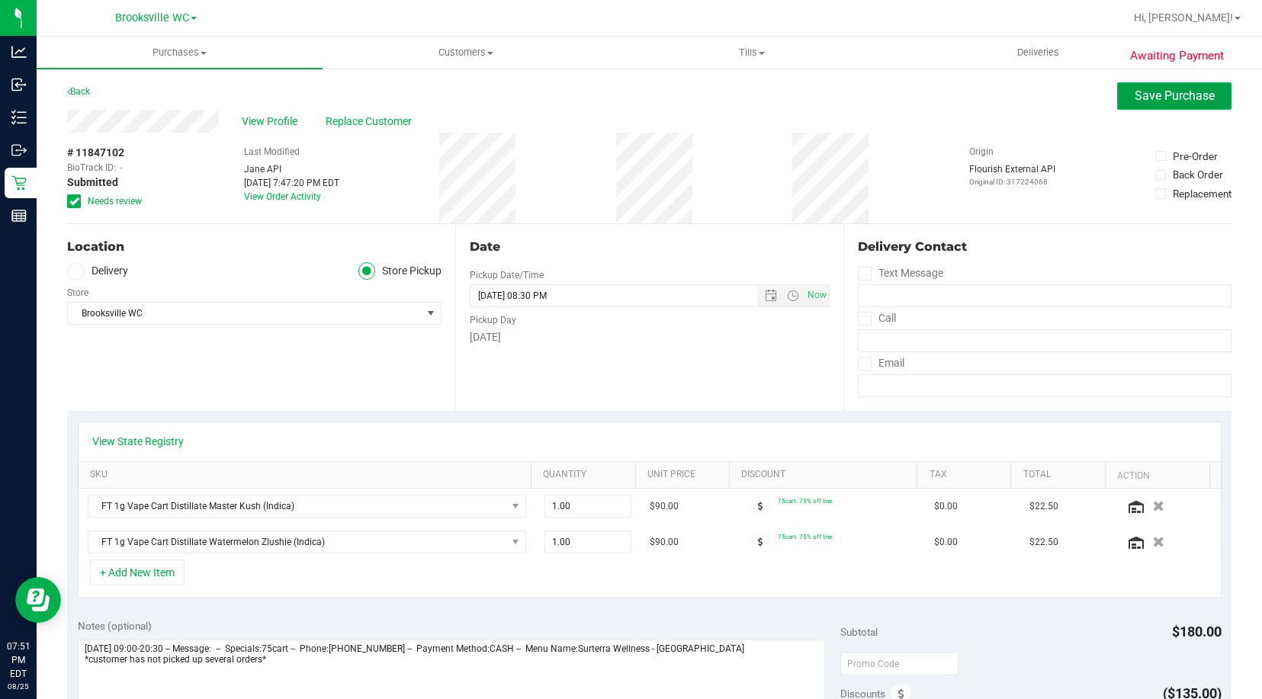
click at [1148, 96] on span "Save Purchase" at bounding box center [1175, 95] width 80 height 14
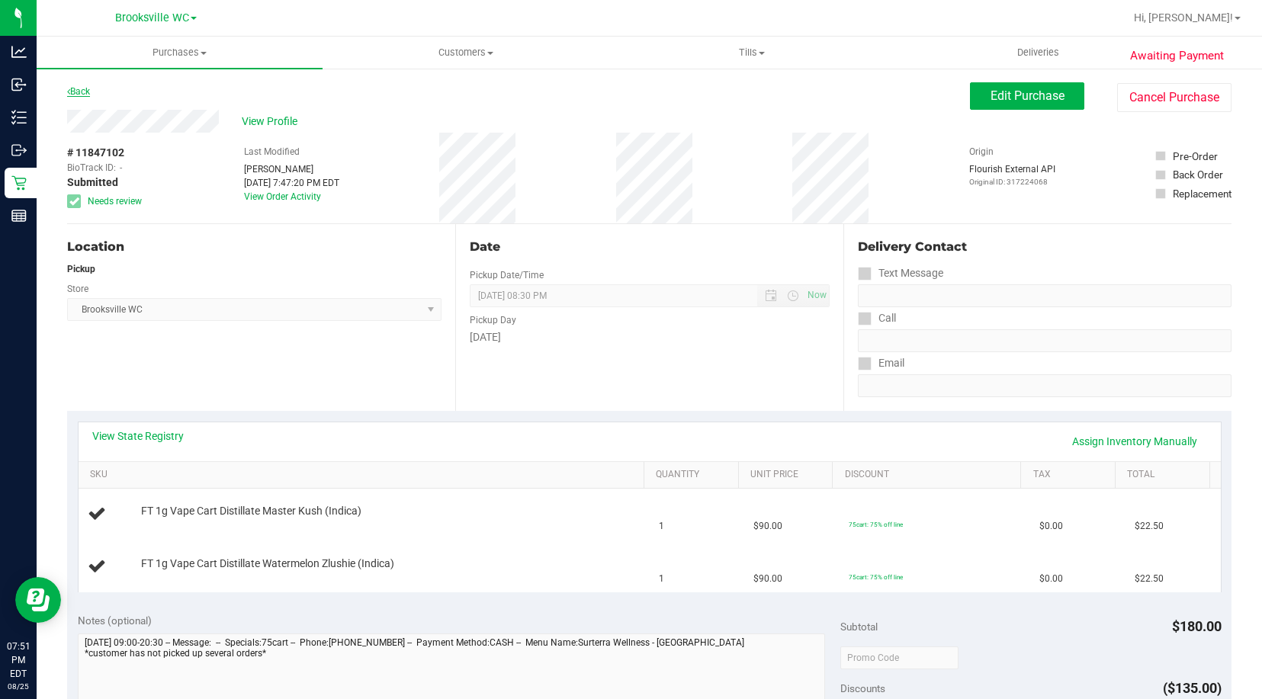
click at [83, 94] on link "Back" at bounding box center [78, 91] width 23 height 11
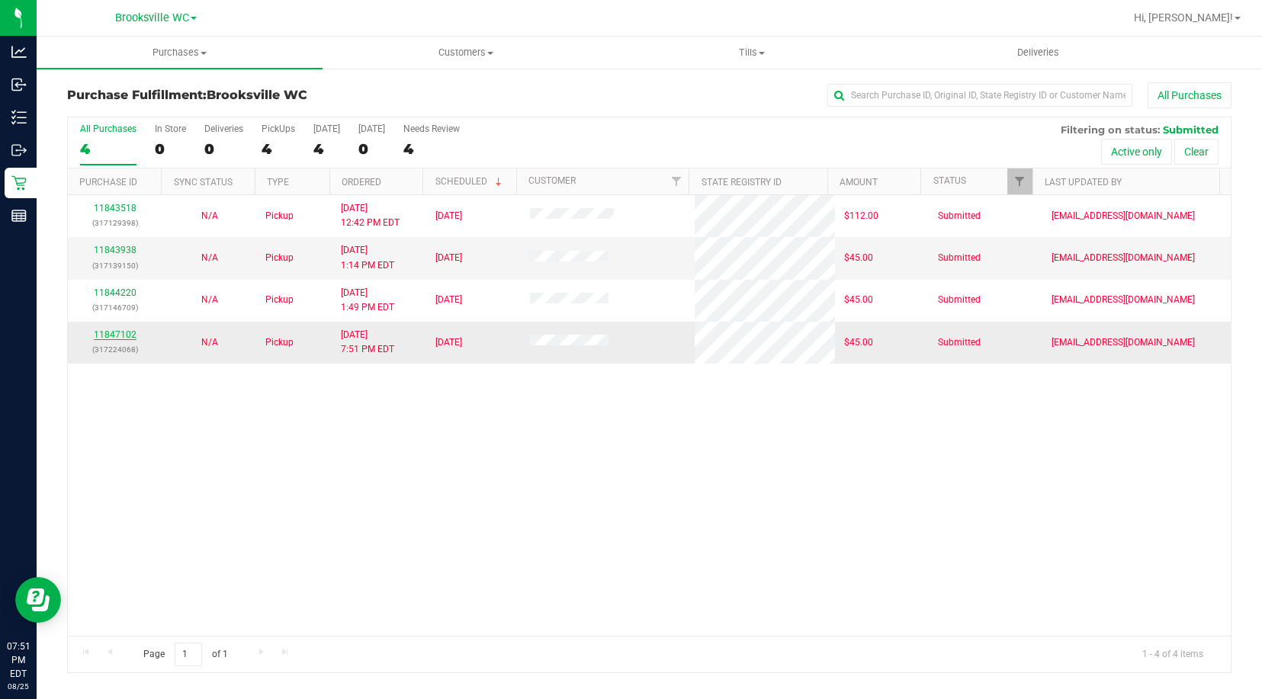
click at [117, 335] on link "11847102" at bounding box center [115, 334] width 43 height 11
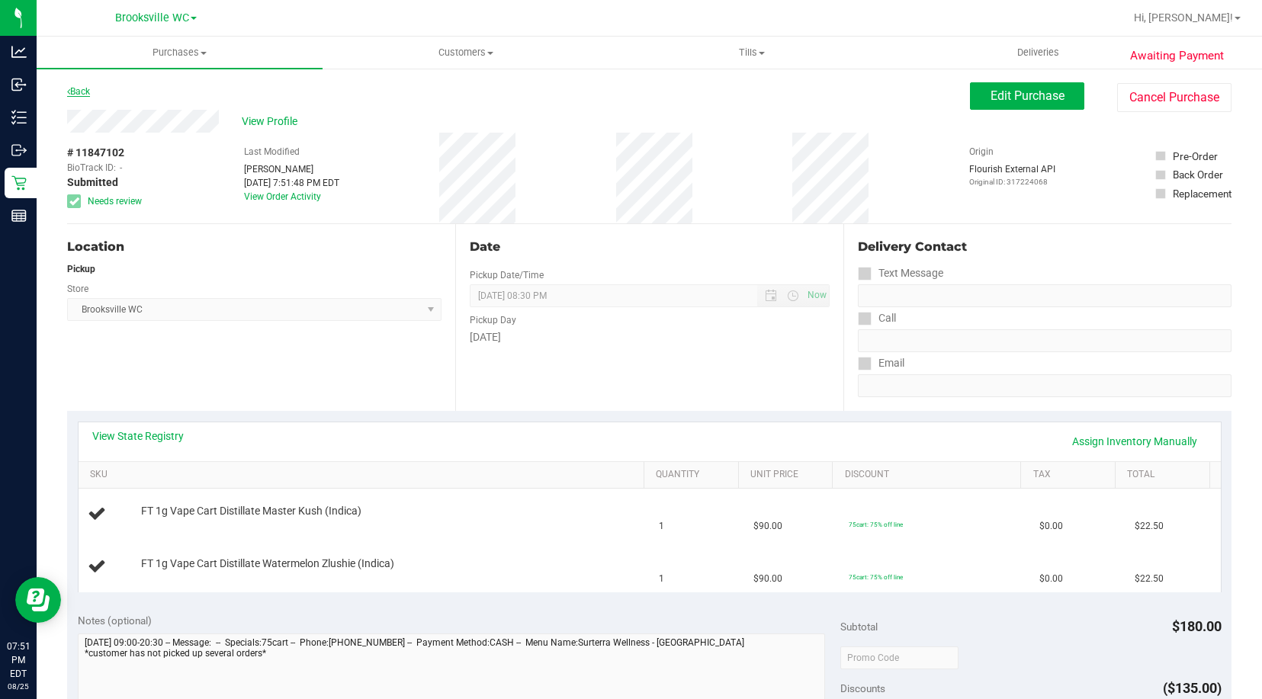
click at [85, 91] on link "Back" at bounding box center [78, 91] width 23 height 11
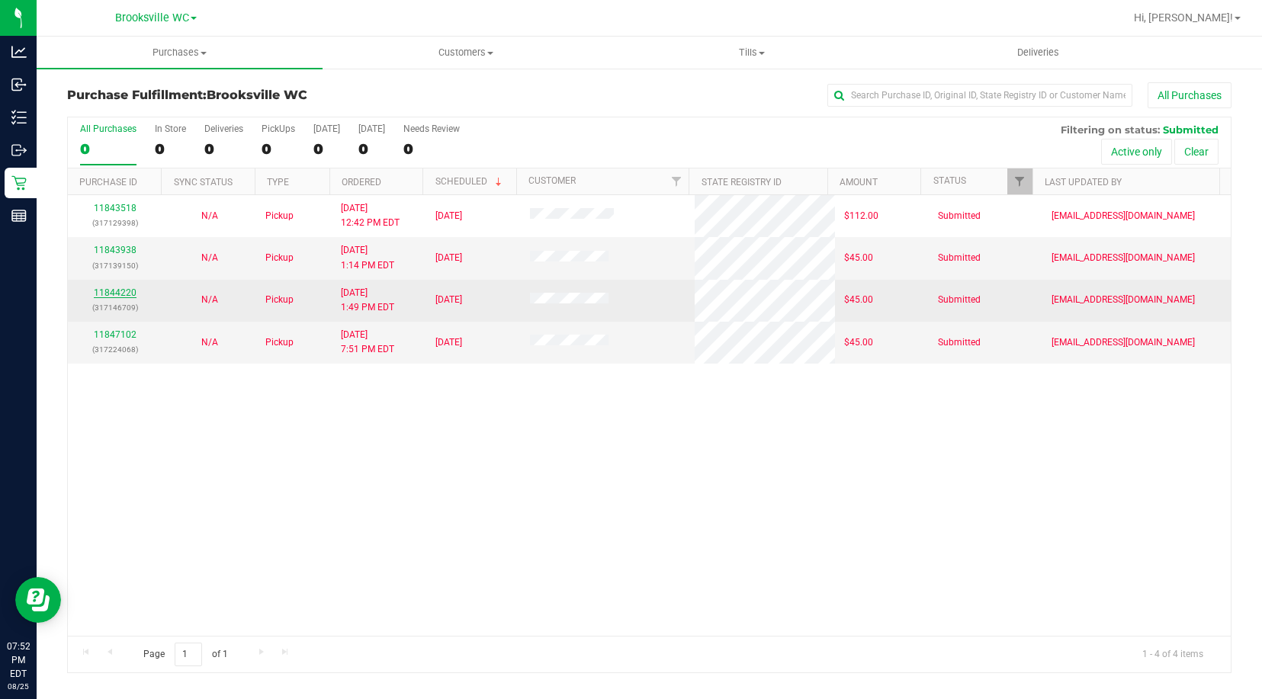
click at [117, 291] on link "11844220" at bounding box center [115, 292] width 43 height 11
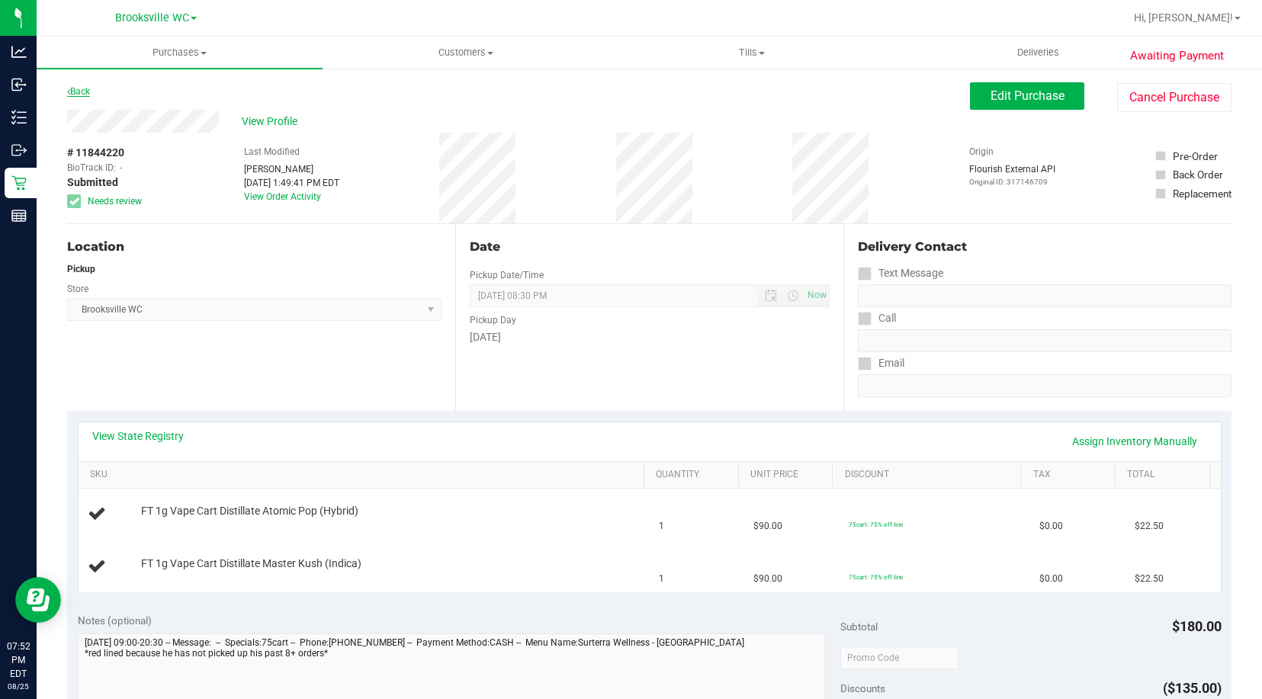
click at [81, 87] on link "Back" at bounding box center [78, 91] width 23 height 11
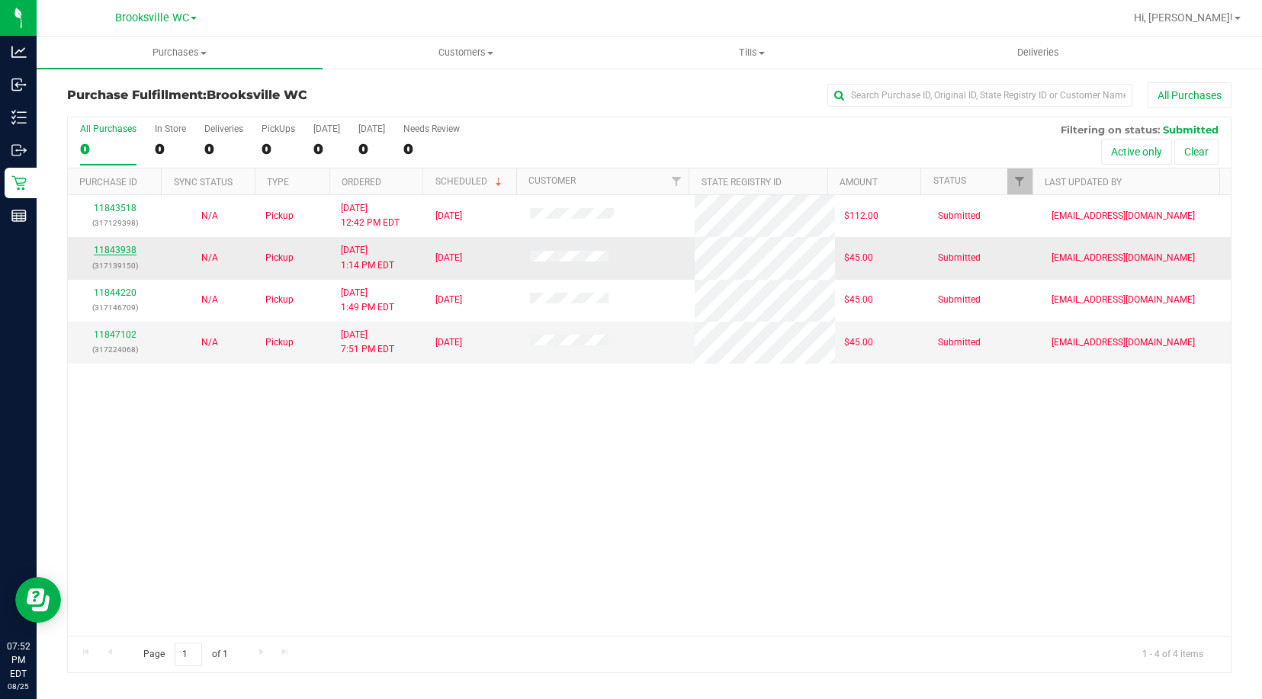
click at [118, 250] on link "11843938" at bounding box center [115, 250] width 43 height 11
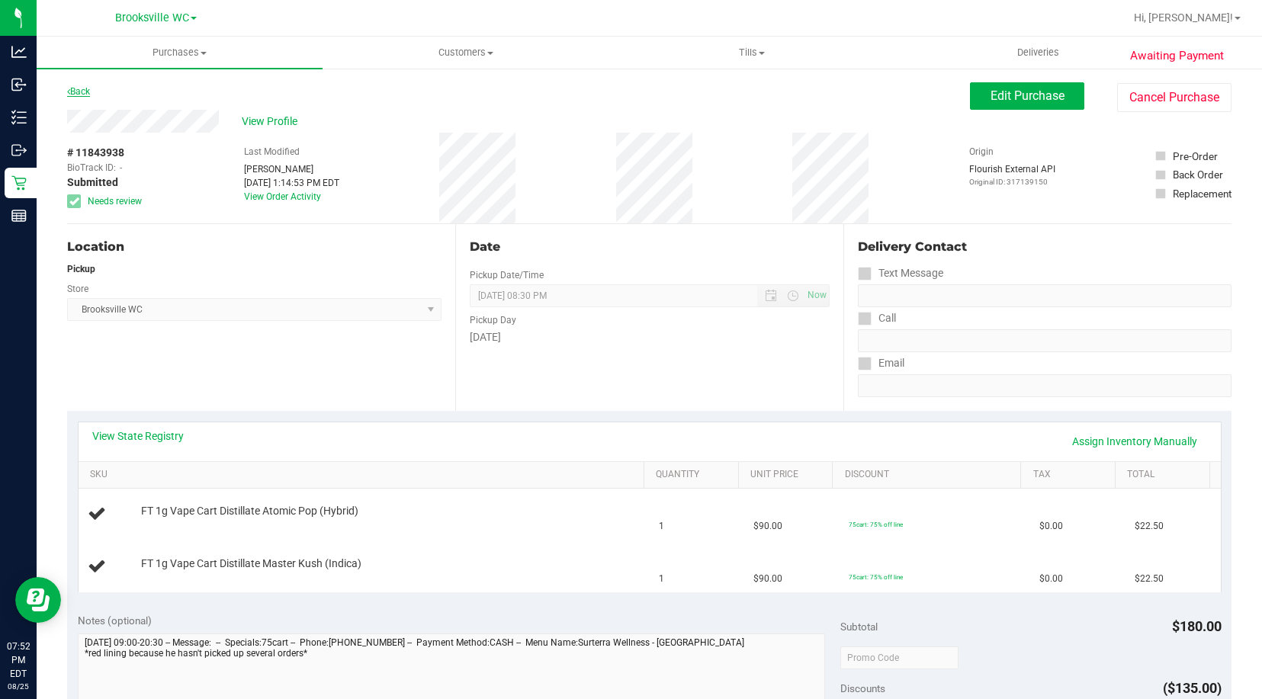
click at [75, 89] on link "Back" at bounding box center [78, 91] width 23 height 11
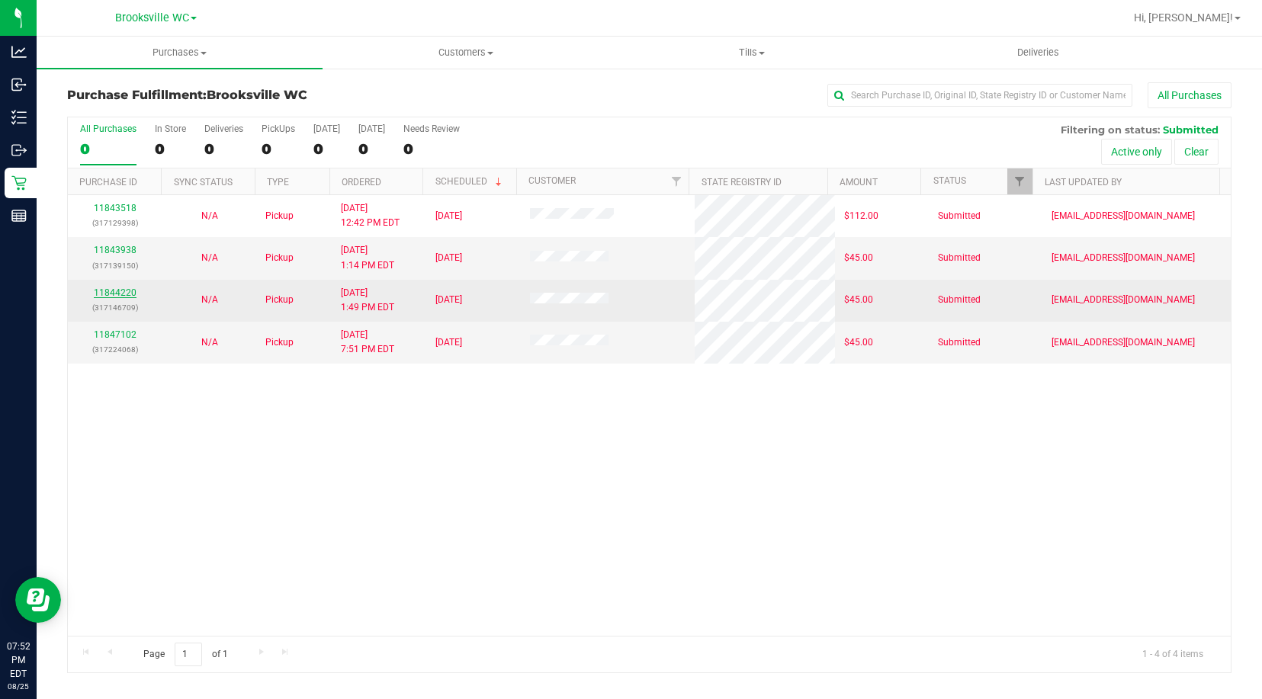
click at [117, 295] on link "11844220" at bounding box center [115, 292] width 43 height 11
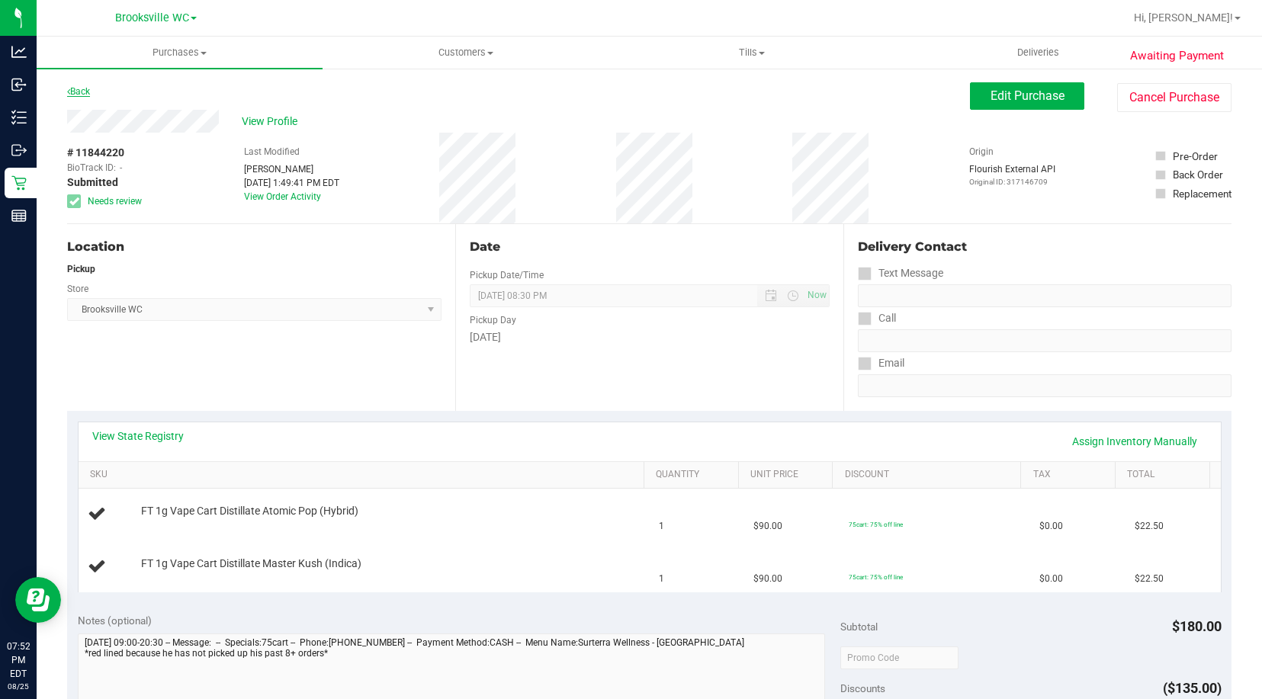
click at [84, 91] on link "Back" at bounding box center [78, 91] width 23 height 11
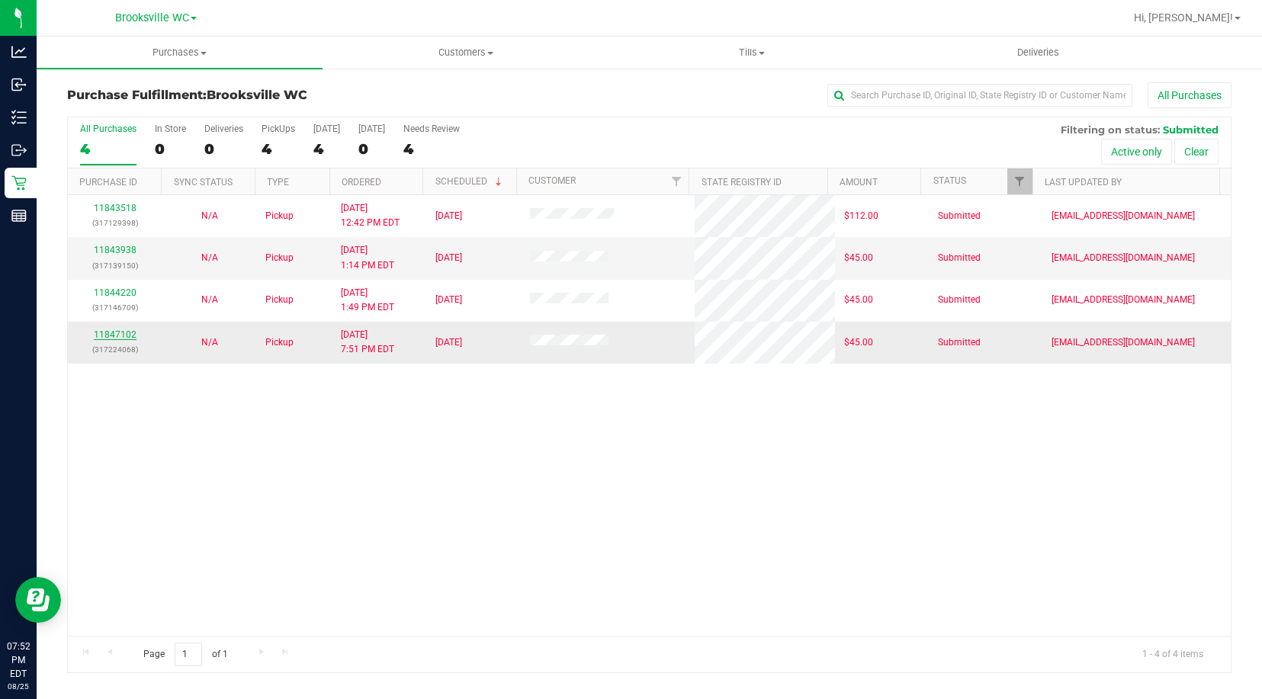
click at [120, 335] on link "11847102" at bounding box center [115, 334] width 43 height 11
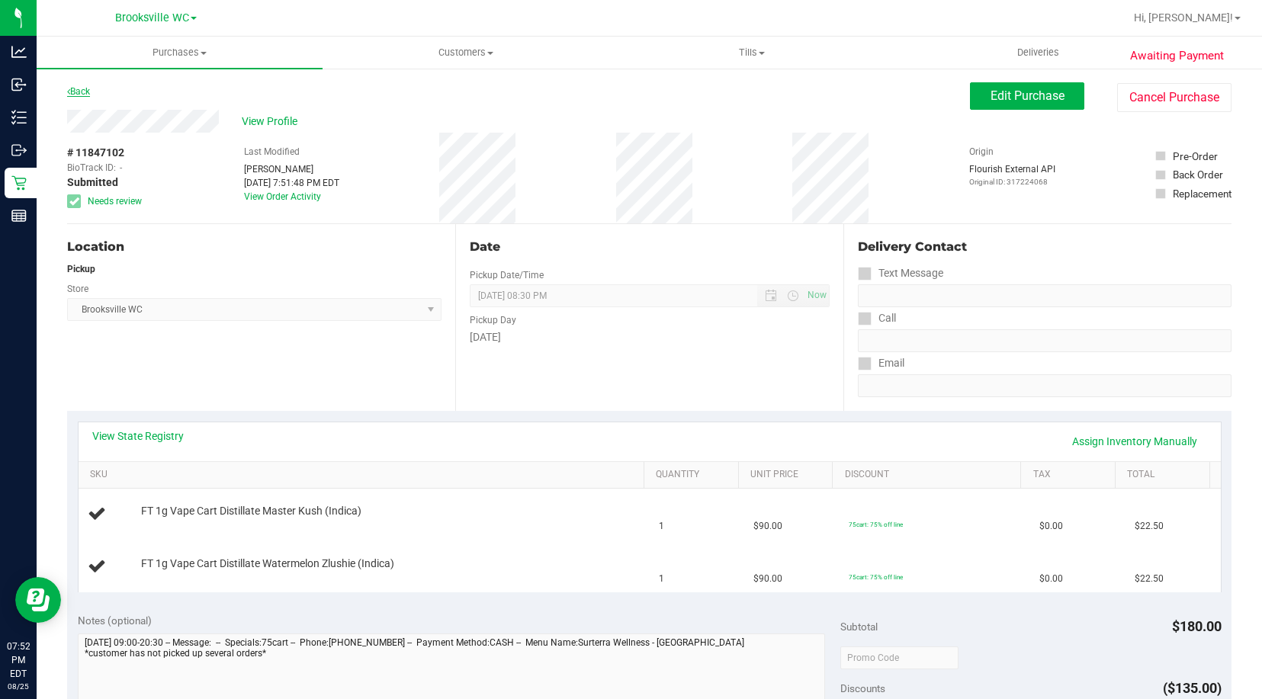
click at [79, 89] on link "Back" at bounding box center [78, 91] width 23 height 11
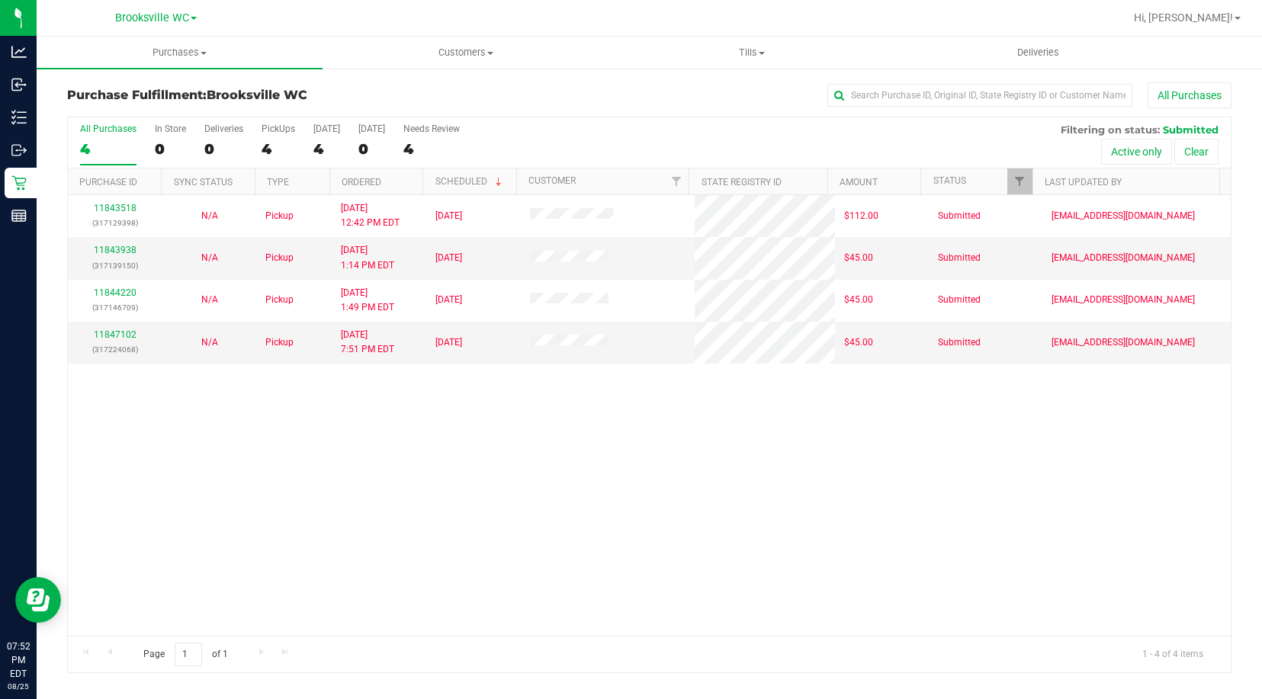
click at [151, 503] on div "11843518 (317129398) N/A Pickup [DATE] 12:42 PM EDT 8/25/2025 $112.00 Submitted…" at bounding box center [649, 415] width 1163 height 441
click at [117, 486] on div "11843518 (317129398) N/A Pickup [DATE] 12:42 PM EDT 8/25/2025 $112.00 Submitted…" at bounding box center [649, 415] width 1163 height 441
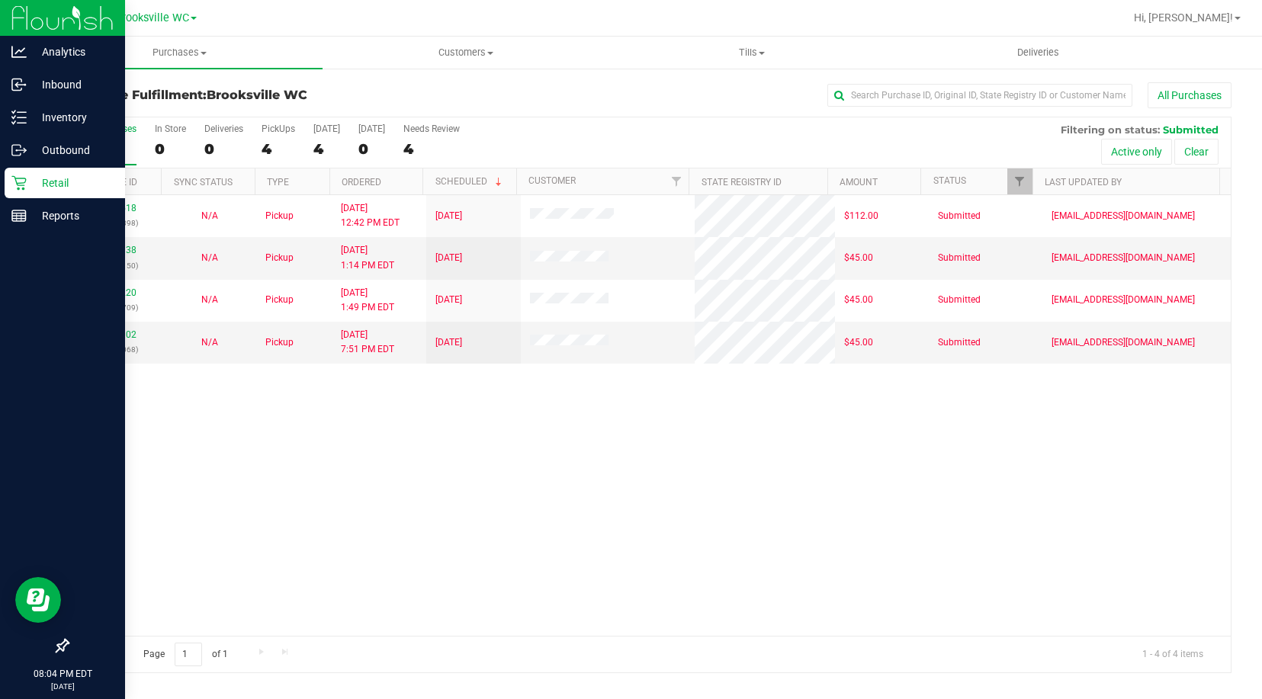
click at [48, 371] on div at bounding box center [62, 432] width 125 height 398
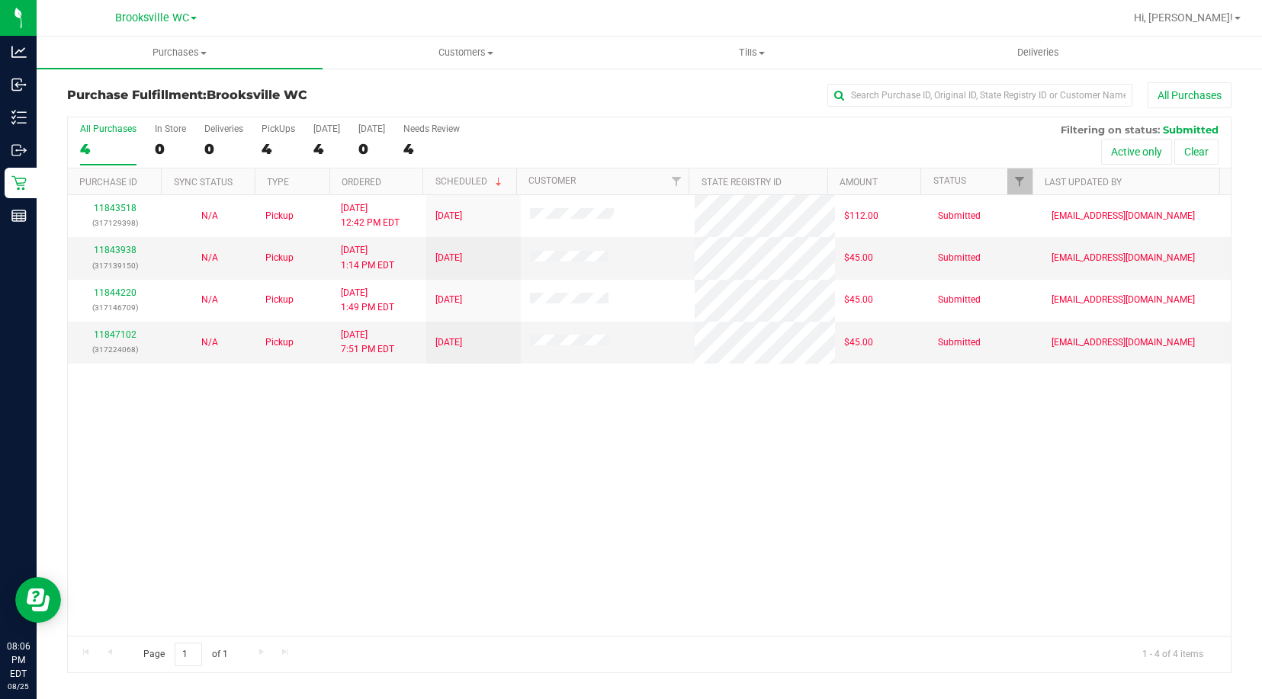
click at [139, 533] on div "11843518 (317129398) N/A Pickup [DATE] 12:42 PM EDT 8/25/2025 $112.00 Submitted…" at bounding box center [649, 415] width 1163 height 441
drag, startPoint x: 165, startPoint y: 490, endPoint x: 168, endPoint y: 421, distance: 68.7
click at [165, 490] on div "11843518 (317129398) N/A Pickup [DATE] 12:42 PM EDT 8/25/2025 $112.00 Submitted…" at bounding box center [649, 415] width 1163 height 441
click at [147, 13] on span "Brooksville WC" at bounding box center [152, 18] width 74 height 14
click at [135, 72] on link "New Port Richey WC" at bounding box center [155, 74] width 223 height 21
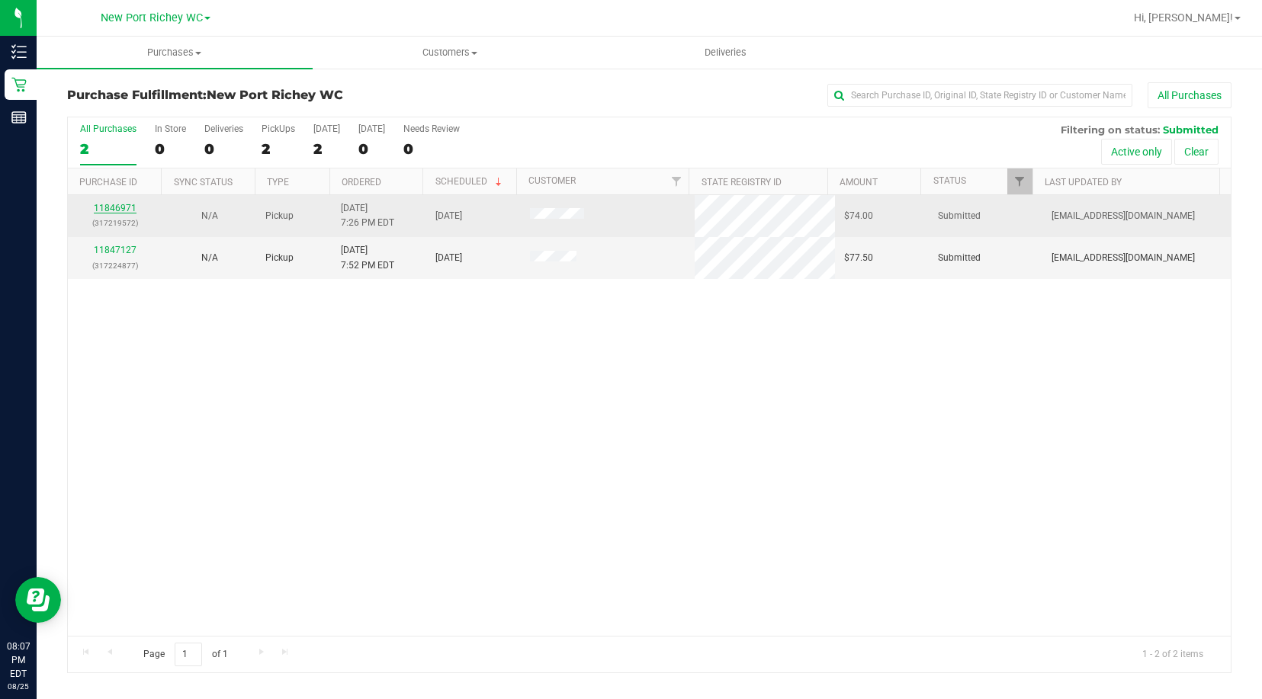
click at [114, 209] on link "11846971" at bounding box center [115, 208] width 43 height 11
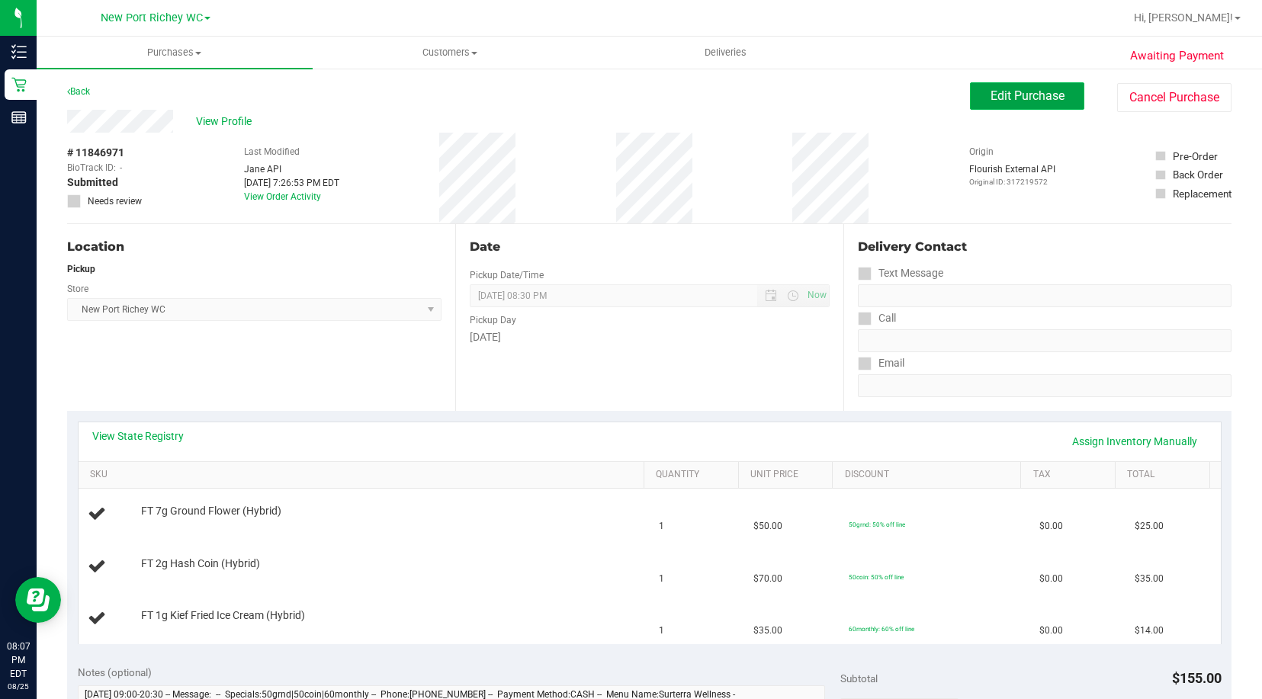
click at [1013, 96] on span "Edit Purchase" at bounding box center [1027, 95] width 74 height 14
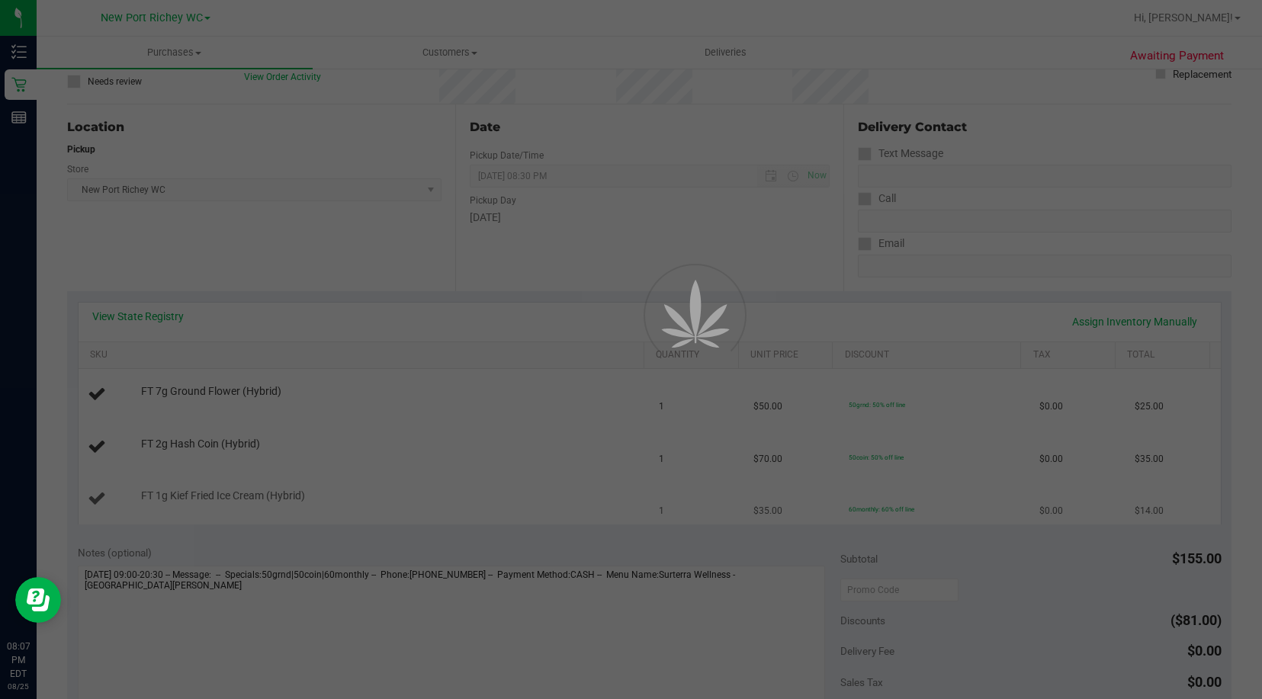
scroll to position [305, 0]
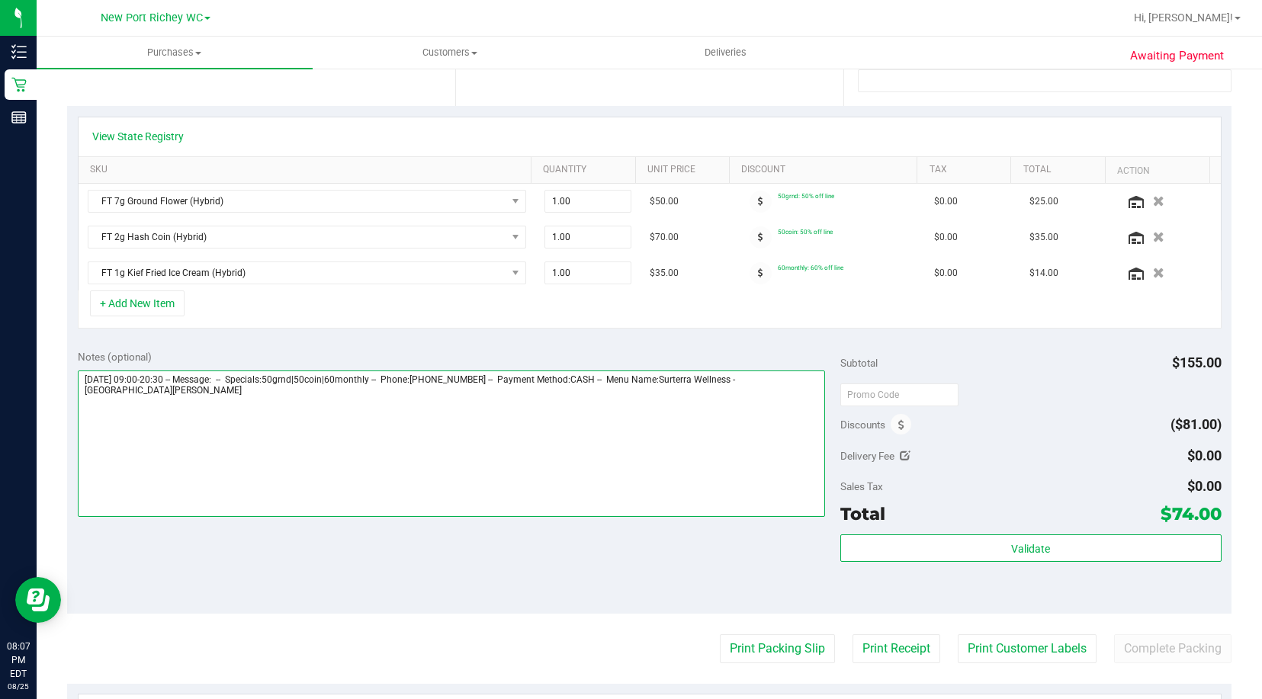
click at [142, 406] on textarea at bounding box center [451, 444] width 747 height 146
type textarea "[DATE] 09:00-20:30 -- Message: -- Specials:50grnd|50coin|60monthly -- Phone:[PH…"
click at [329, 589] on div "Notes (optional) Subtotal $155.00 Discounts ($81.00) Delivery Fee $0.00 Sales T…" at bounding box center [649, 476] width 1164 height 274
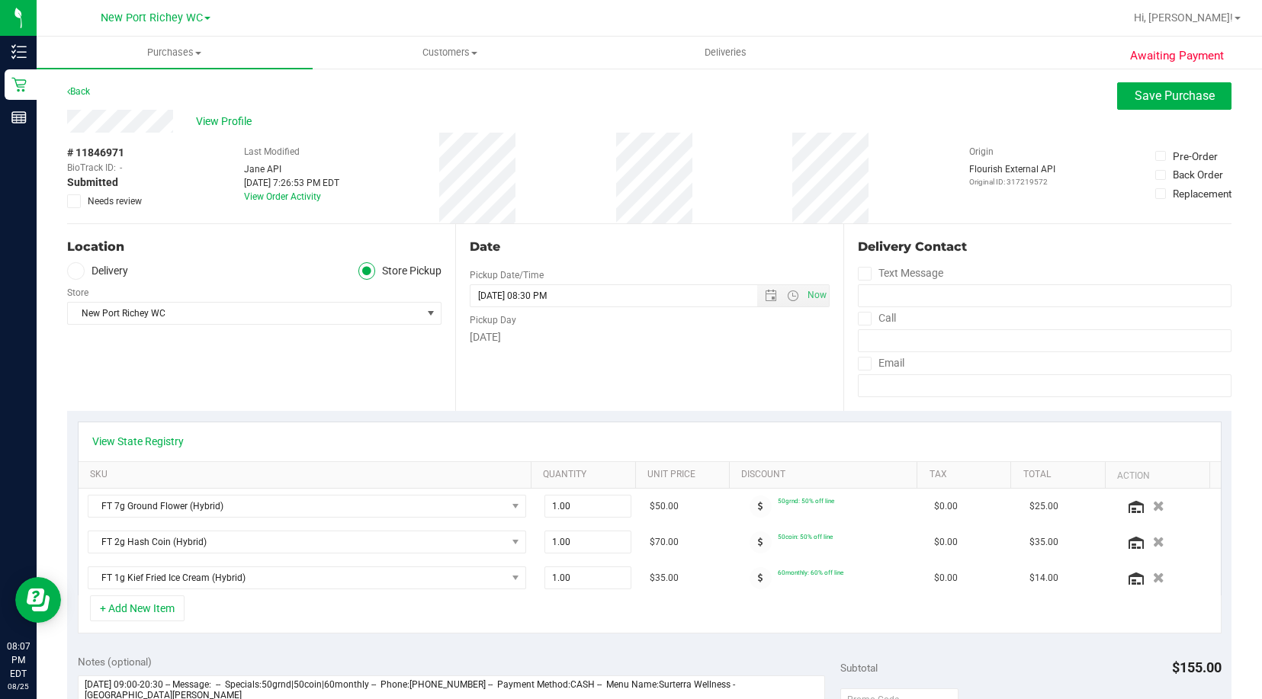
click at [72, 201] on icon at bounding box center [74, 201] width 10 height 0
click at [0, 0] on input "Needs review" at bounding box center [0, 0] width 0 height 0
click at [1130, 87] on button "Save Purchase" at bounding box center [1174, 95] width 114 height 27
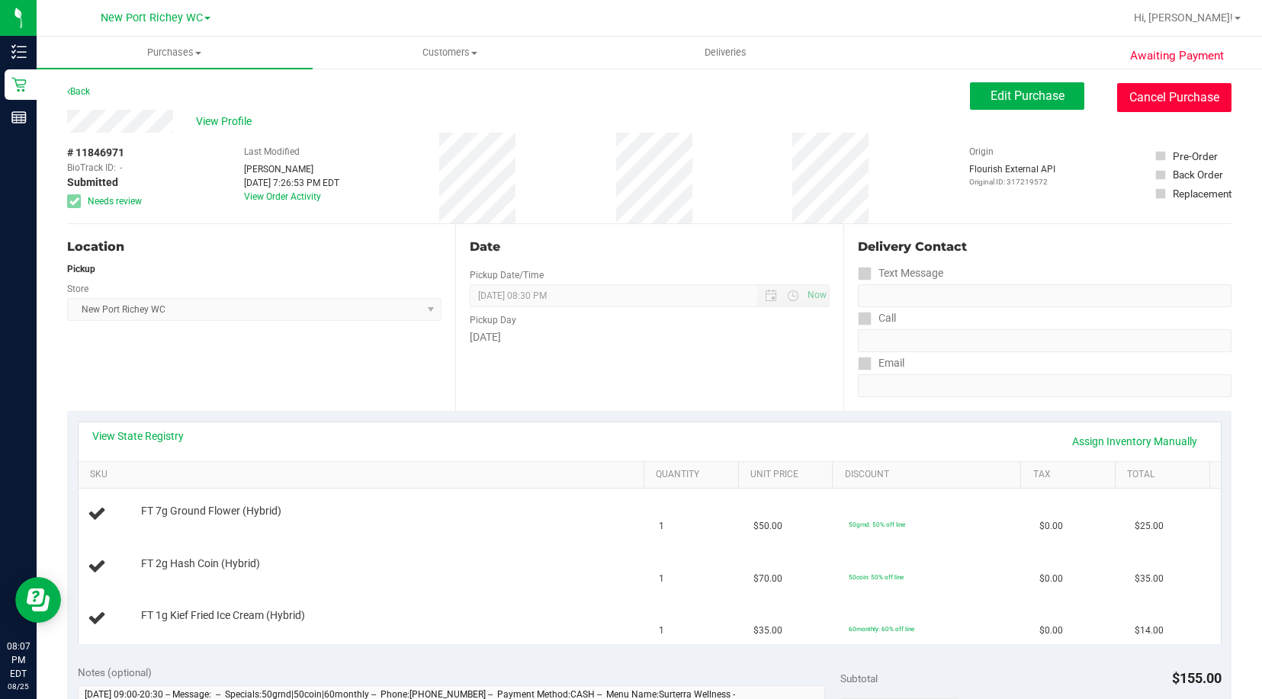
click at [1136, 98] on button "Cancel Purchase" at bounding box center [1174, 97] width 114 height 29
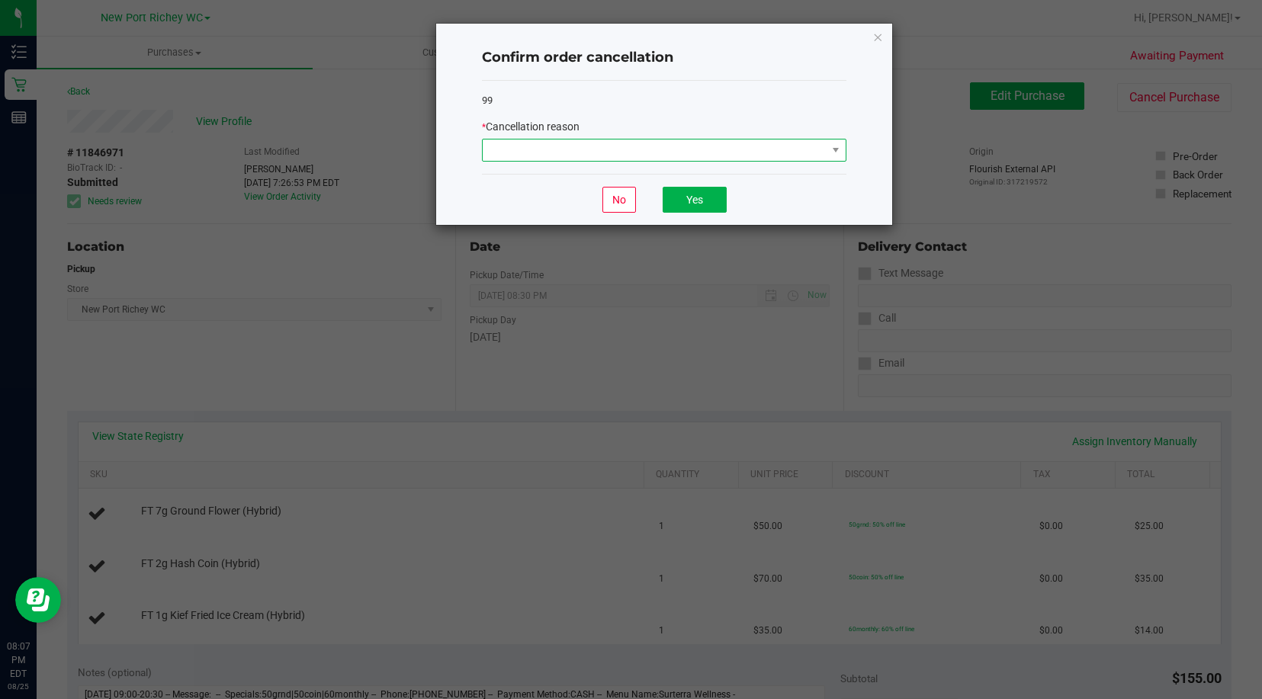
click at [606, 152] on span at bounding box center [655, 150] width 344 height 21
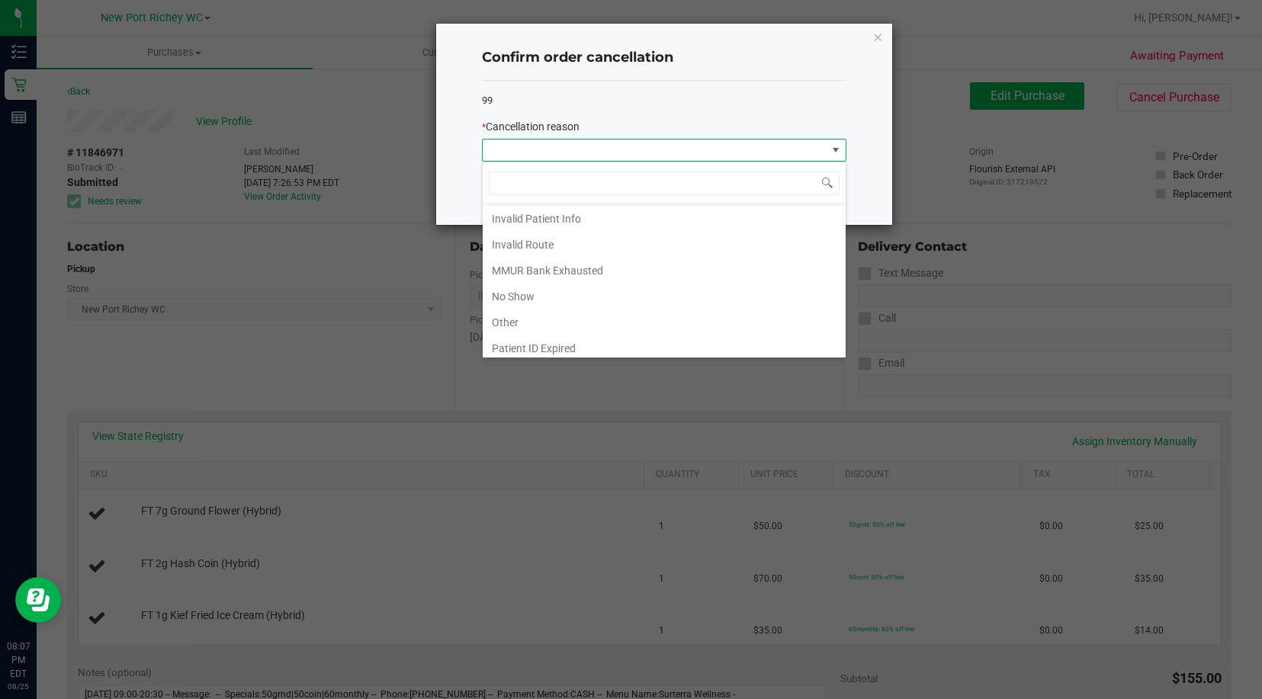
scroll to position [81, 0]
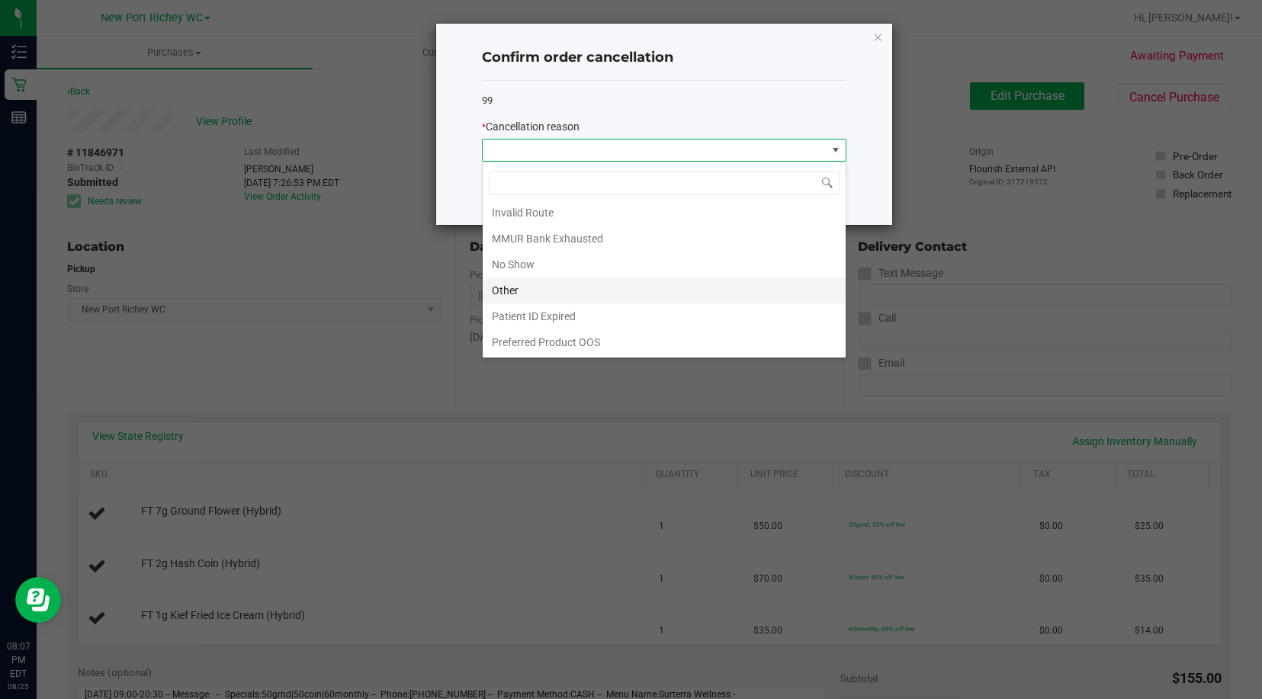
click at [540, 293] on li "Other" at bounding box center [664, 291] width 363 height 26
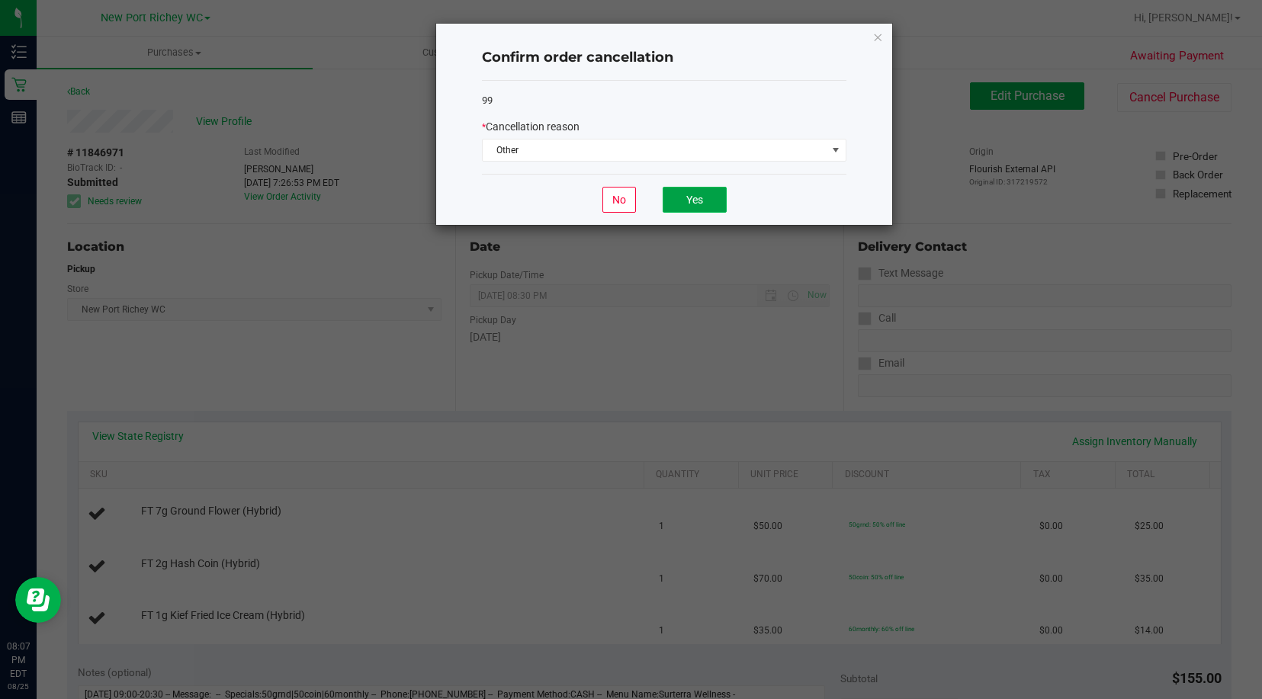
click at [701, 197] on button "Yes" at bounding box center [695, 200] width 64 height 26
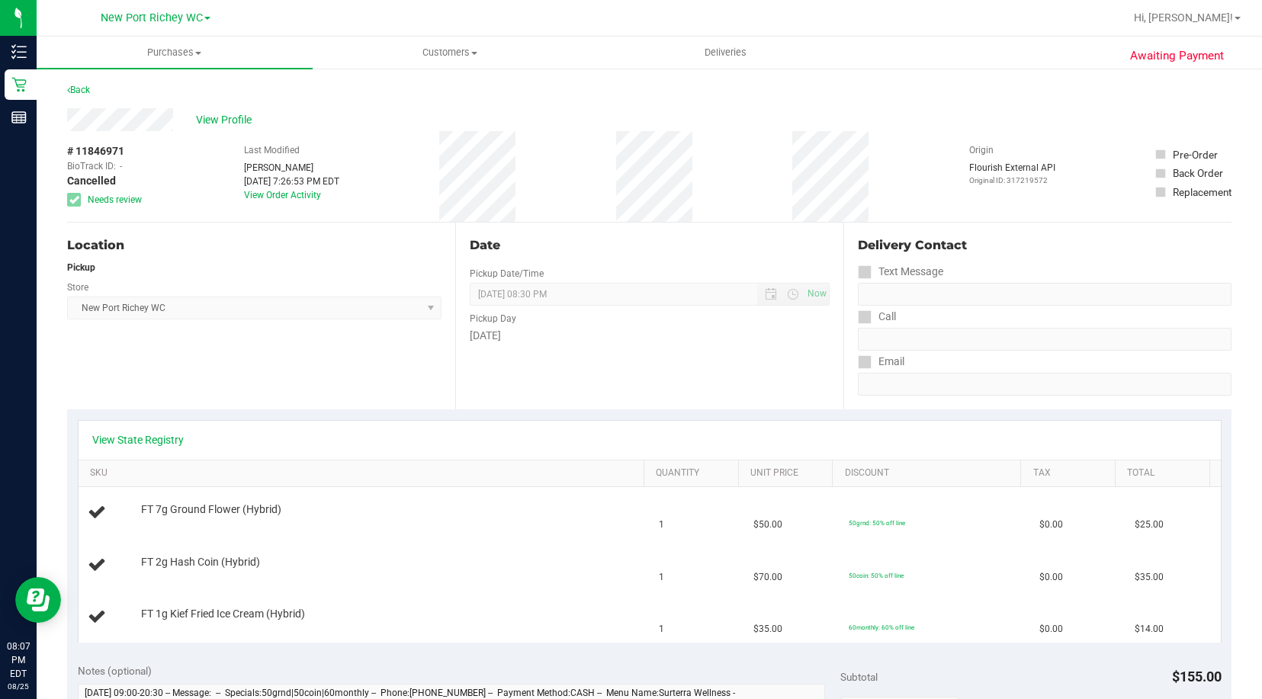
scroll to position [0, 0]
click at [187, 16] on span "New Port Richey WC" at bounding box center [152, 18] width 102 height 14
click at [409, 94] on div "Back" at bounding box center [649, 95] width 1164 height 27
click at [87, 90] on link "Back" at bounding box center [78, 91] width 23 height 11
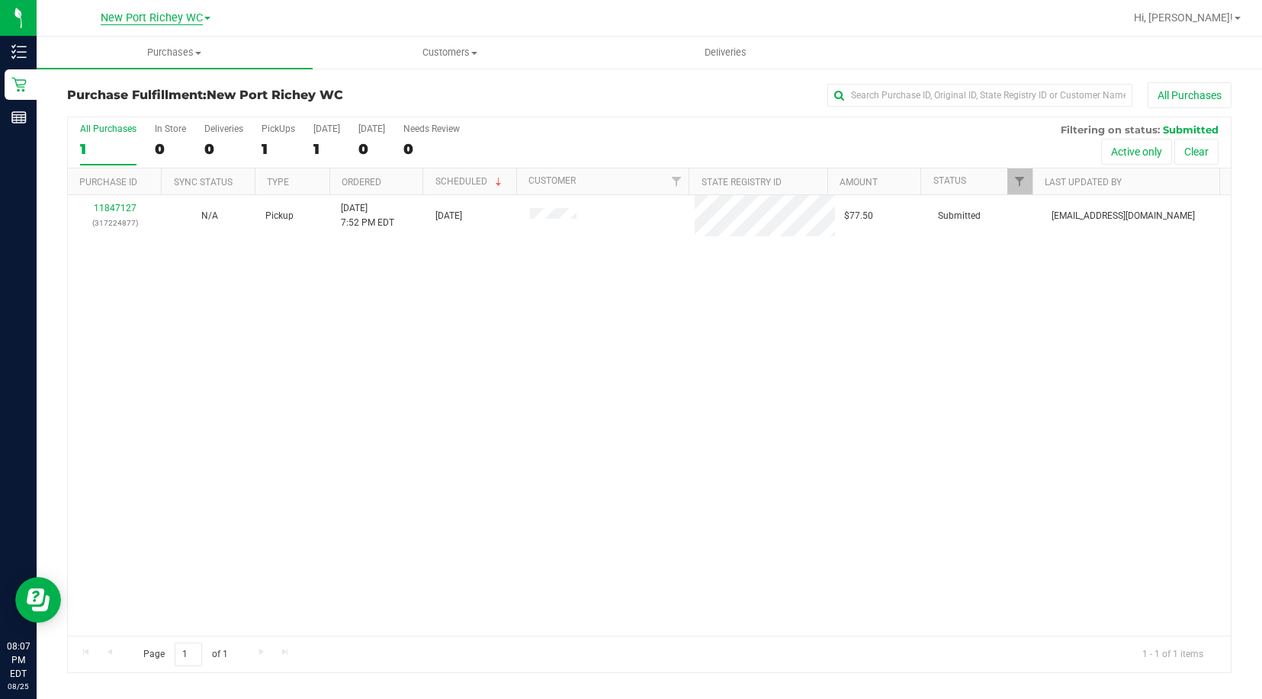
click at [121, 11] on span "New Port Richey WC" at bounding box center [152, 18] width 102 height 14
click at [123, 59] on link "Brooksville WC" at bounding box center [155, 53] width 223 height 21
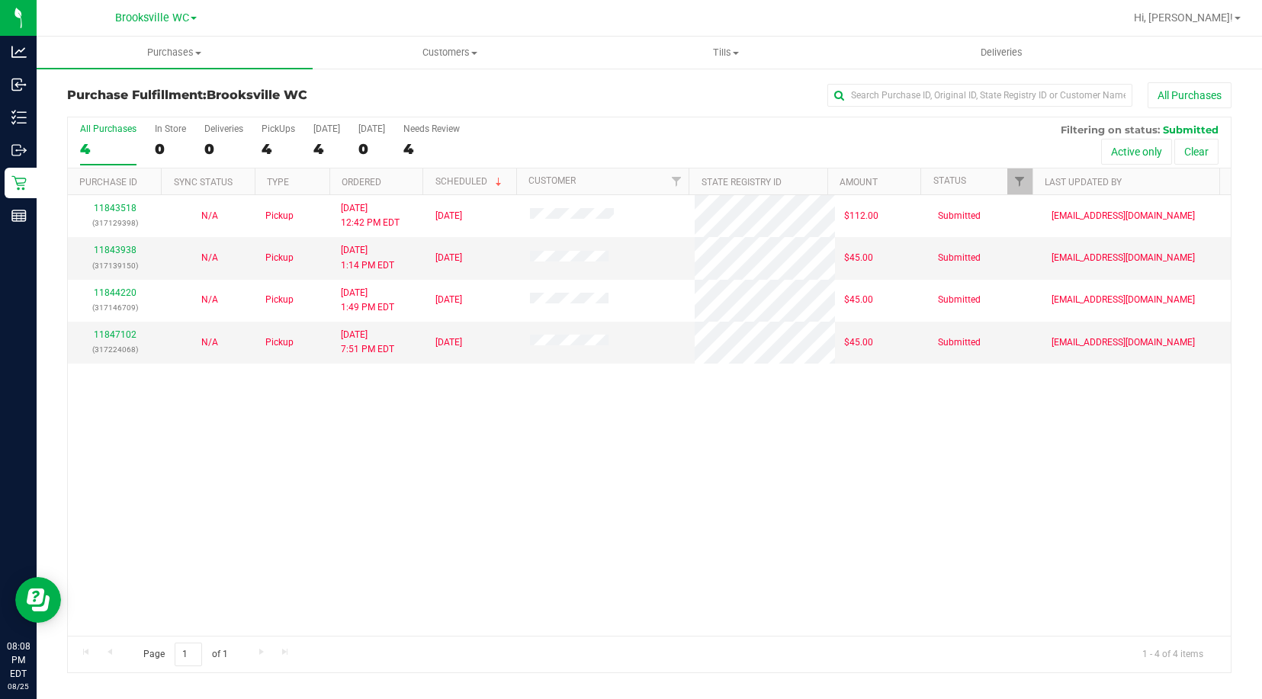
click at [294, 468] on div "11843518 (317129398) N/A Pickup [DATE] 12:42 PM EDT 8/25/2025 $112.00 Submitted…" at bounding box center [649, 415] width 1163 height 441
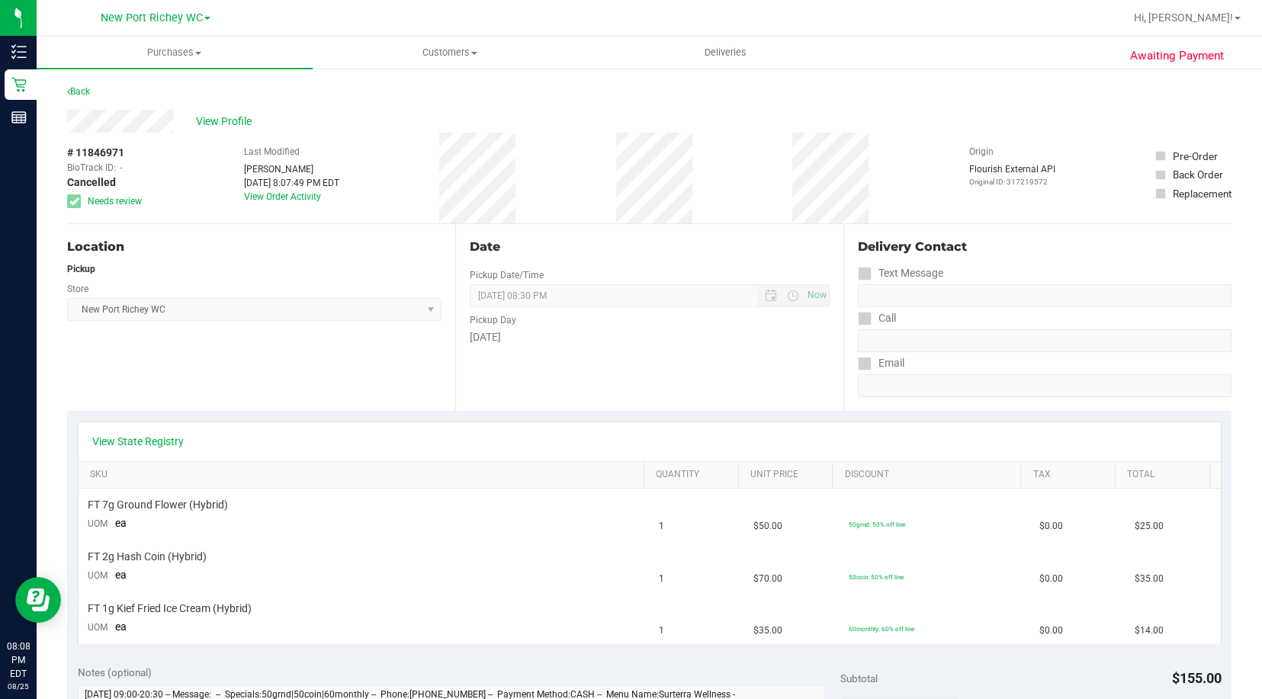
click at [186, 374] on div "Location Pickup Store [GEOGRAPHIC_DATA][PERSON_NAME] Select Store [PERSON_NAME]…" at bounding box center [261, 317] width 388 height 187
click at [82, 91] on link "Back" at bounding box center [78, 91] width 23 height 11
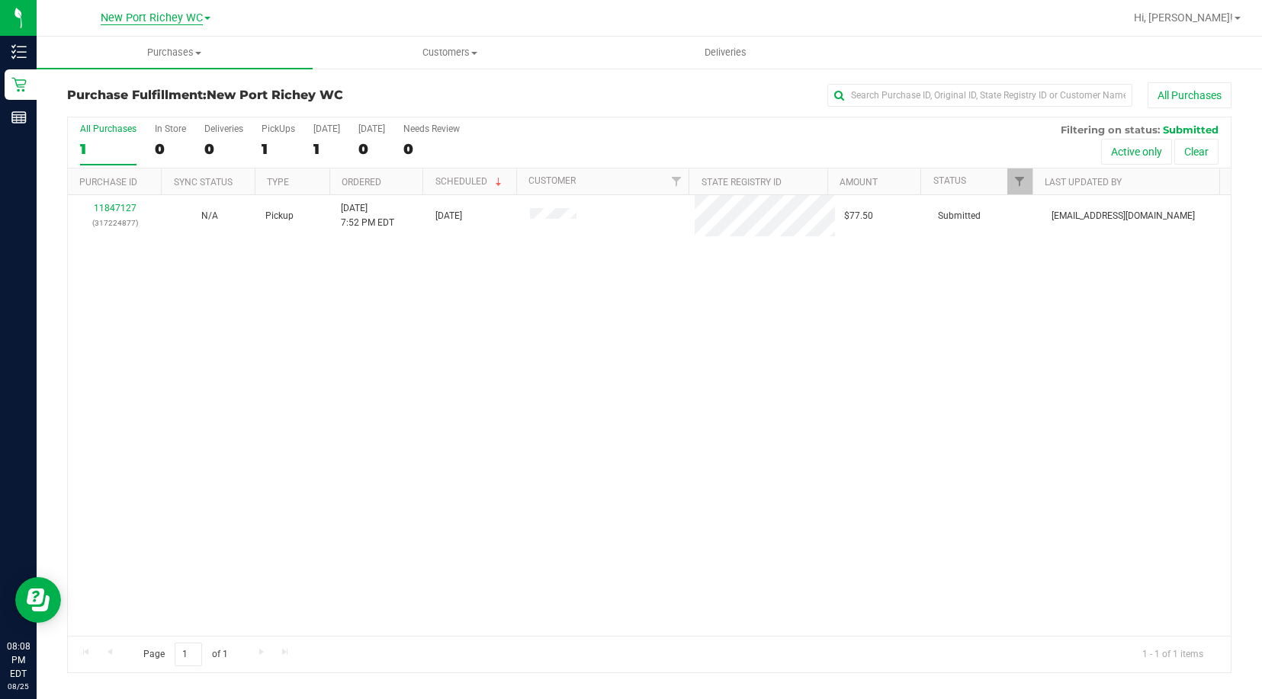
click at [177, 15] on span "New Port Richey WC" at bounding box center [152, 18] width 102 height 14
click at [127, 56] on link "Brooksville WC" at bounding box center [155, 53] width 223 height 21
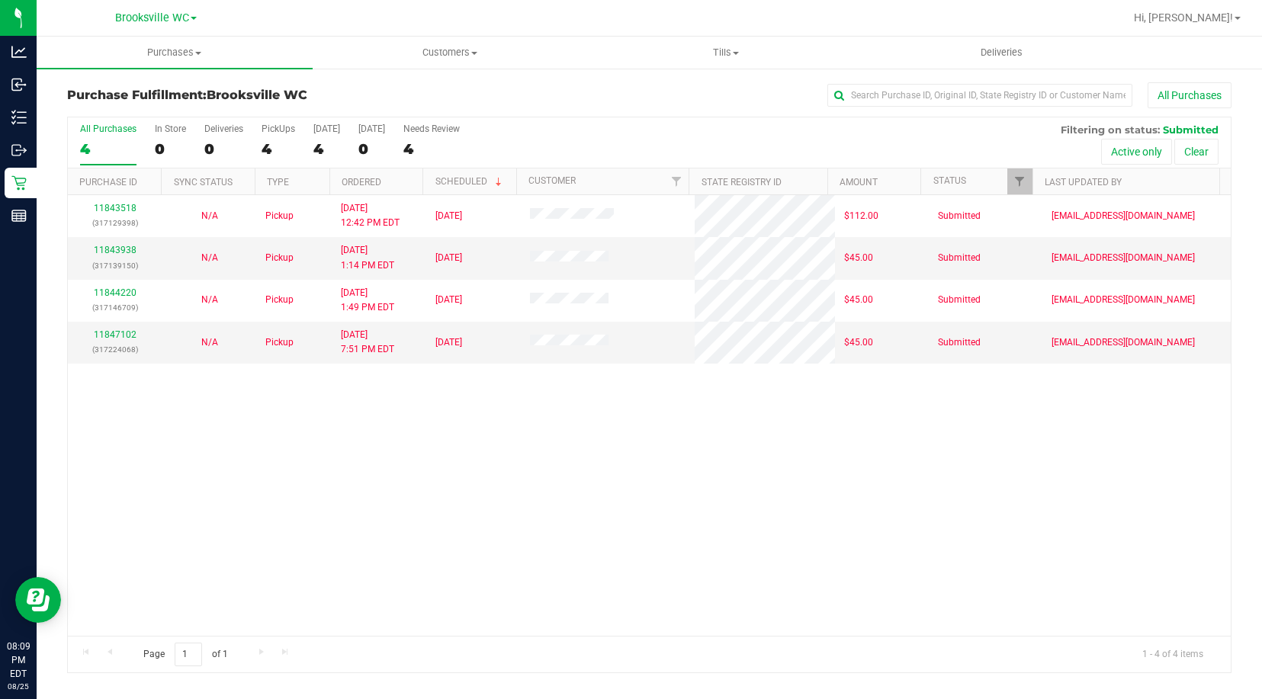
drag, startPoint x: 179, startPoint y: 453, endPoint x: 235, endPoint y: 410, distance: 70.2
click at [179, 453] on div "11843518 (317129398) N/A Pickup [DATE] 12:42 PM EDT 8/25/2025 $112.00 Submitted…" at bounding box center [649, 415] width 1163 height 441
click at [157, 477] on div "11843518 (317129398) N/A Pickup [DATE] 12:42 PM EDT 8/25/2025 $112.00 Submitted…" at bounding box center [649, 415] width 1163 height 441
click at [147, 480] on div "11843518 (317129398) N/A Pickup [DATE] 12:42 PM EDT 8/25/2025 $112.00 Submitted…" at bounding box center [649, 415] width 1163 height 441
click at [150, 24] on span "Brooksville WC" at bounding box center [152, 18] width 74 height 14
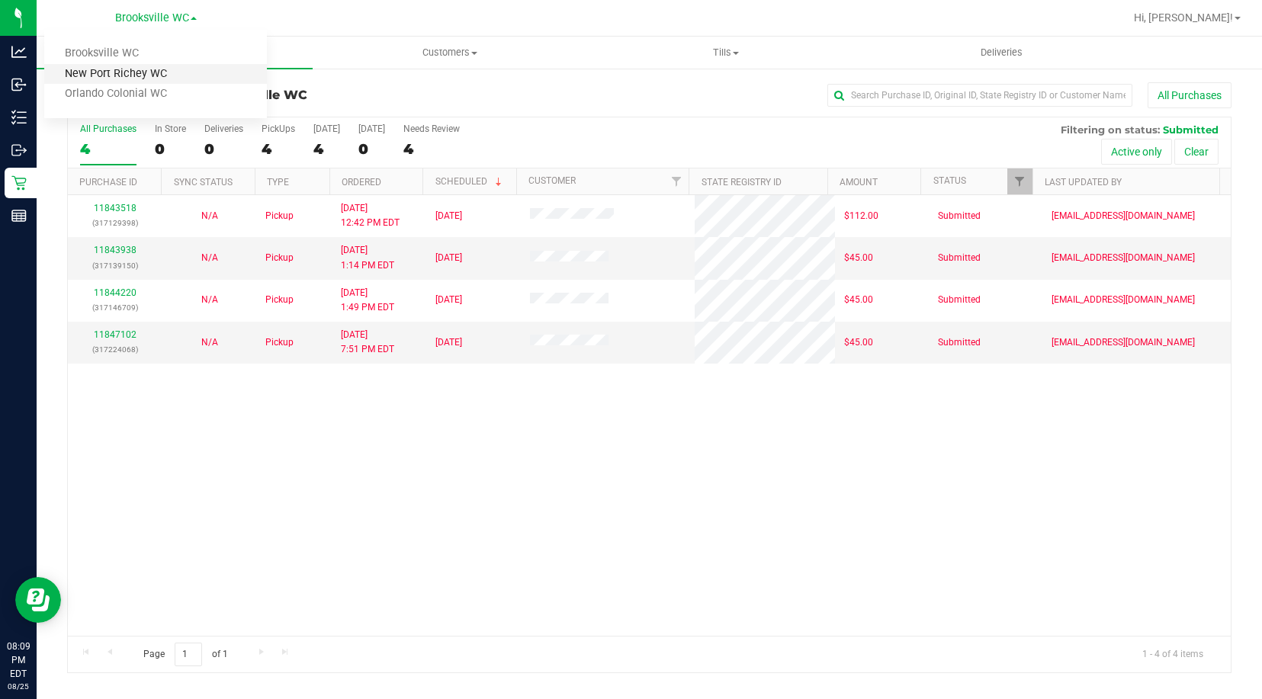
click at [118, 78] on link "New Port Richey WC" at bounding box center [155, 74] width 223 height 21
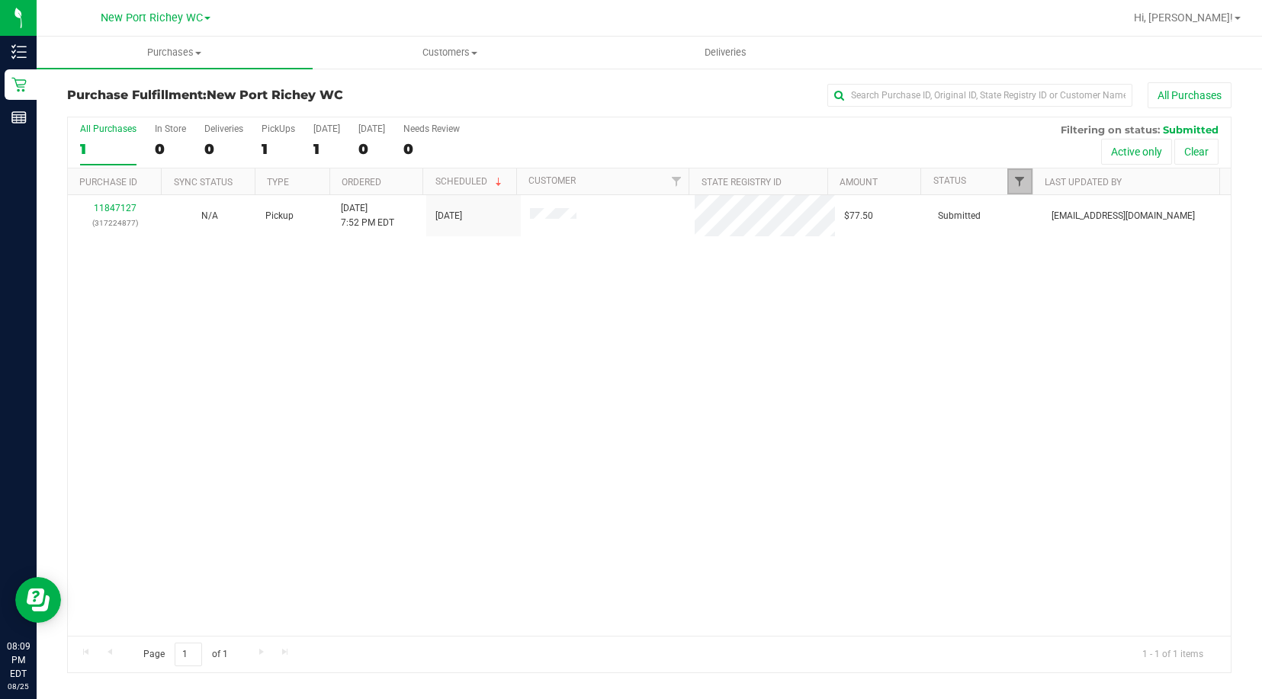
click at [1018, 175] on span "Filter" at bounding box center [1019, 181] width 12 height 12
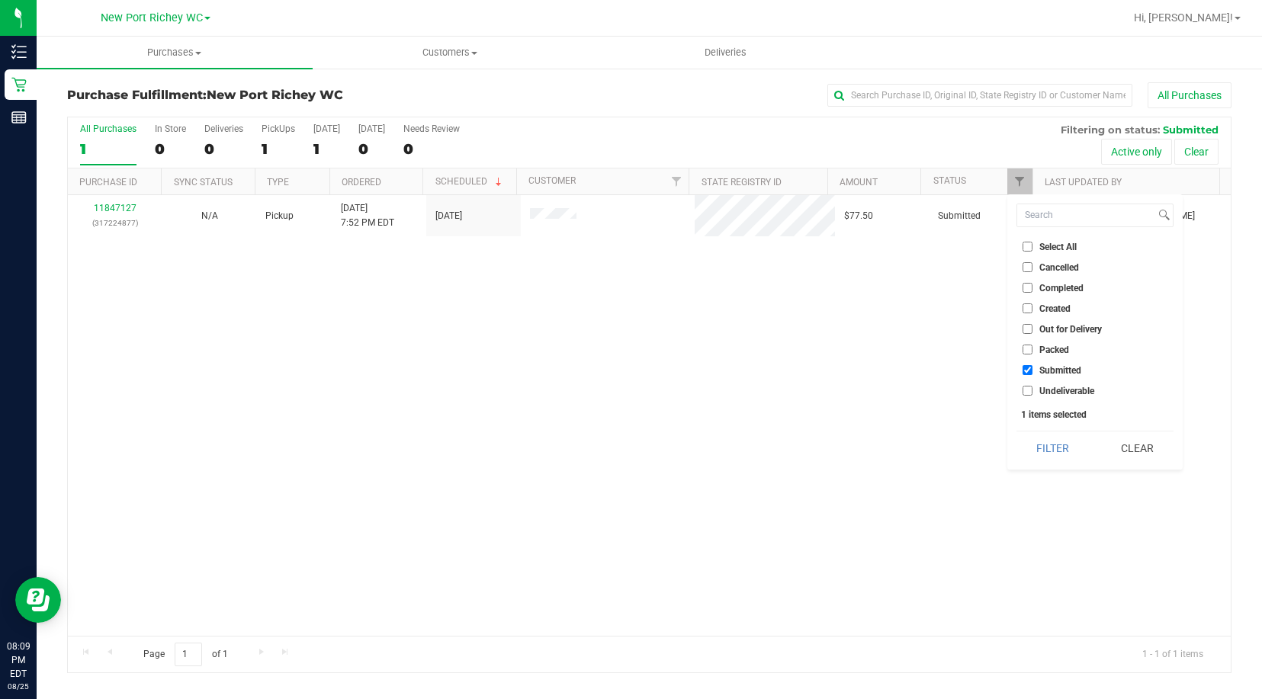
click at [1047, 352] on span "Packed" at bounding box center [1054, 349] width 30 height 9
click at [1032, 352] on input "Packed" at bounding box center [1027, 350] width 10 height 10
checkbox input "true"
click at [1061, 457] on button "Filter" at bounding box center [1052, 449] width 73 height 34
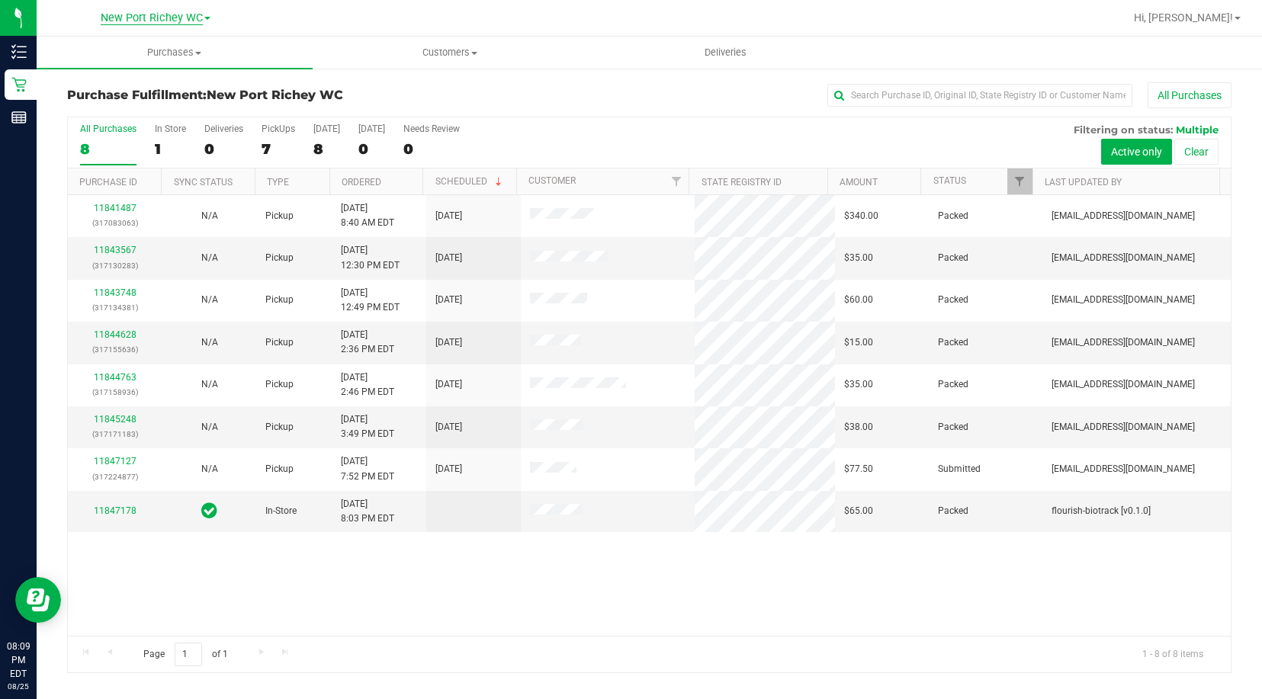
click at [132, 23] on span "New Port Richey WC" at bounding box center [152, 18] width 102 height 14
click at [120, 50] on link "Brooksville WC" at bounding box center [155, 53] width 223 height 21
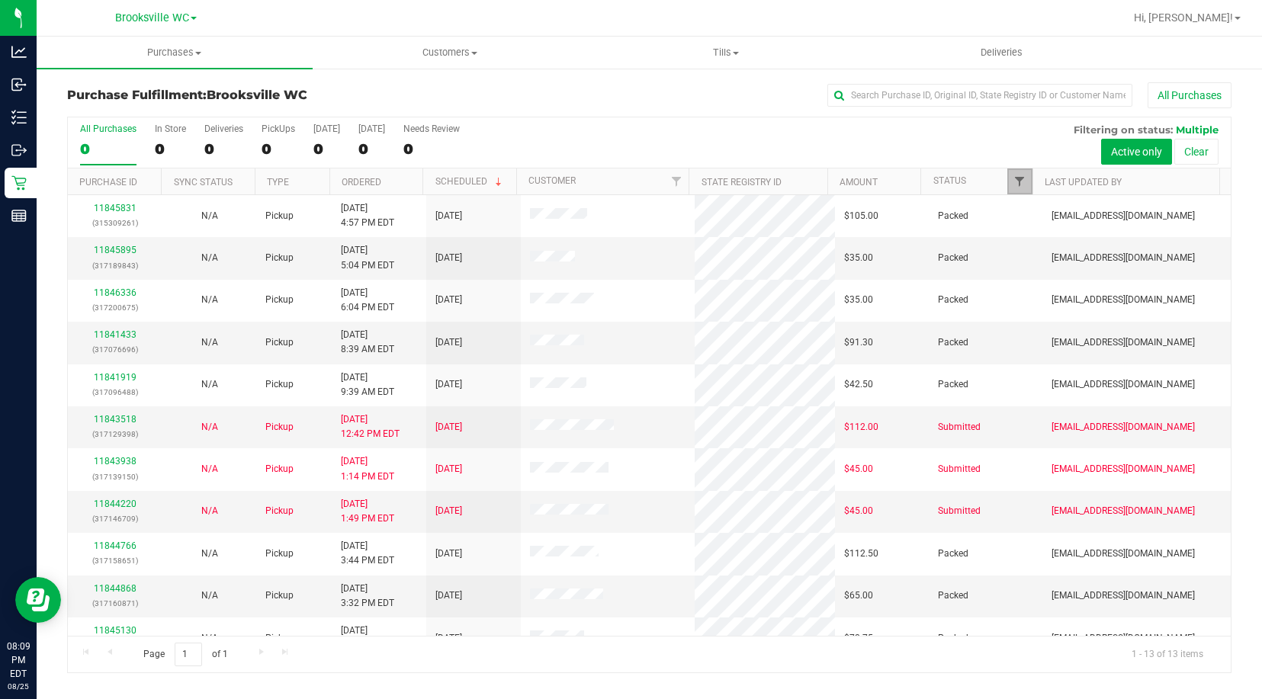
click at [1022, 181] on span "Filter" at bounding box center [1019, 181] width 12 height 12
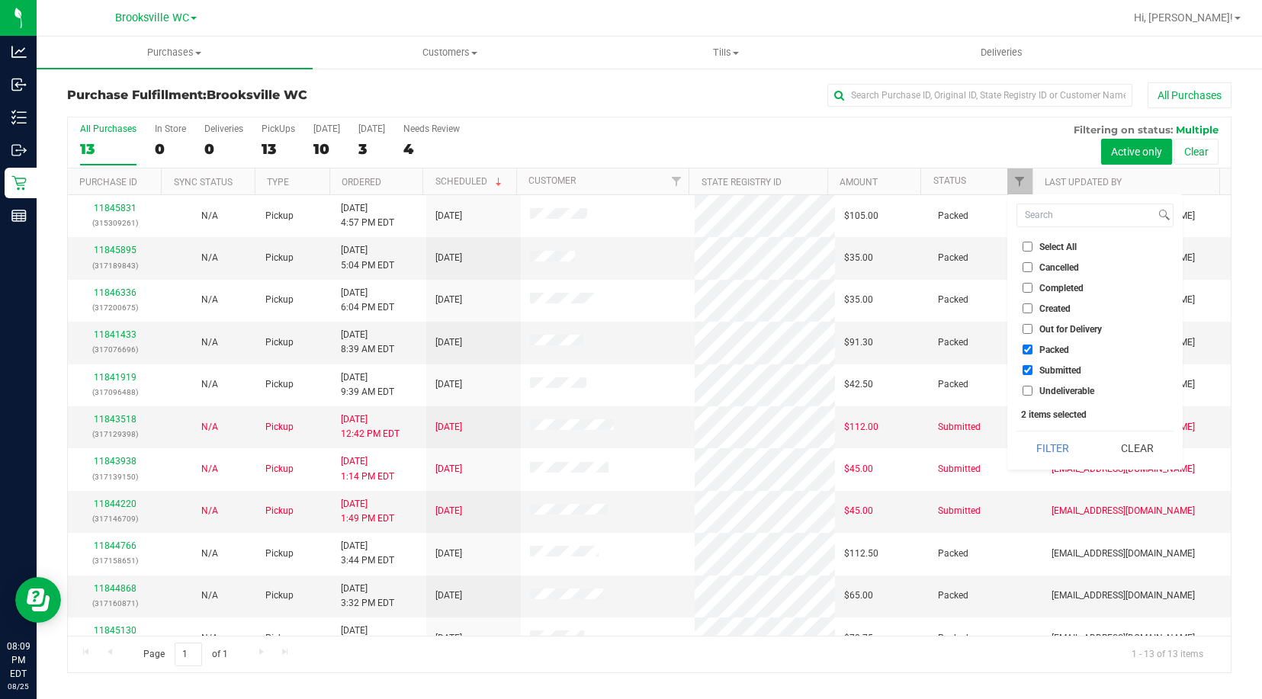
click at [1051, 347] on span "Packed" at bounding box center [1054, 349] width 30 height 9
click at [1032, 347] on input "Packed" at bounding box center [1027, 350] width 10 height 10
checkbox input "false"
click at [1058, 459] on button "Filter" at bounding box center [1052, 449] width 73 height 34
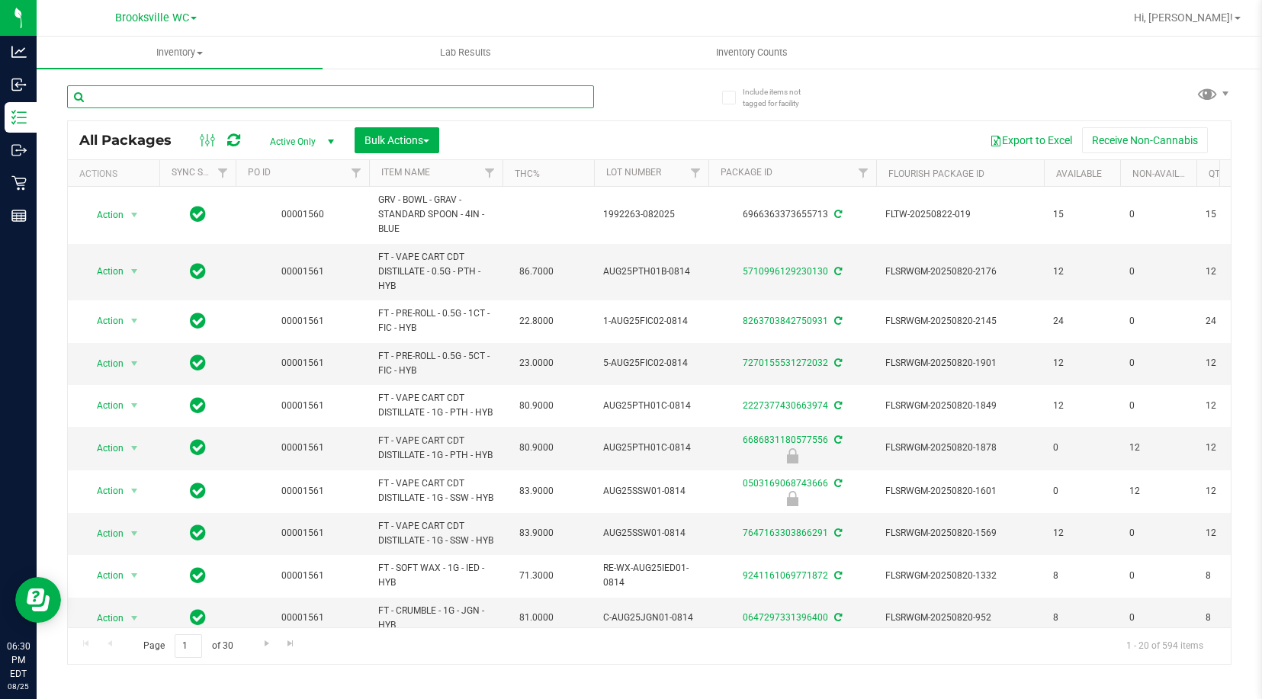
click at [270, 98] on input "text" at bounding box center [330, 96] width 527 height 23
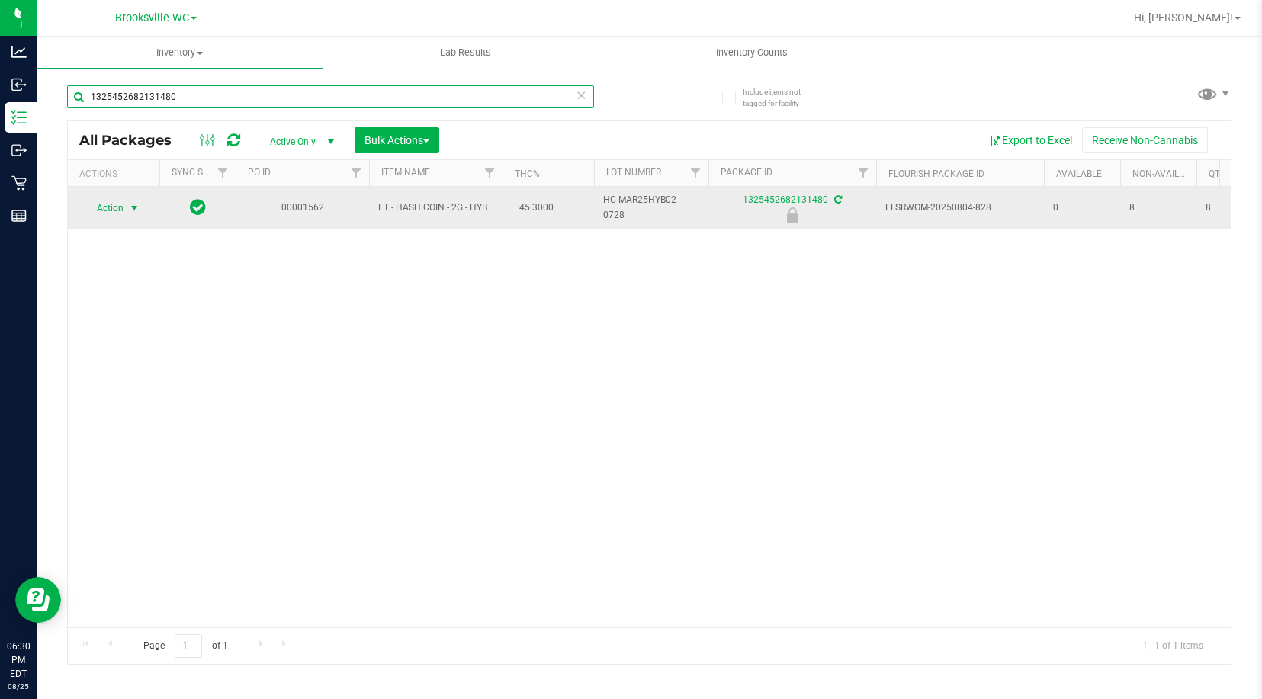
type input "1325452682131480"
click at [109, 202] on span "Action" at bounding box center [103, 207] width 41 height 21
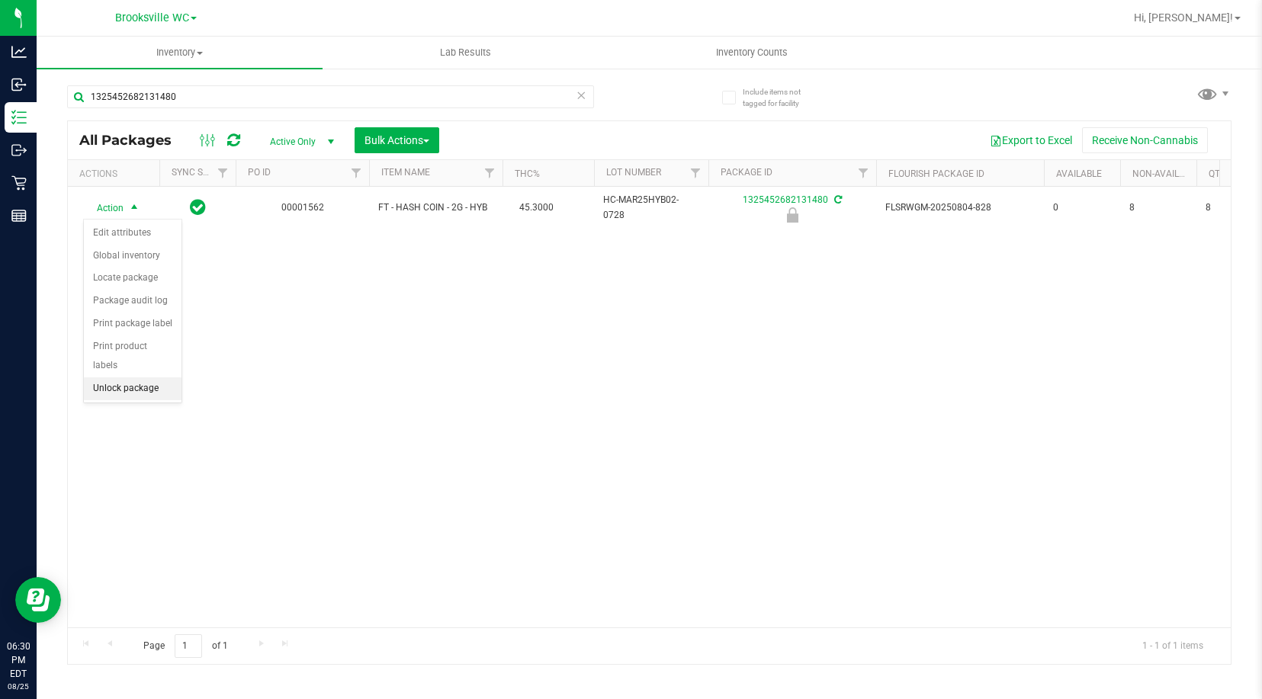
click at [114, 377] on li "Unlock package" at bounding box center [133, 388] width 98 height 23
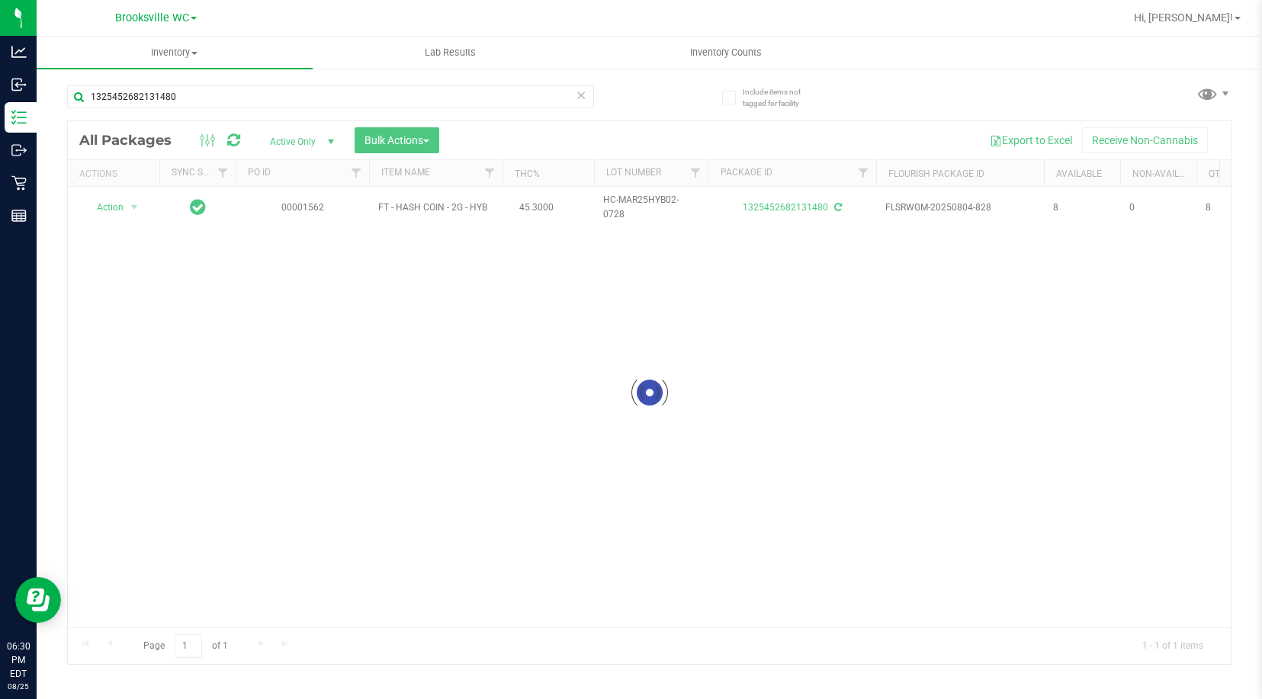
click at [583, 96] on icon at bounding box center [581, 94] width 11 height 18
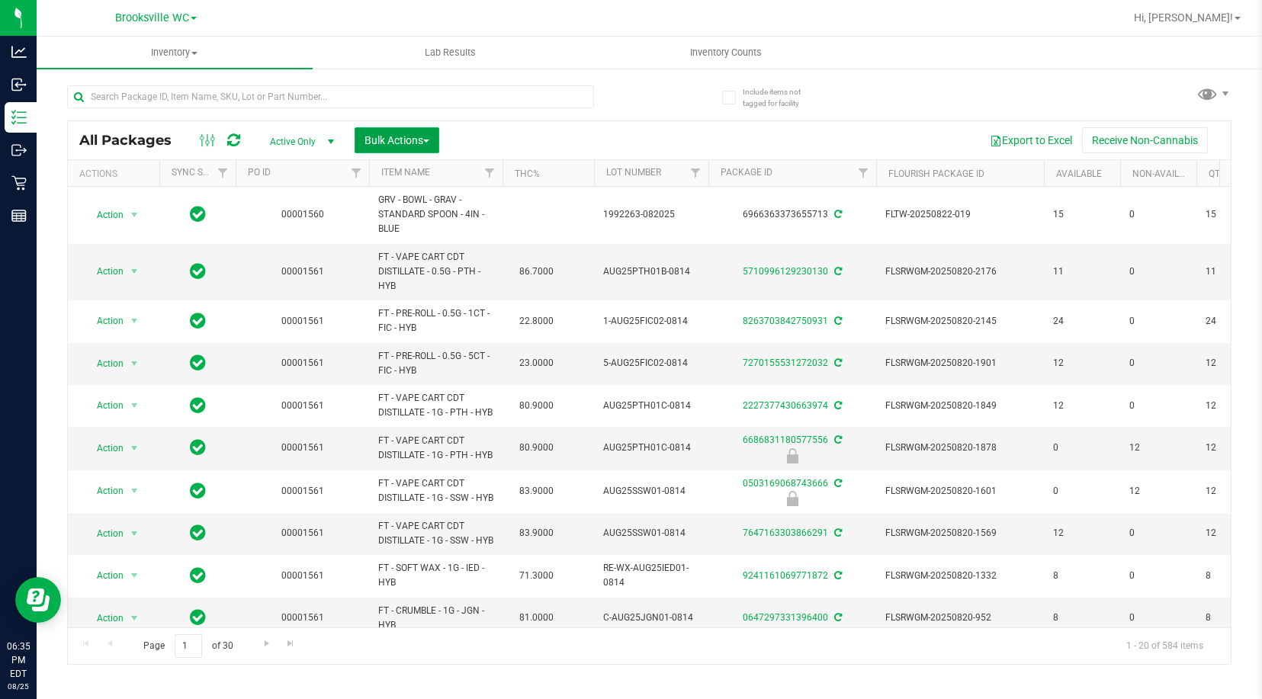
click at [395, 146] on span "Bulk Actions" at bounding box center [396, 140] width 65 height 12
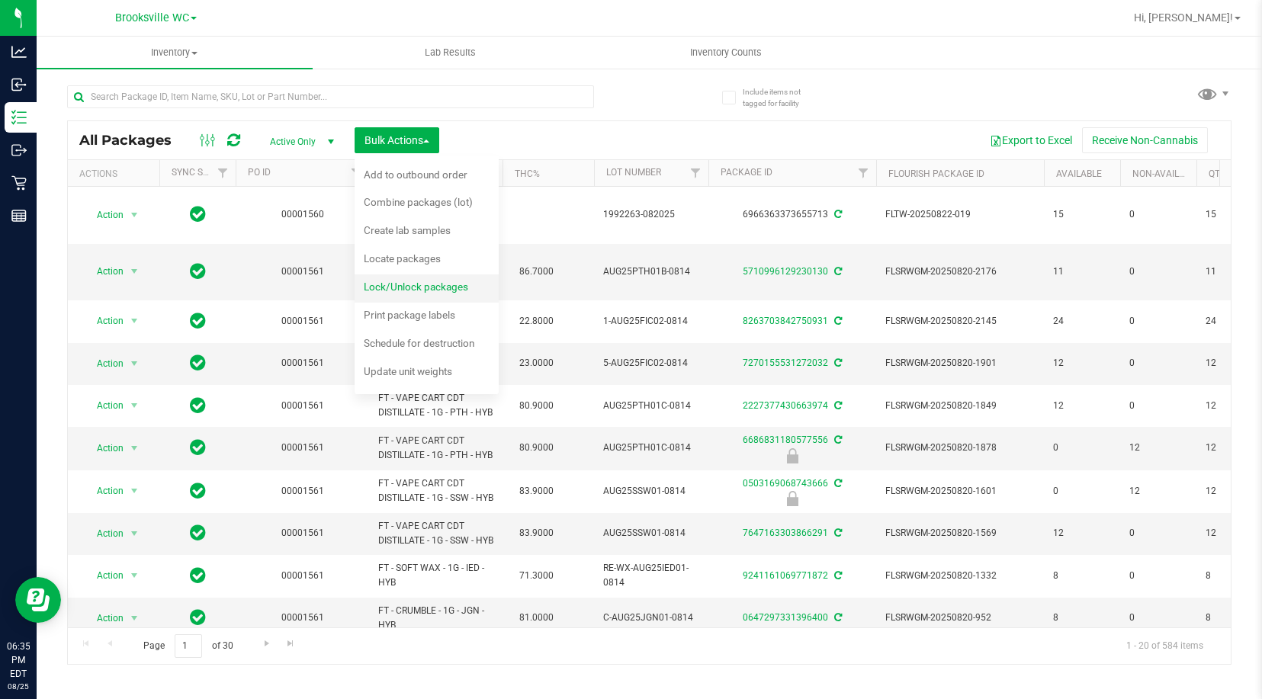
click at [404, 283] on span "Lock/Unlock packages" at bounding box center [416, 287] width 104 height 12
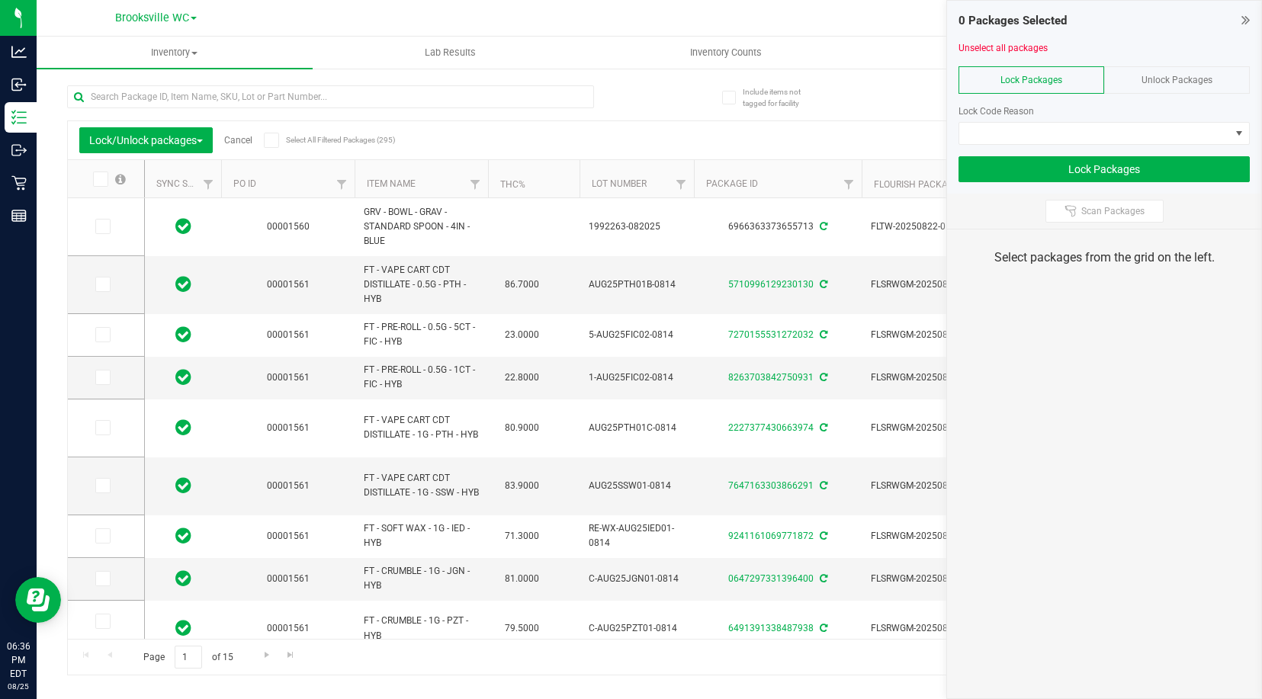
click at [1242, 18] on icon at bounding box center [1245, 19] width 8 height 15
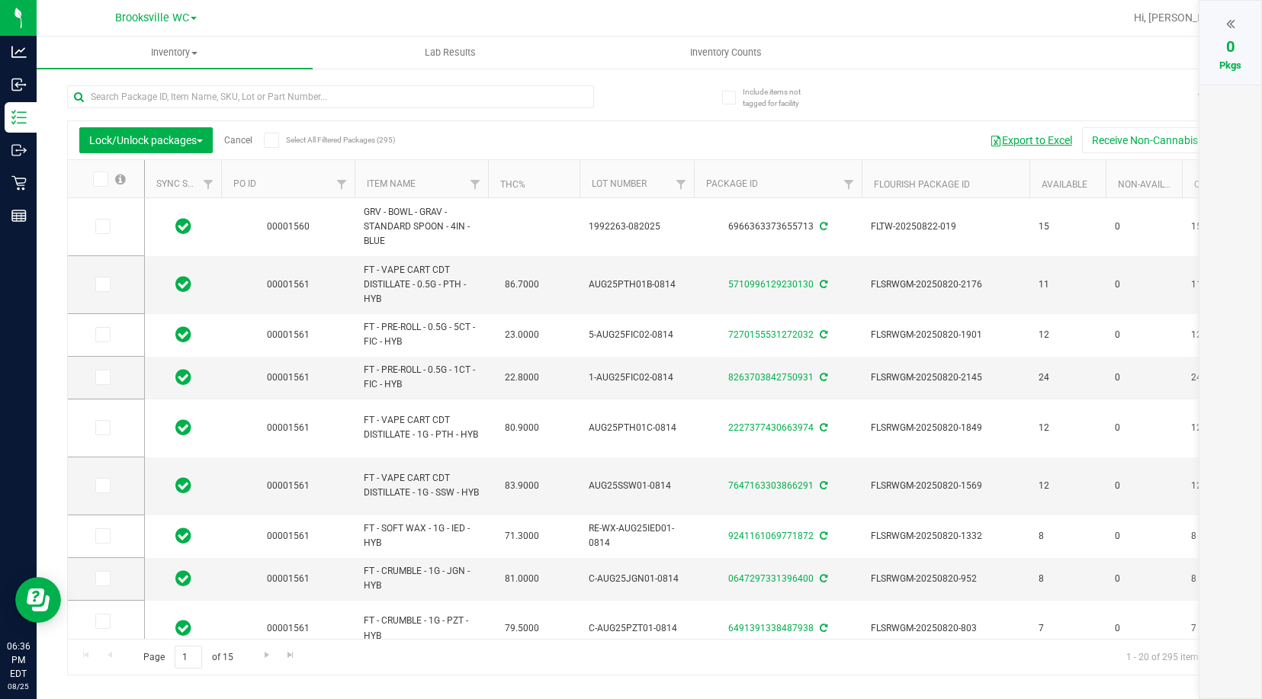
click at [1014, 140] on button "Export to Excel" at bounding box center [1031, 140] width 102 height 26
click at [451, 188] on th "Item Name" at bounding box center [421, 179] width 133 height 38
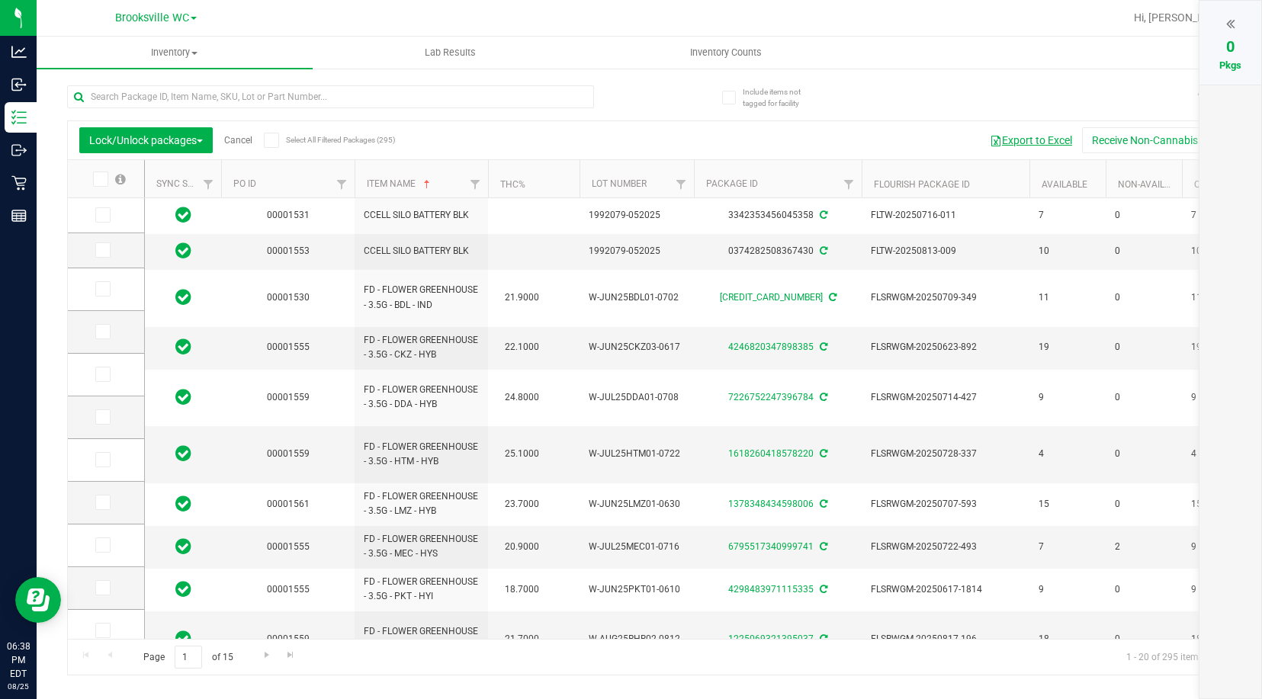
click at [1028, 136] on button "Export to Excel" at bounding box center [1031, 140] width 102 height 26
drag, startPoint x: 755, startPoint y: 655, endPoint x: 762, endPoint y: 652, distance: 8.2
click at [756, 655] on div "Page 1 of 15 1 - 20 of 295 items" at bounding box center [649, 657] width 1163 height 37
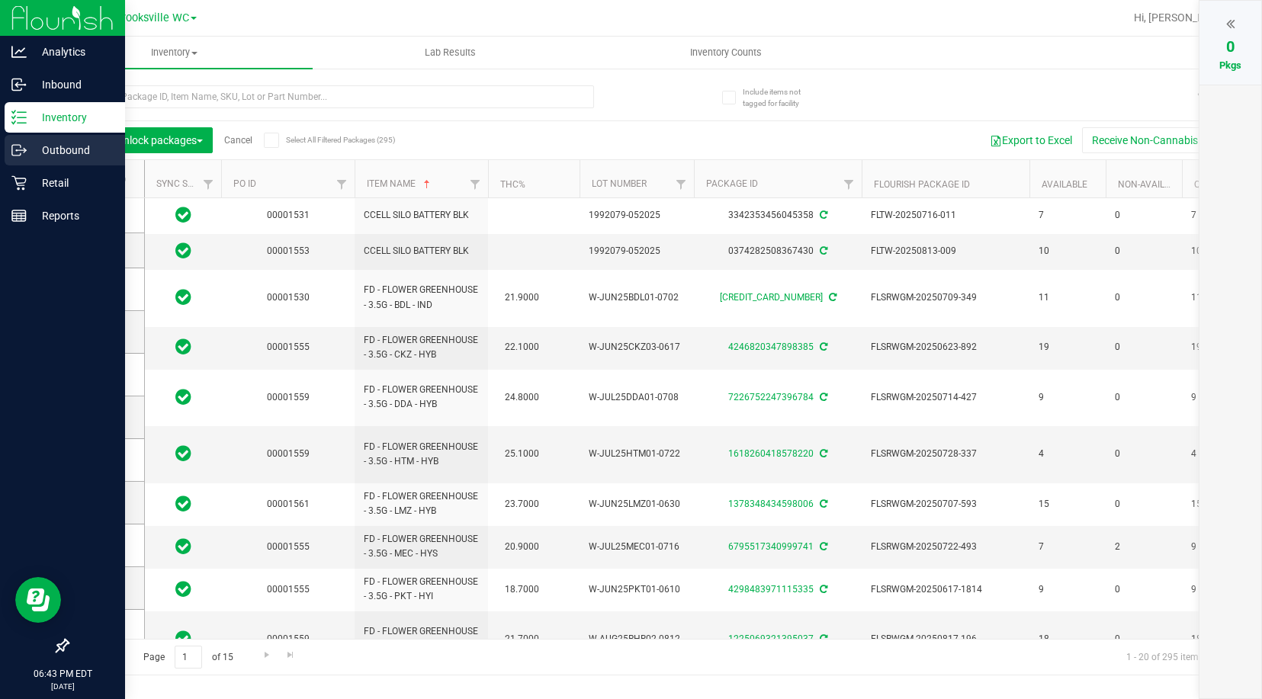
click at [27, 148] on p "Outbound" at bounding box center [72, 150] width 91 height 18
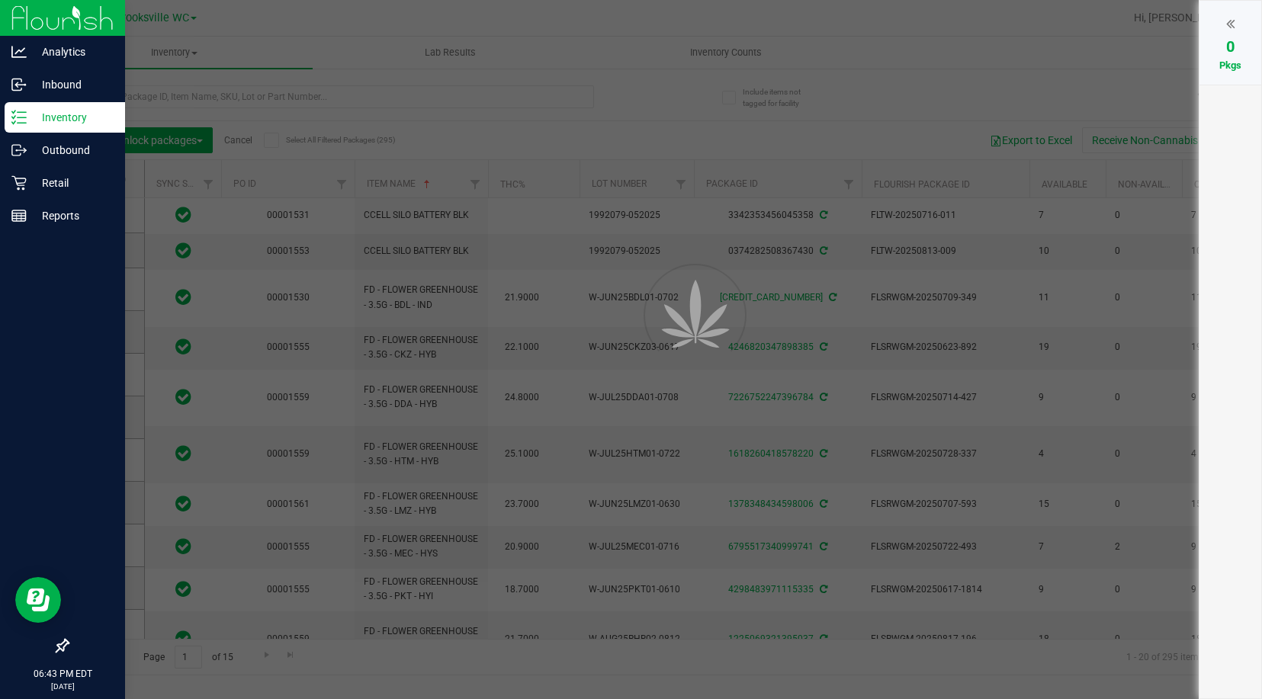
click at [36, 121] on p "Inventory" at bounding box center [72, 117] width 91 height 18
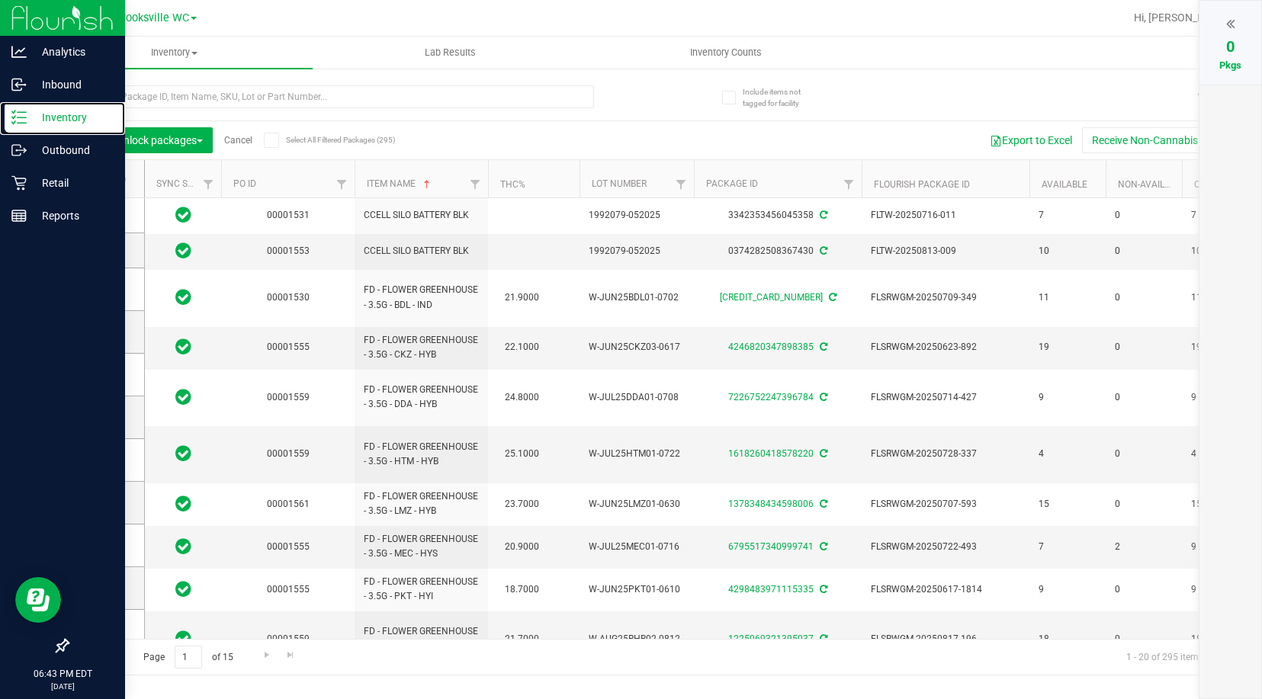
click at [36, 121] on p "Inventory" at bounding box center [72, 117] width 91 height 18
click at [28, 186] on p "Retail" at bounding box center [72, 183] width 91 height 18
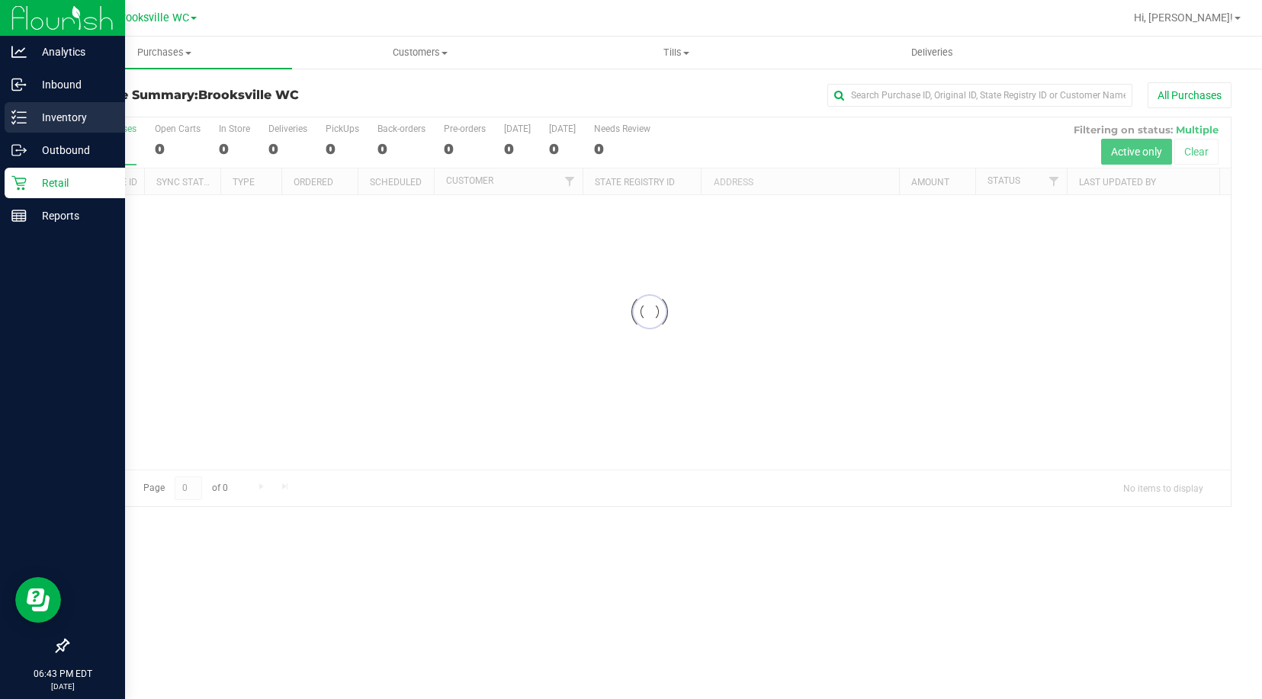
click at [44, 111] on p "Inventory" at bounding box center [72, 117] width 91 height 18
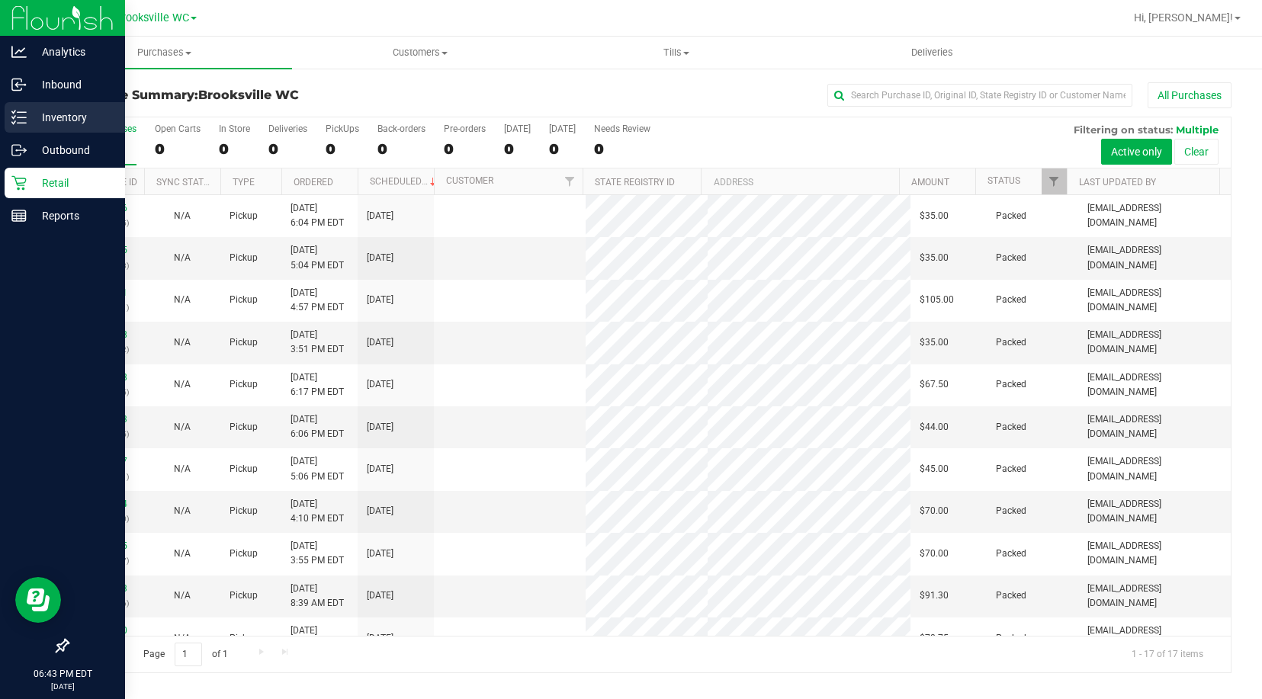
click at [44, 111] on p "Inventory" at bounding box center [72, 117] width 91 height 18
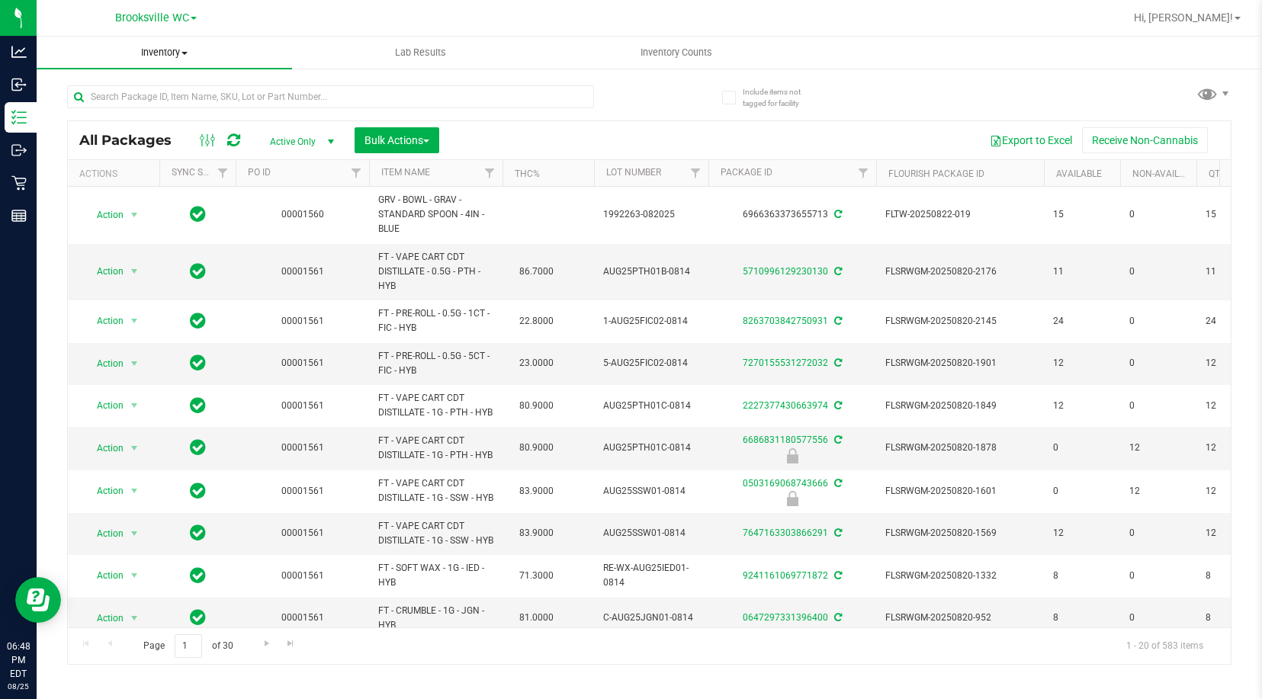
drag, startPoint x: 50, startPoint y: 108, endPoint x: 89, endPoint y: 39, distance: 79.5
click at [50, 108] on div "Include items not tagged for facility All Packages Active Only Active Only Lab …" at bounding box center [649, 299] width 1225 height 465
click at [136, 95] on input "text" at bounding box center [330, 96] width 527 height 23
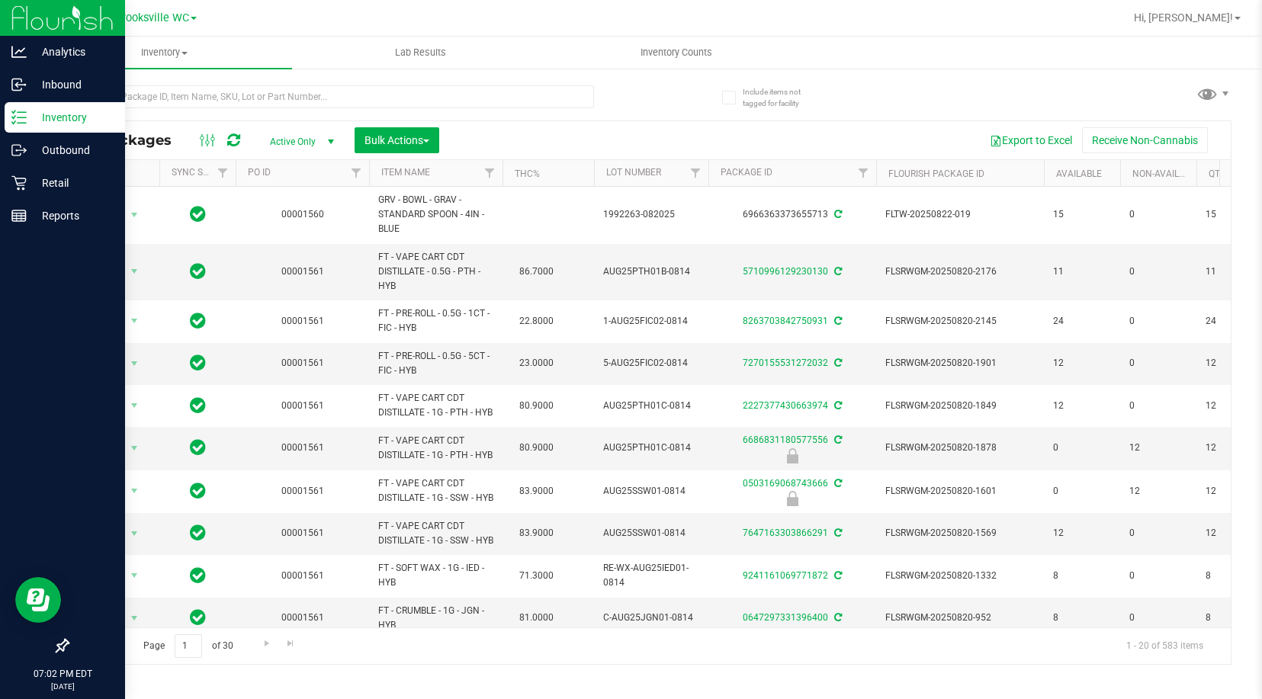
click at [54, 294] on div at bounding box center [62, 432] width 125 height 398
